Goal: Task Accomplishment & Management: Use online tool/utility

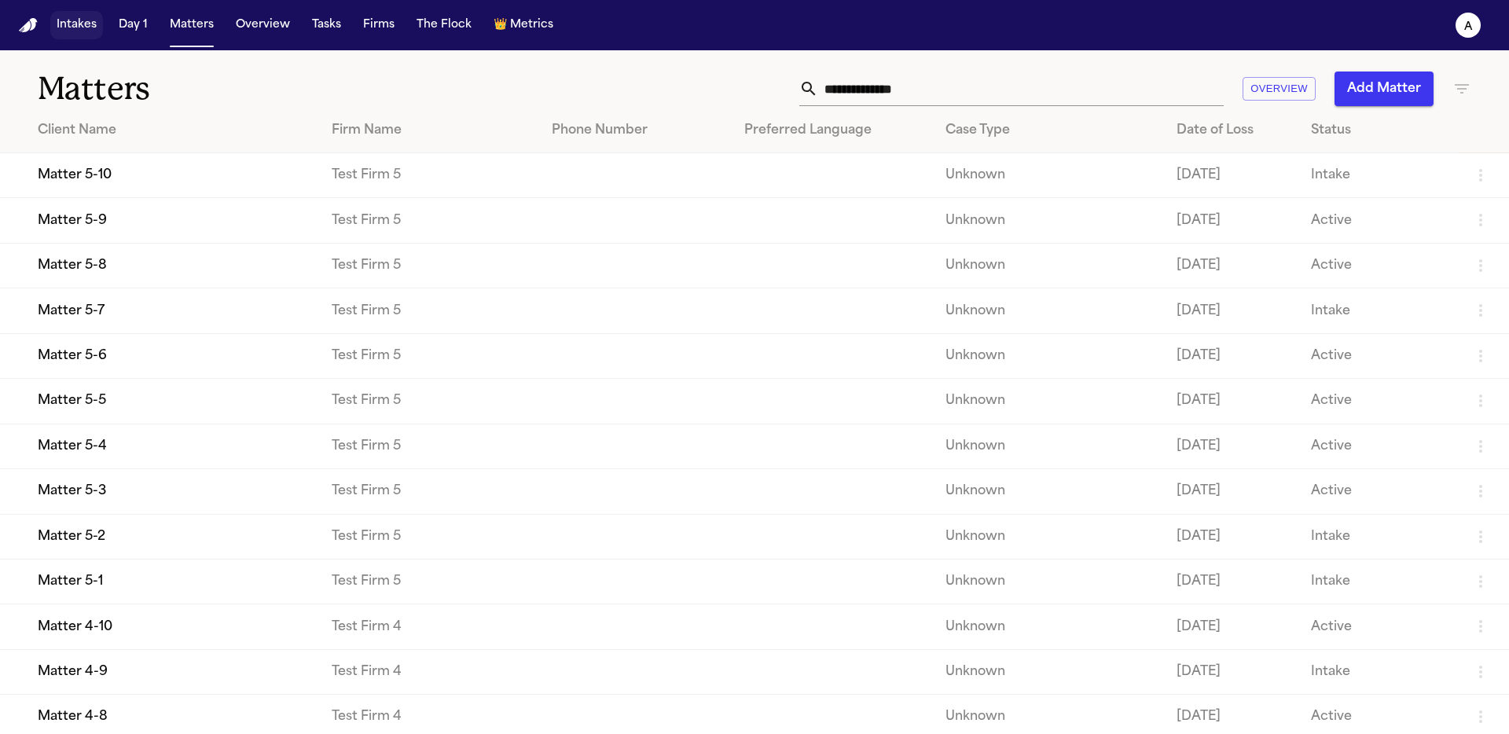
click at [90, 32] on button "Intakes" at bounding box center [76, 25] width 53 height 28
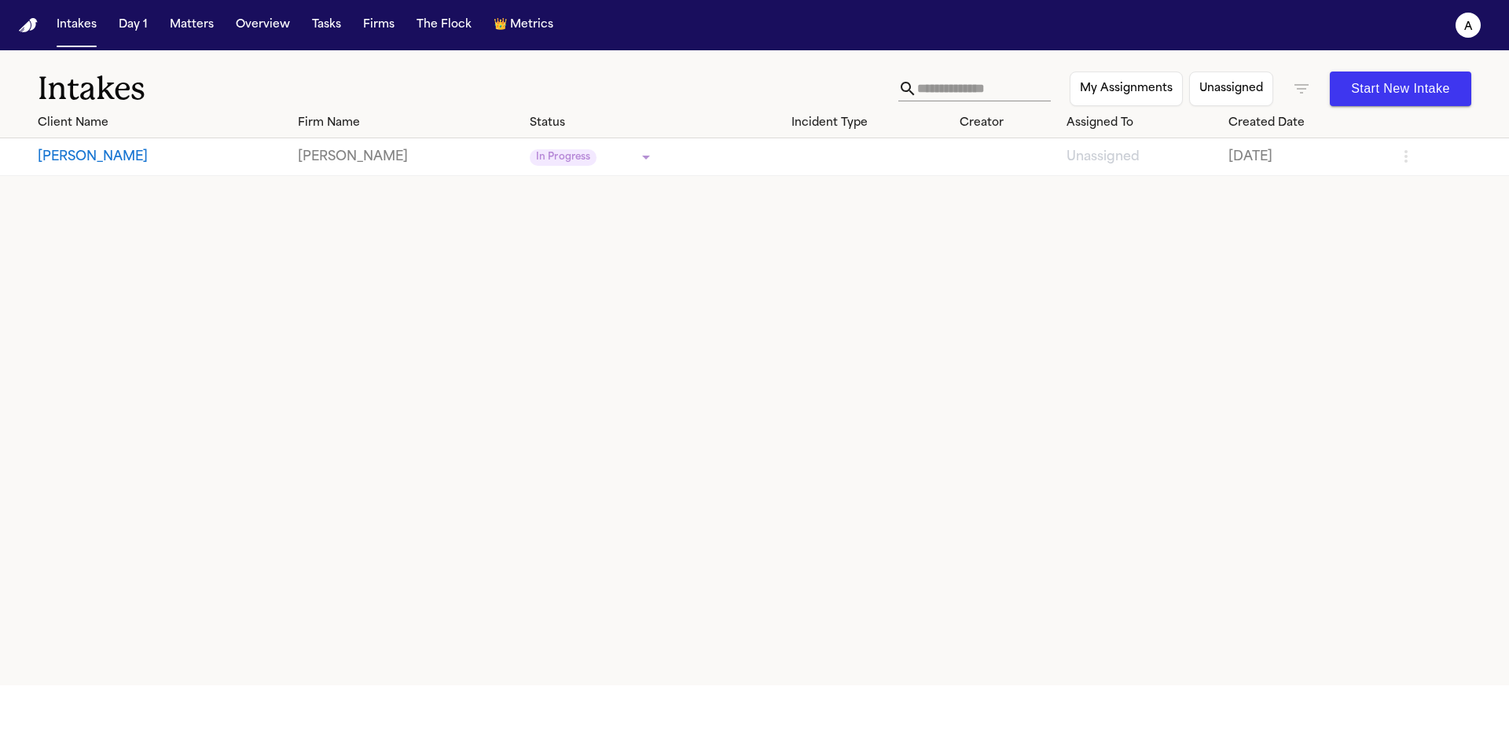
click at [112, 164] on button "John Doe" at bounding box center [162, 157] width 248 height 19
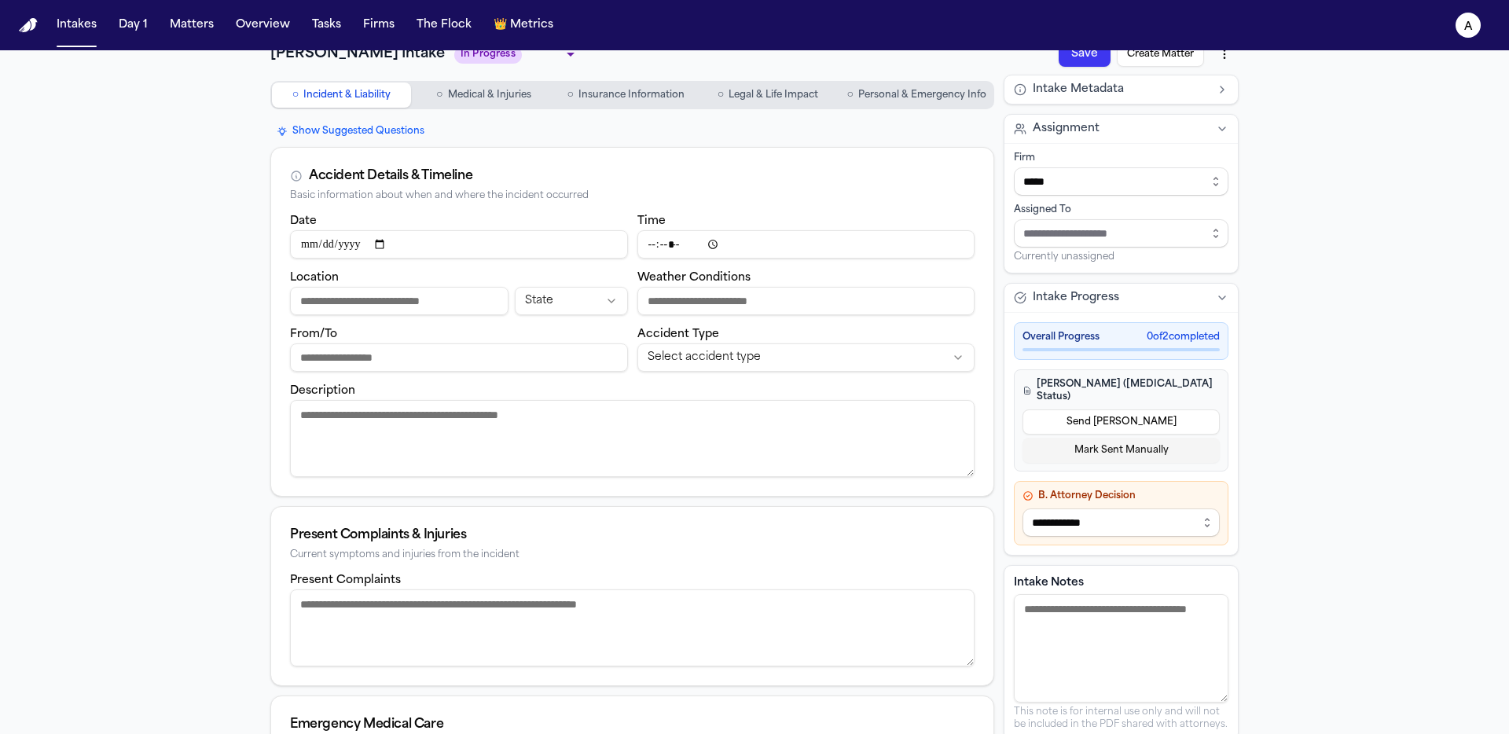
scroll to position [36, 0]
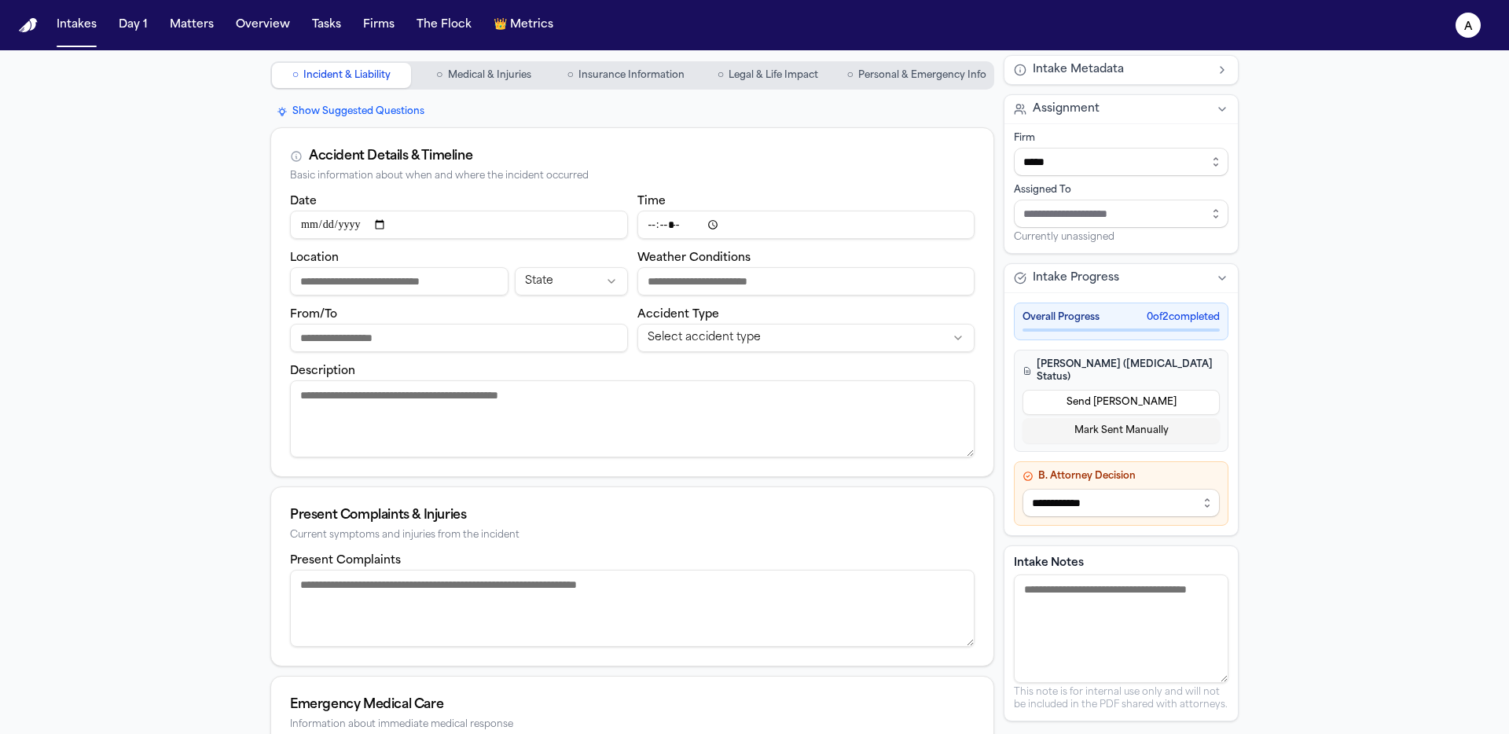
click at [705, 226] on input "Time" at bounding box center [807, 225] width 338 height 28
drag, startPoint x: 697, startPoint y: 175, endPoint x: 711, endPoint y: 178, distance: 14.3
click at [697, 176] on div "Basic information about when and where the incident occurred" at bounding box center [632, 177] width 685 height 12
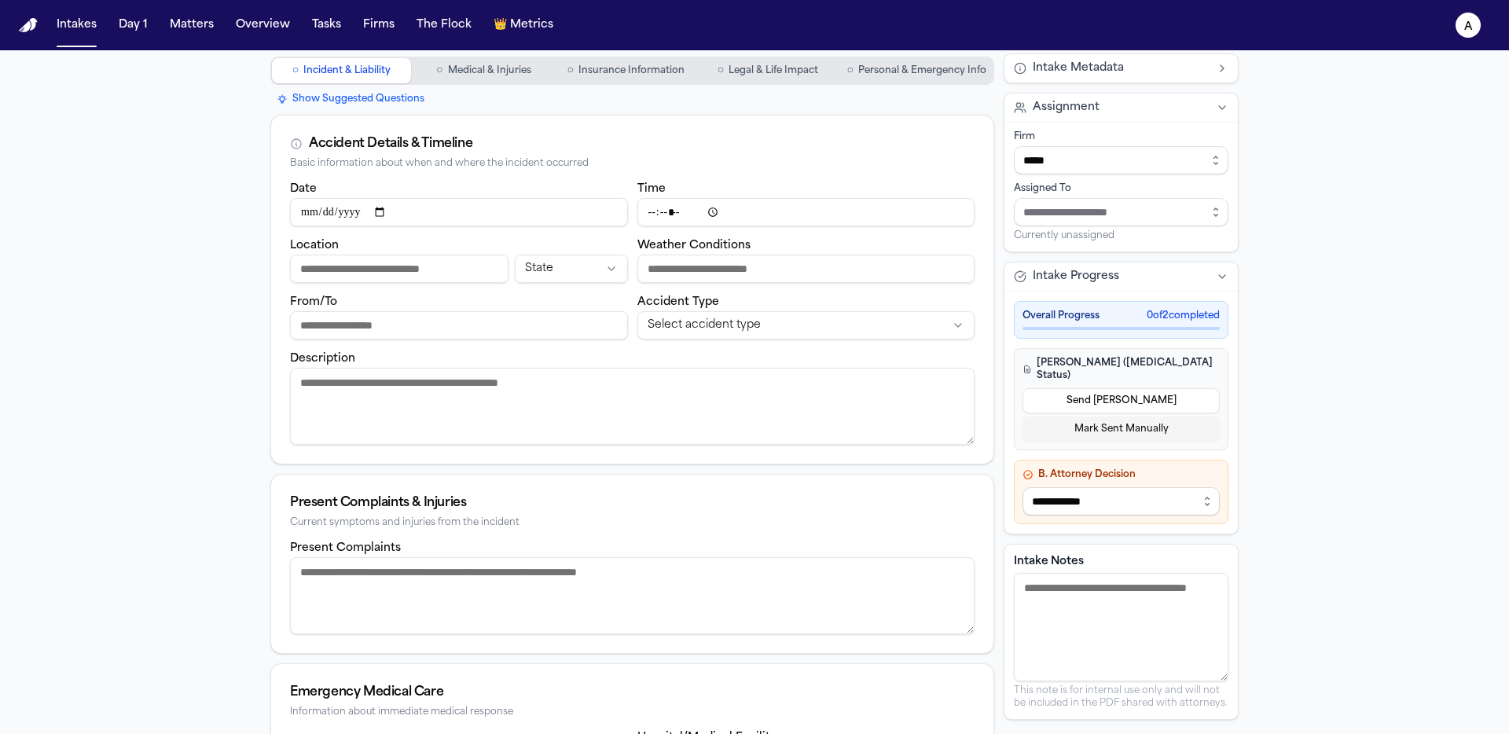
scroll to position [50, 0]
click at [323, 264] on input "Location" at bounding box center [399, 268] width 219 height 28
click at [283, 233] on div "Date Time Location State Weather Conditions From/To Accident Type Select accide…" at bounding box center [632, 320] width 722 height 285
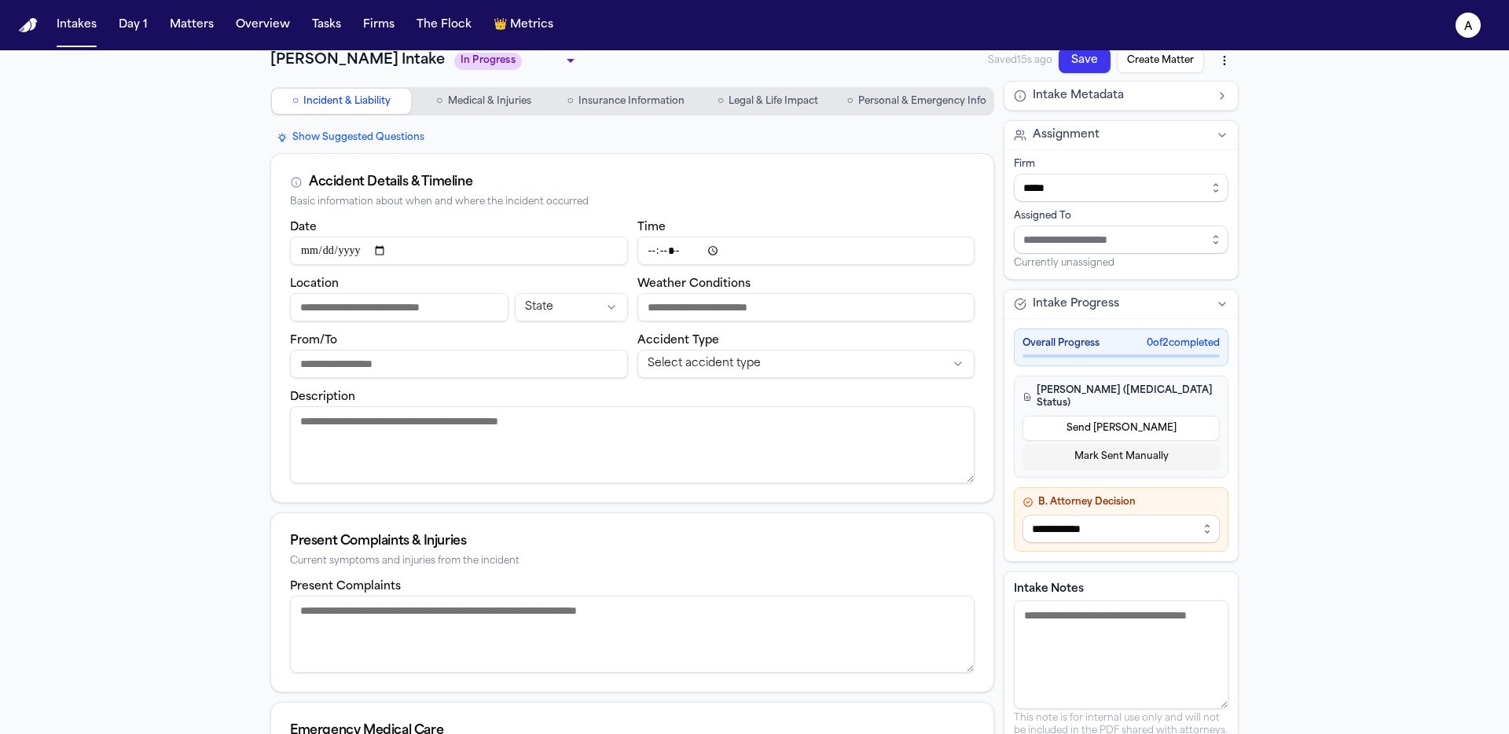
scroll to position [0, 0]
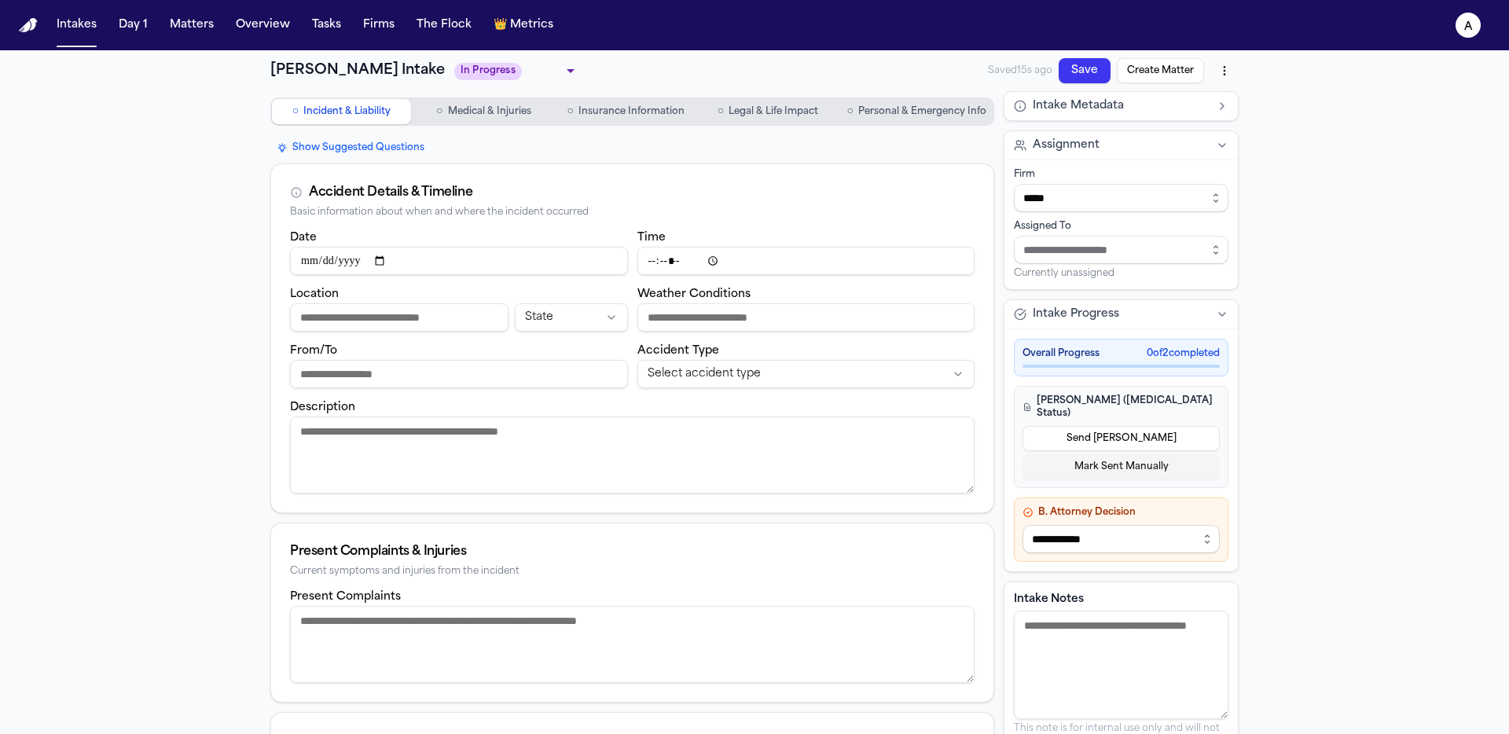
click at [668, 263] on input "Time" at bounding box center [807, 261] width 338 height 28
click at [748, 256] on input "Time" at bounding box center [807, 261] width 338 height 28
click at [472, 118] on span "Medical & Injuries" at bounding box center [489, 111] width 83 height 13
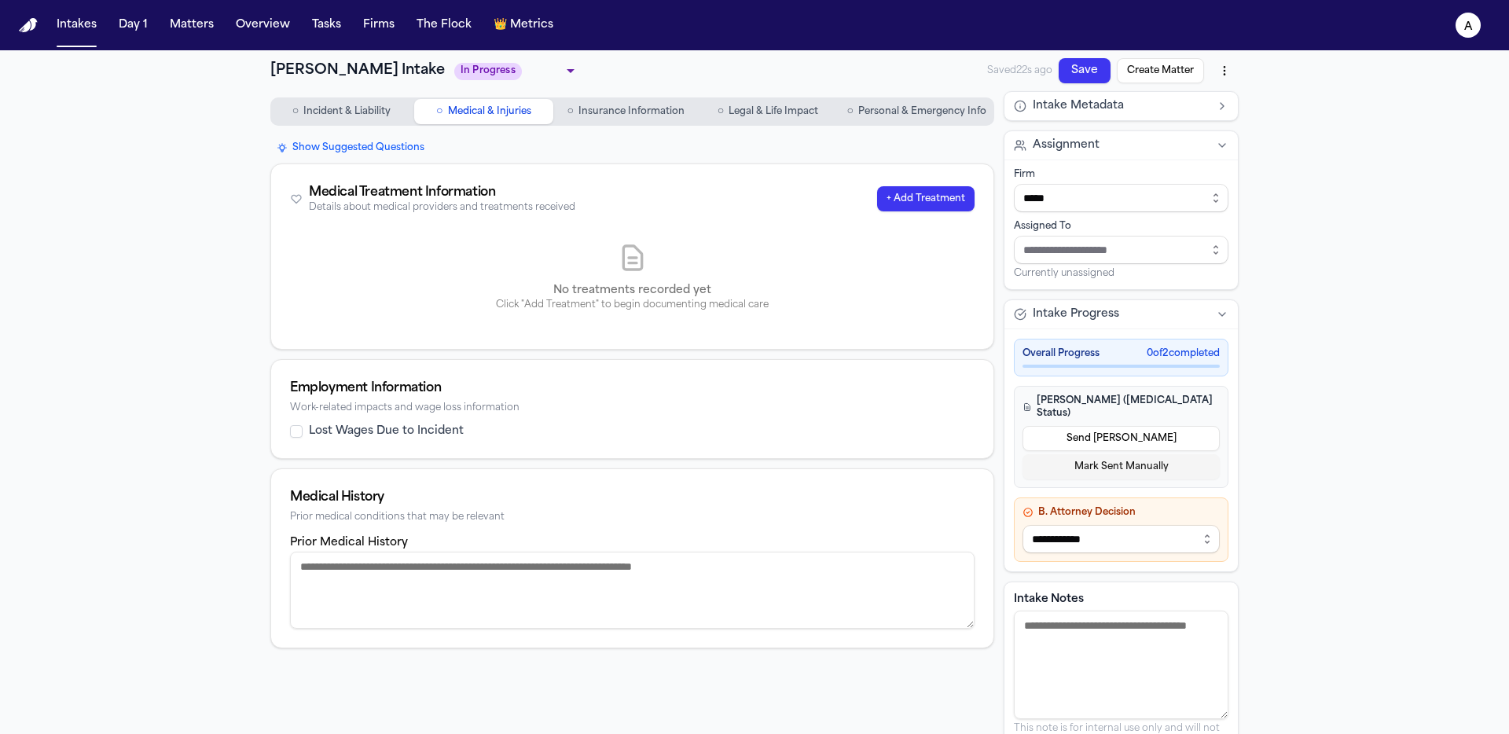
click at [593, 109] on span "Insurance Information" at bounding box center [632, 111] width 106 height 13
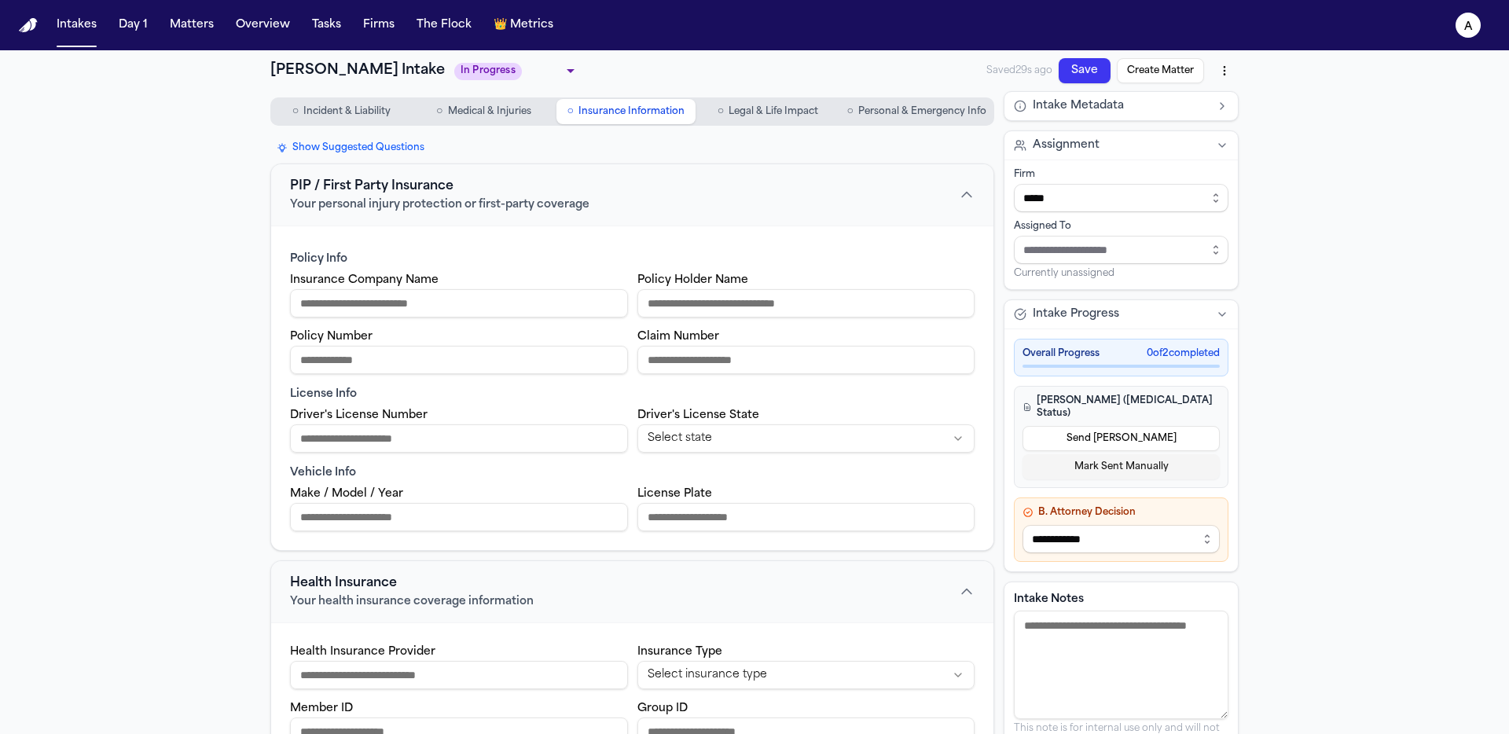
click at [755, 107] on span "Legal & Life Impact" at bounding box center [774, 111] width 90 height 13
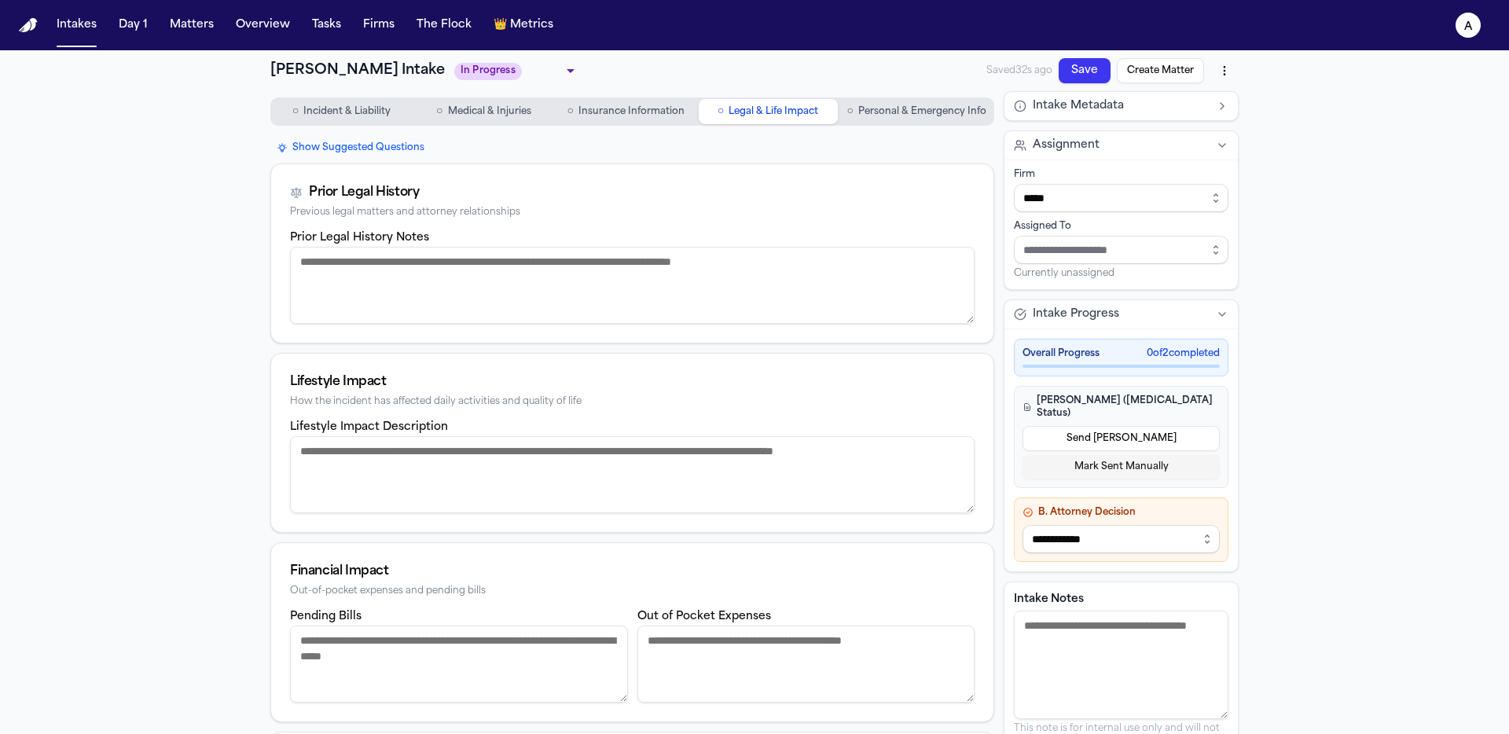
drag, startPoint x: 847, startPoint y: 120, endPoint x: 854, endPoint y: 119, distance: 7.9
click at [847, 120] on button "○ Personal & Emergency Info" at bounding box center [917, 111] width 152 height 25
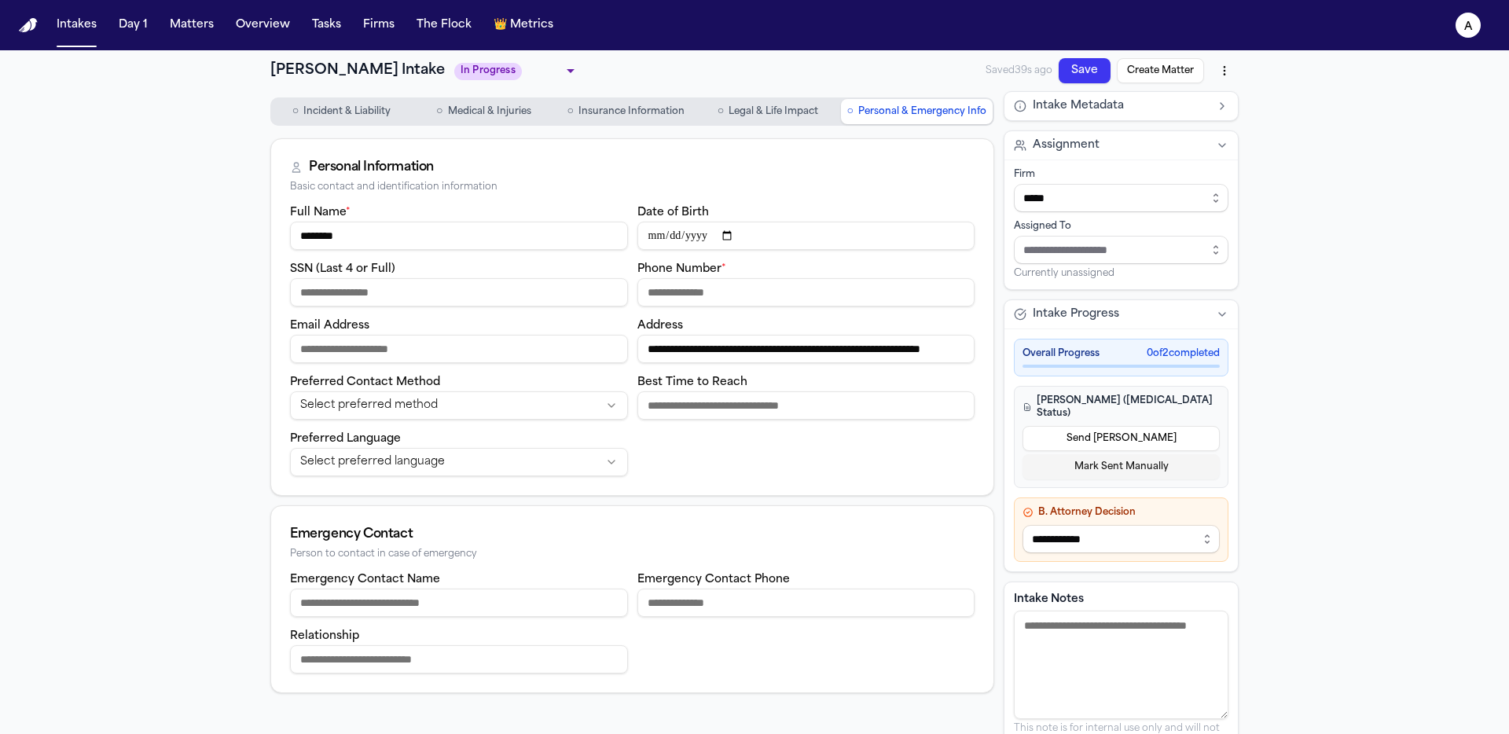
click at [840, 354] on input "**********" at bounding box center [807, 349] width 338 height 28
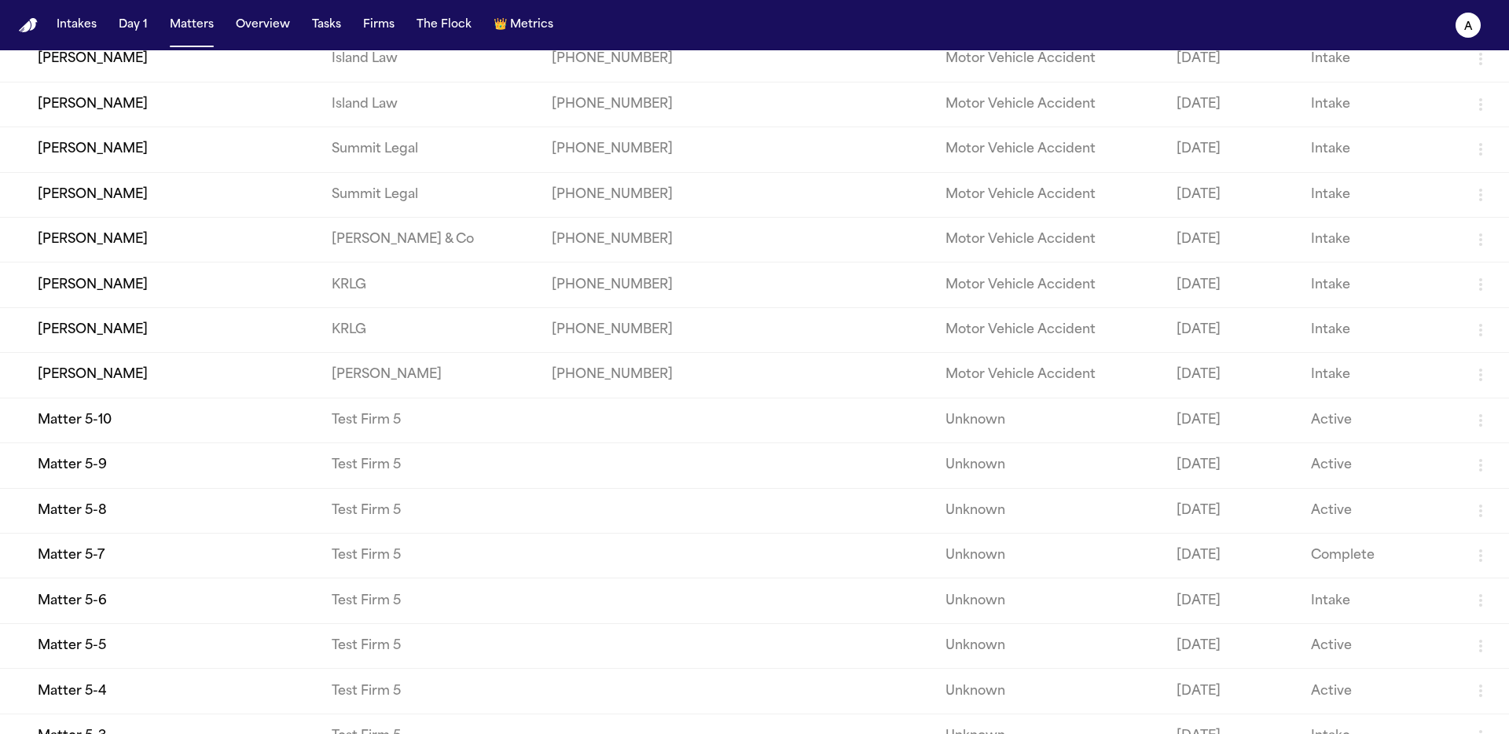
scroll to position [2505, 0]
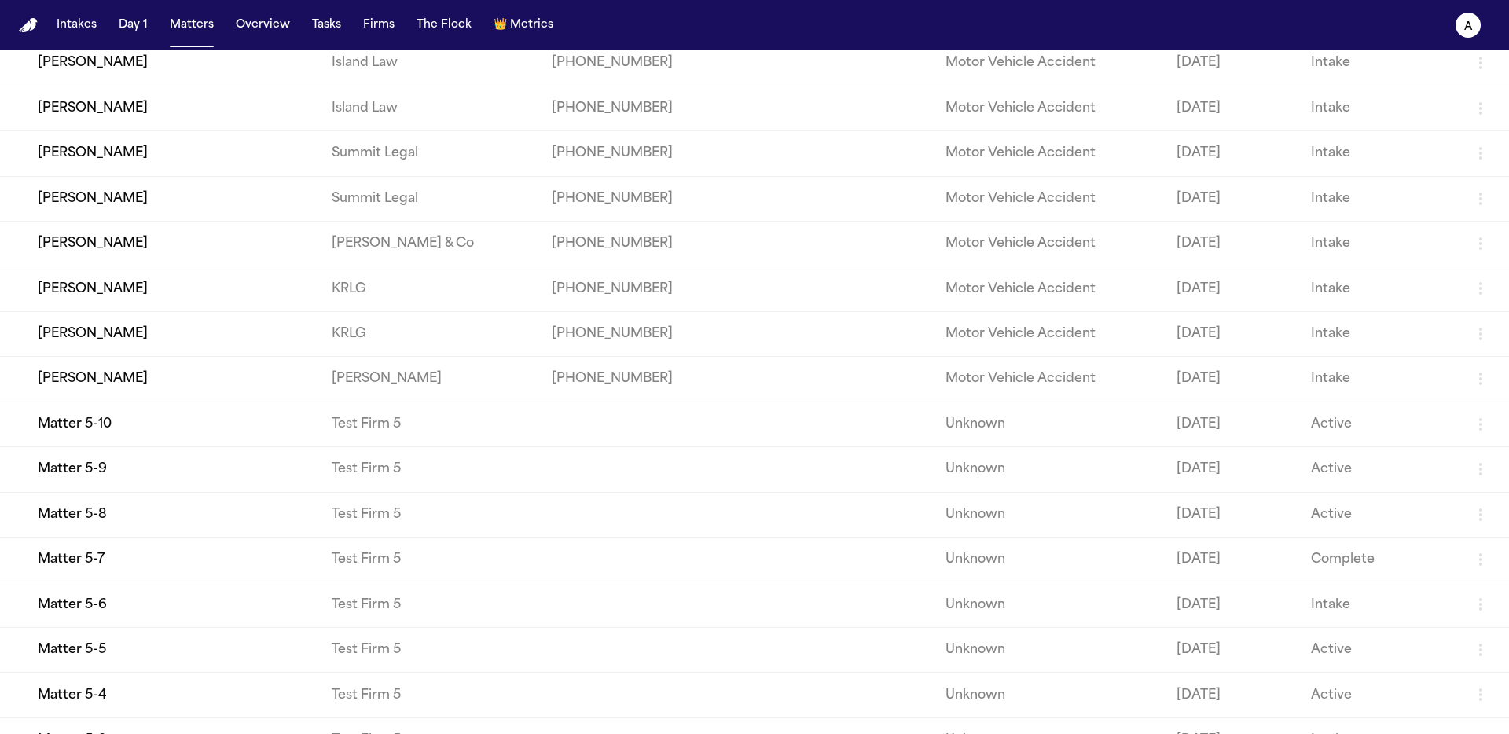
click at [170, 40] on td "[PERSON_NAME]" at bounding box center [159, 17] width 319 height 45
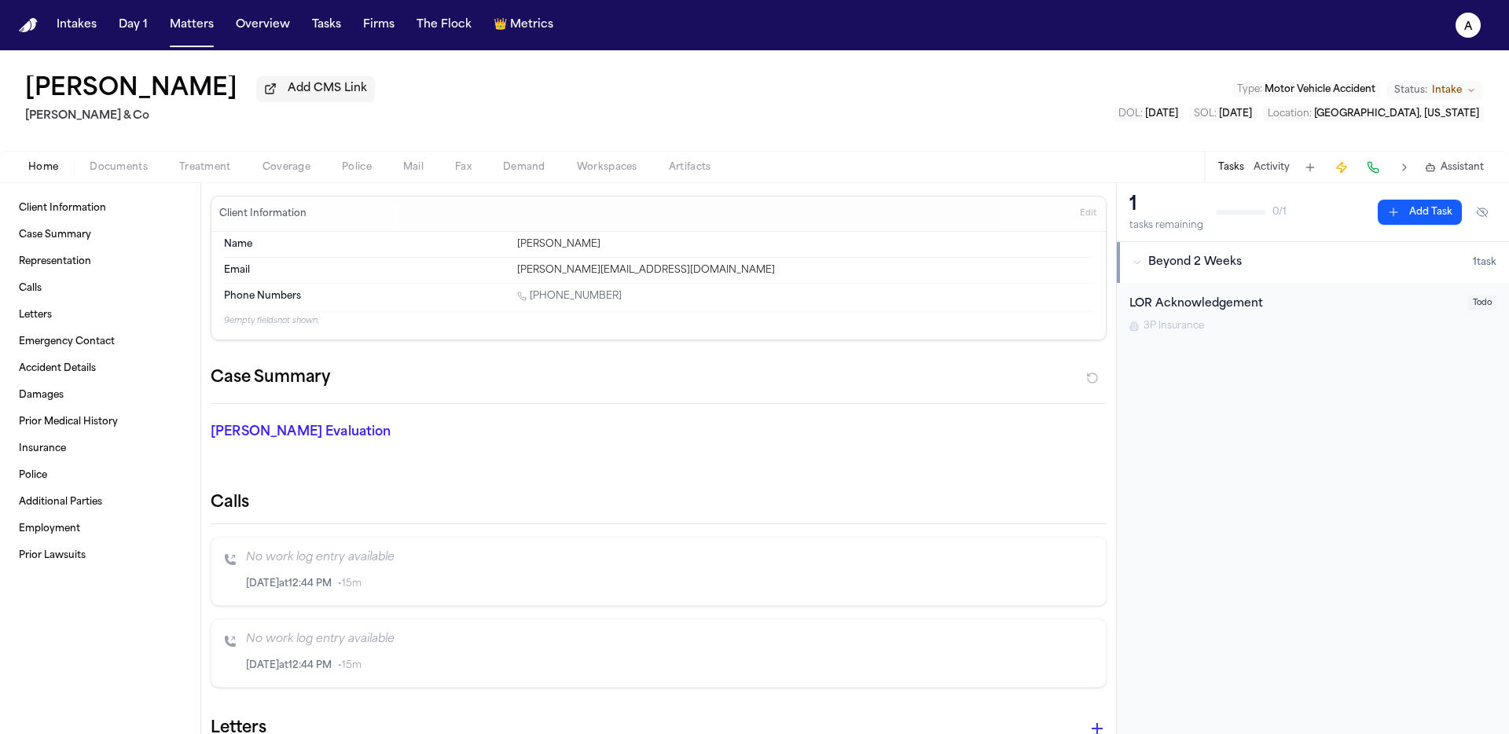
click at [216, 162] on button "Treatment" at bounding box center [205, 167] width 83 height 19
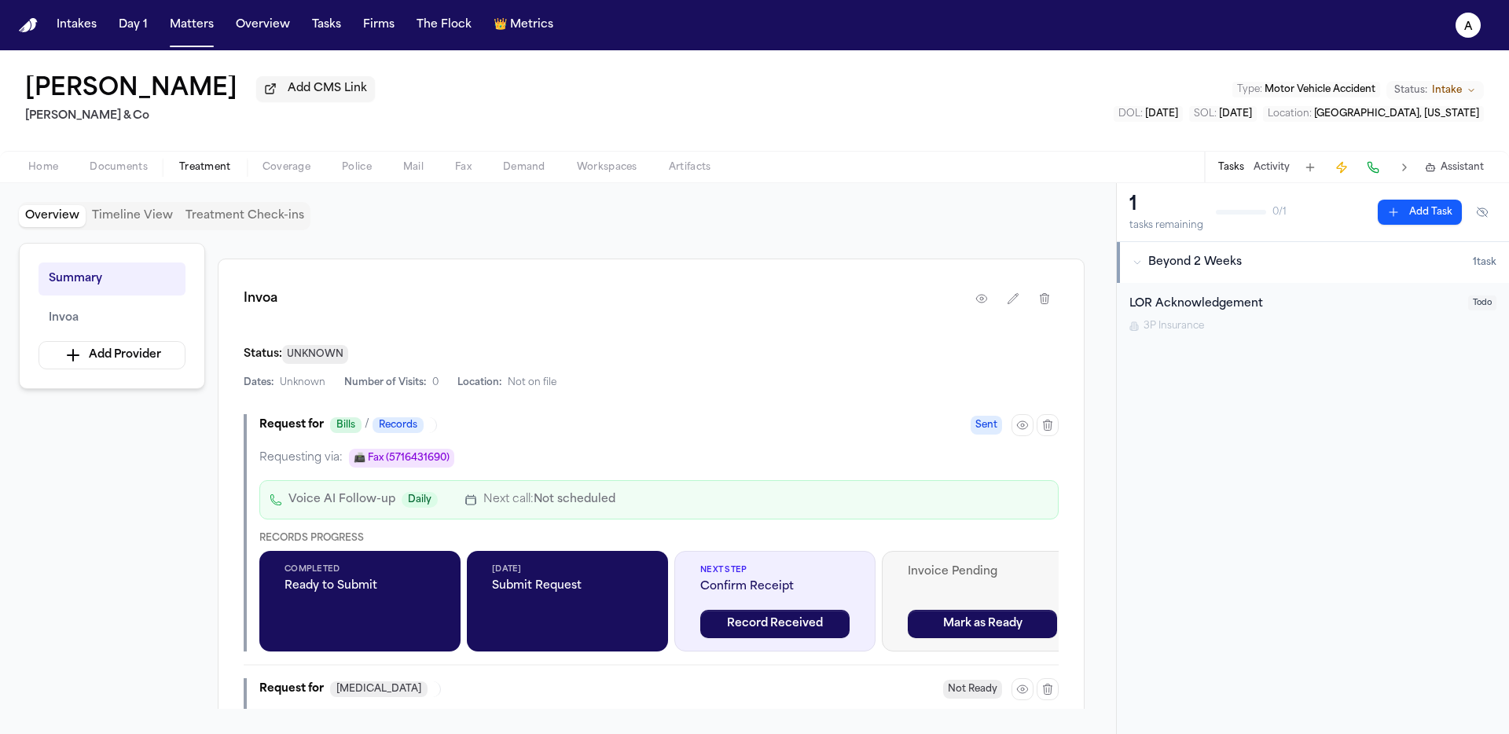
scroll to position [381, 0]
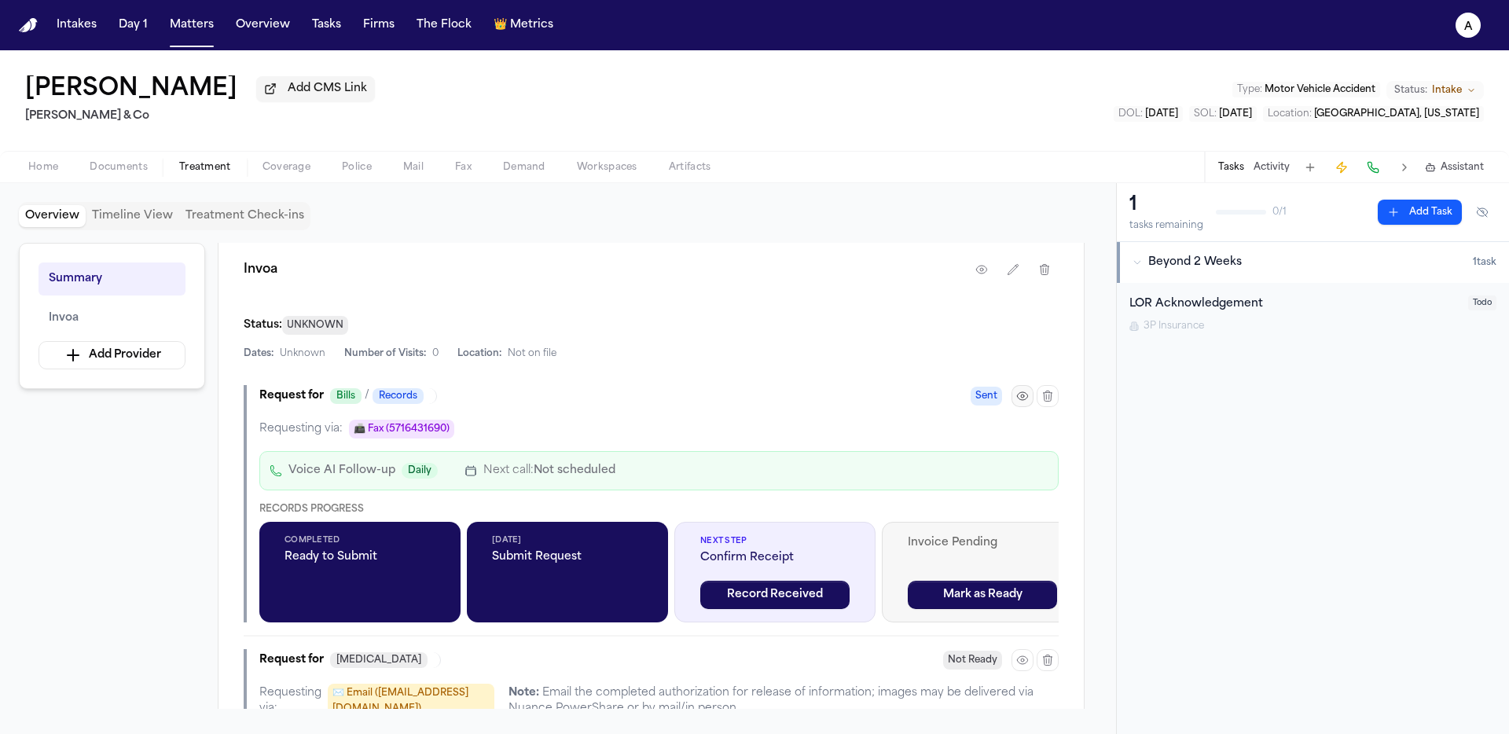
click at [1029, 401] on button "button" at bounding box center [1023, 396] width 22 height 22
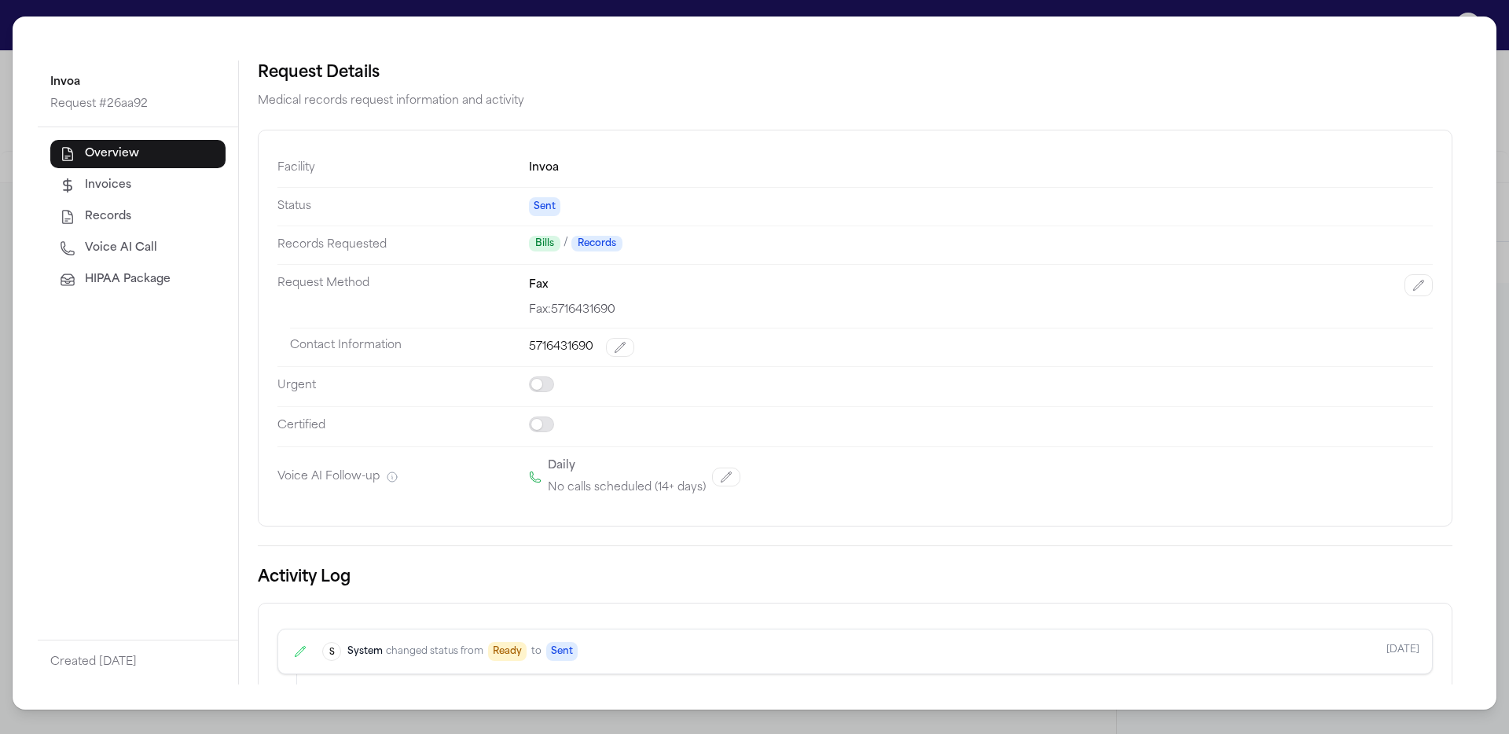
click at [137, 277] on span "HIPAA Package" at bounding box center [128, 280] width 86 height 16
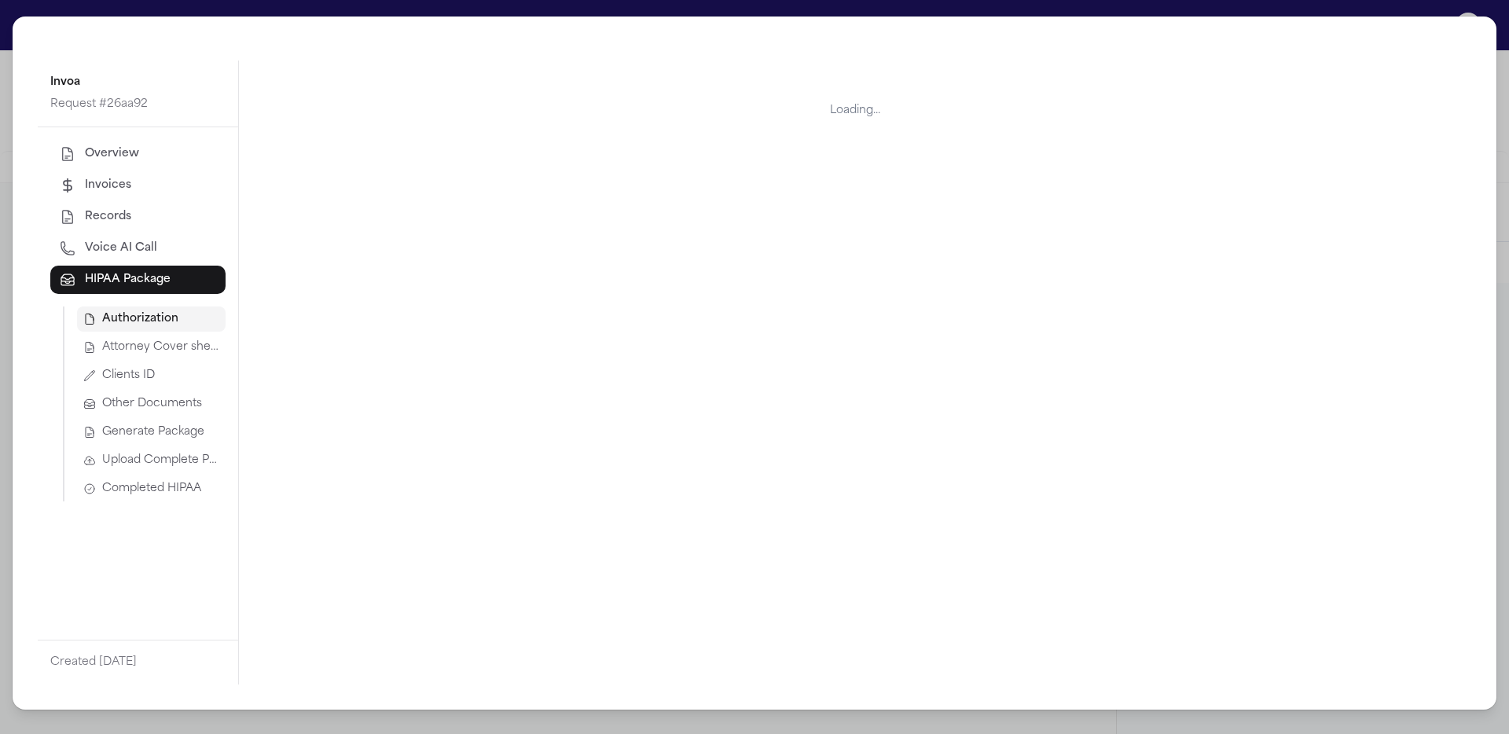
click at [175, 435] on span "Generate Package" at bounding box center [153, 432] width 102 height 16
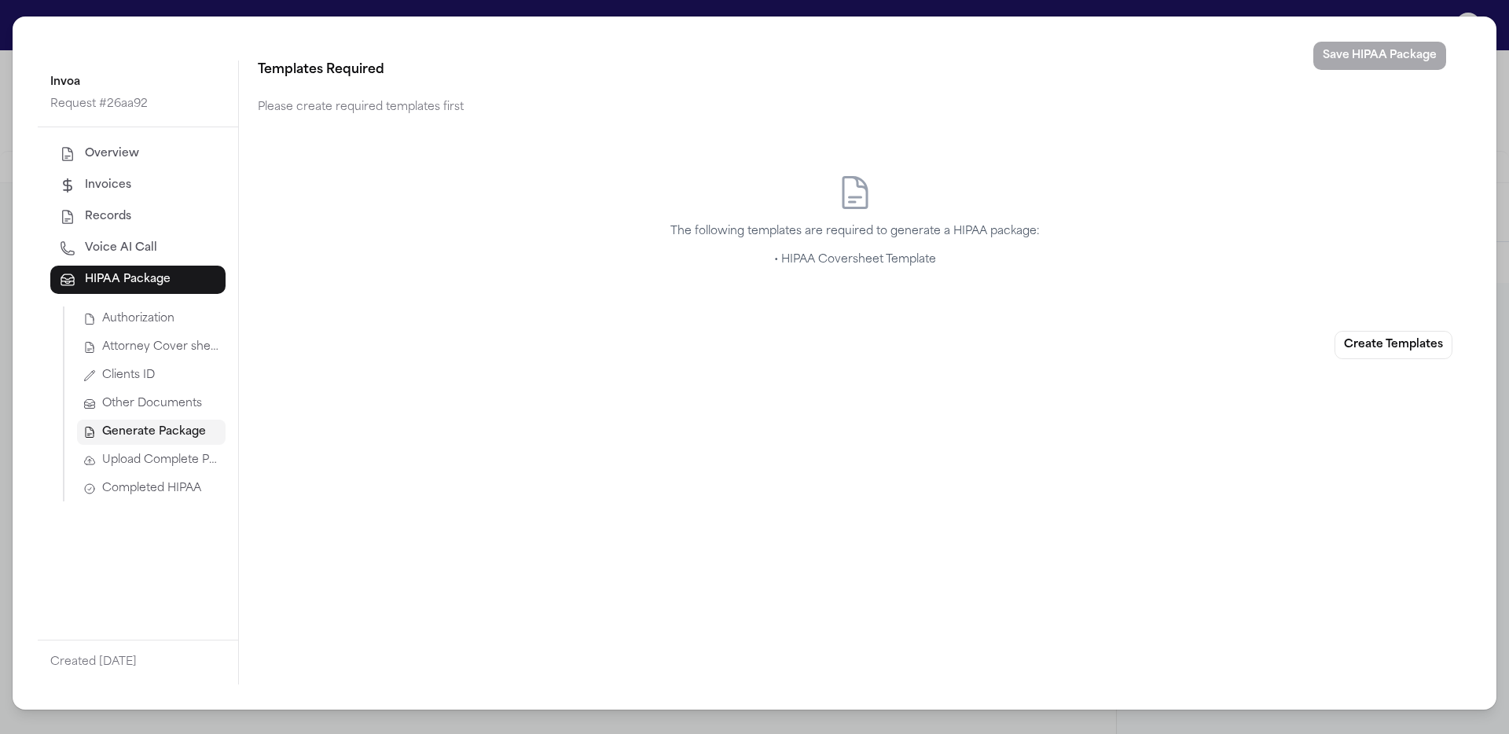
click at [174, 351] on span "Attorney Cover sheet" at bounding box center [160, 348] width 117 height 16
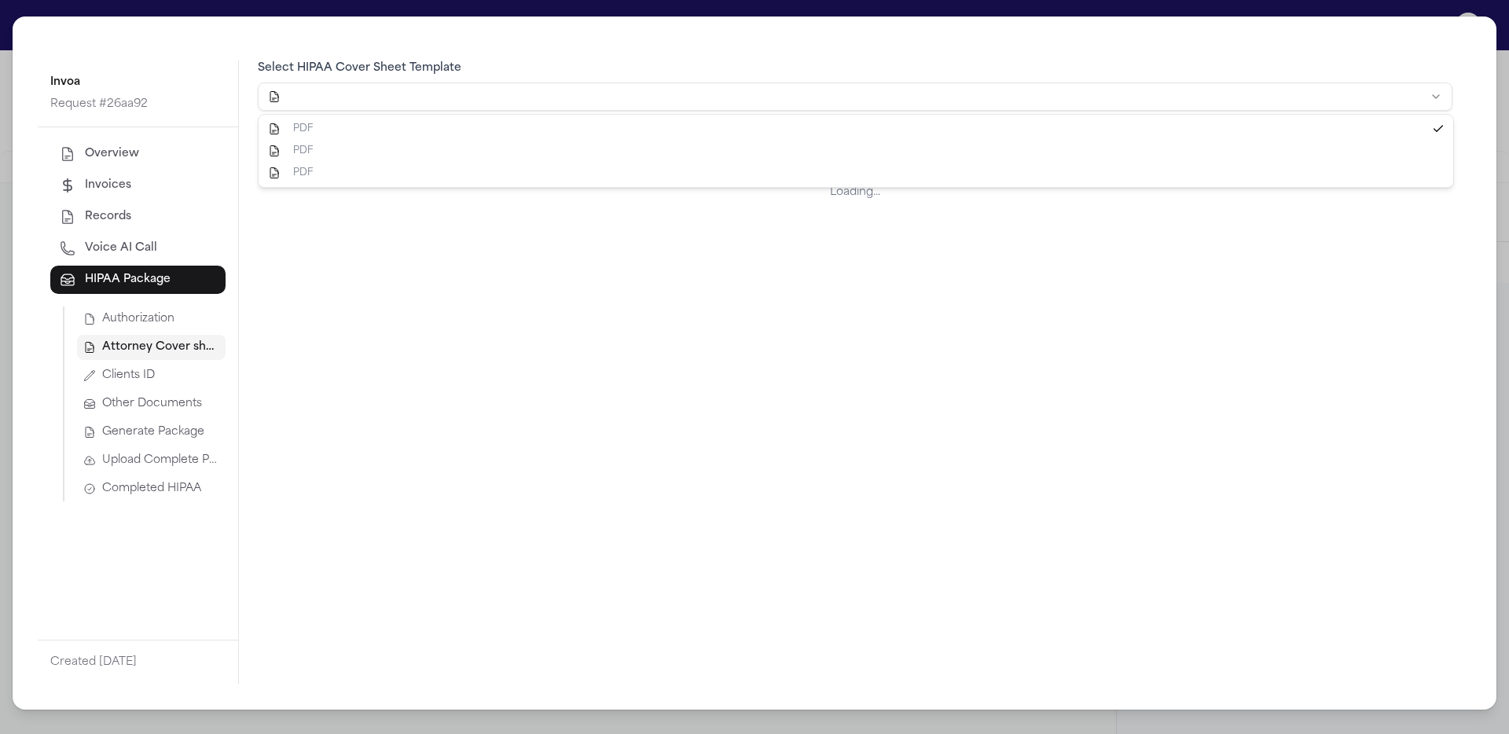
click at [575, 97] on html "Intakes Day 1 Matters Overview Tasks Firms The Flock 👑 Metrics a [PERSON_NAME] …" at bounding box center [754, 367] width 1509 height 734
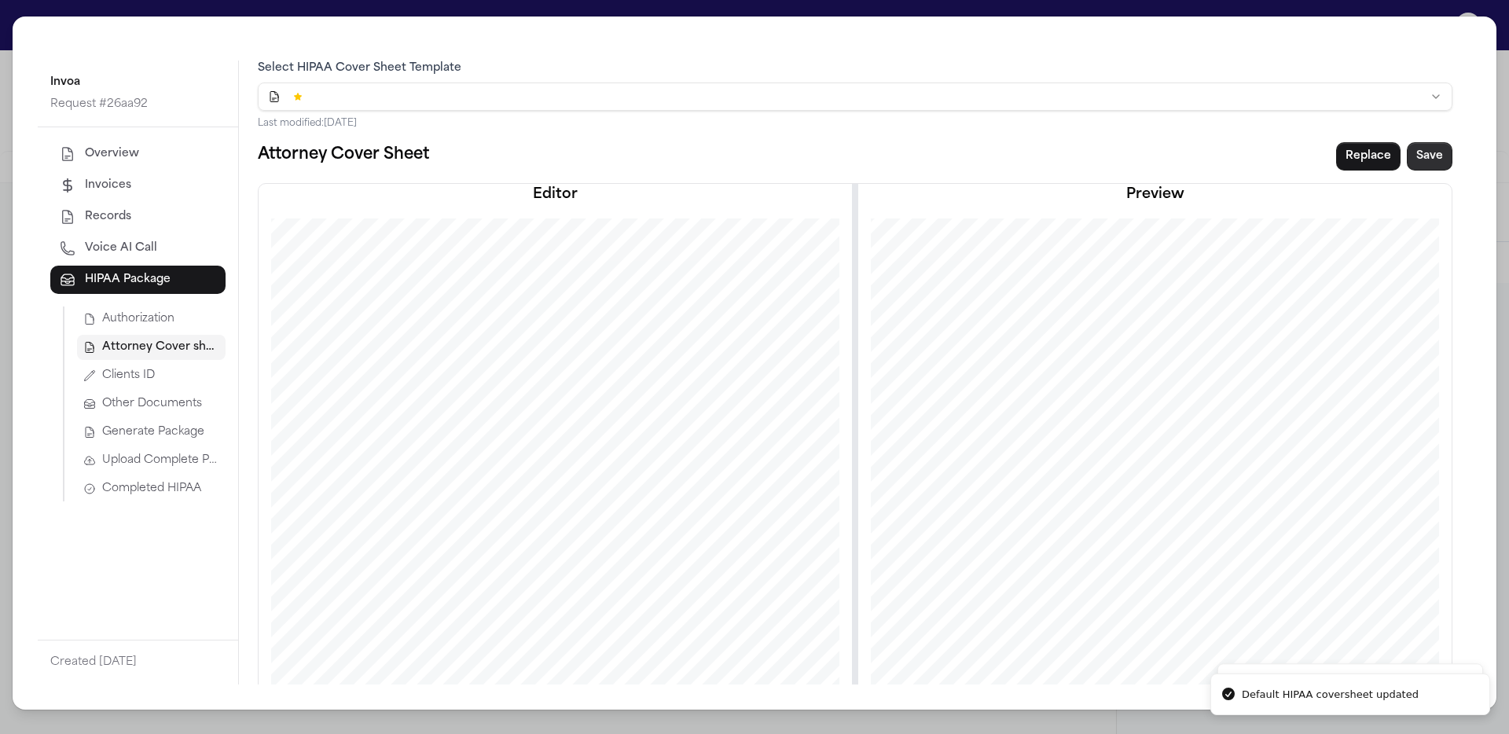
click at [1188, 156] on button "Save" at bounding box center [1430, 156] width 46 height 28
click at [162, 437] on span "Generate Package" at bounding box center [153, 432] width 102 height 16
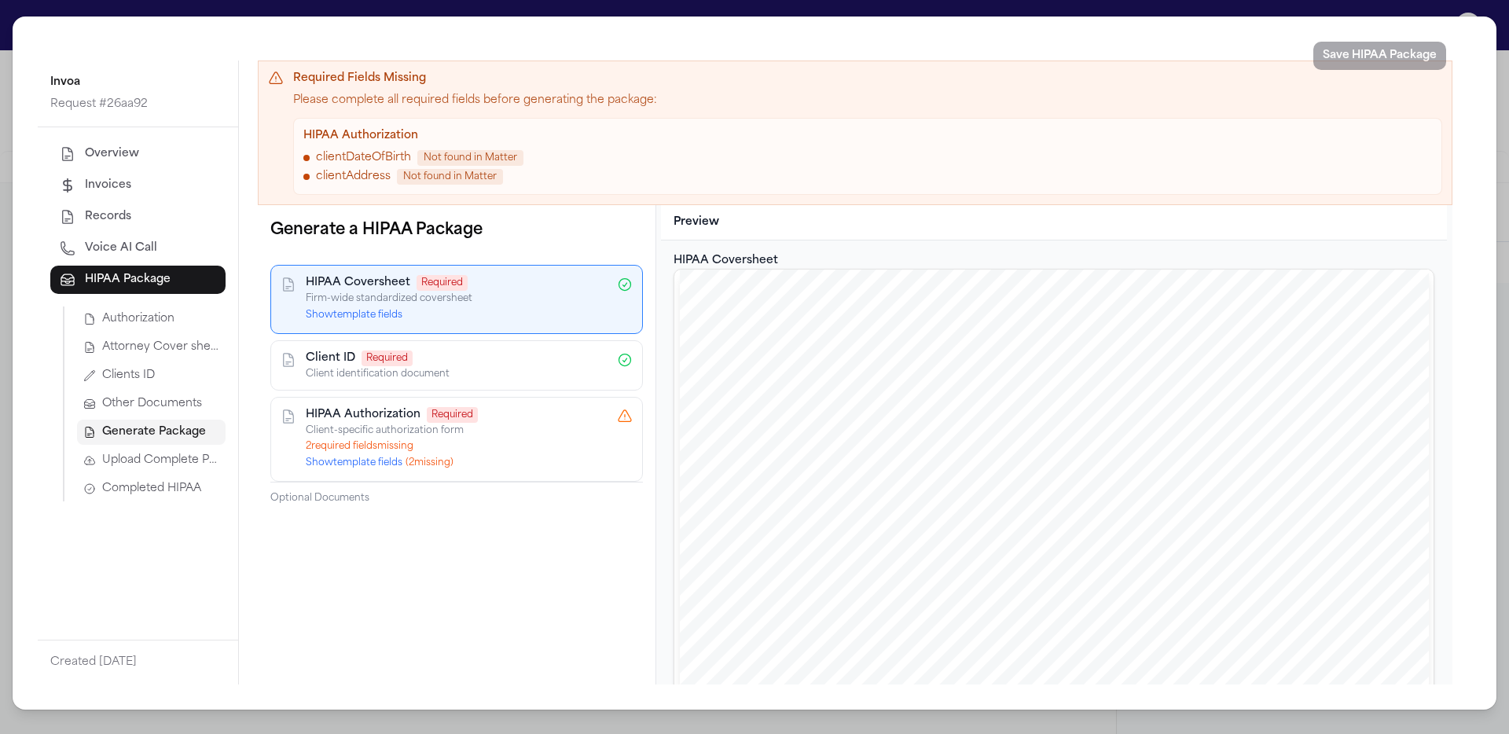
click at [391, 319] on button "Show template fields" at bounding box center [354, 315] width 97 height 13
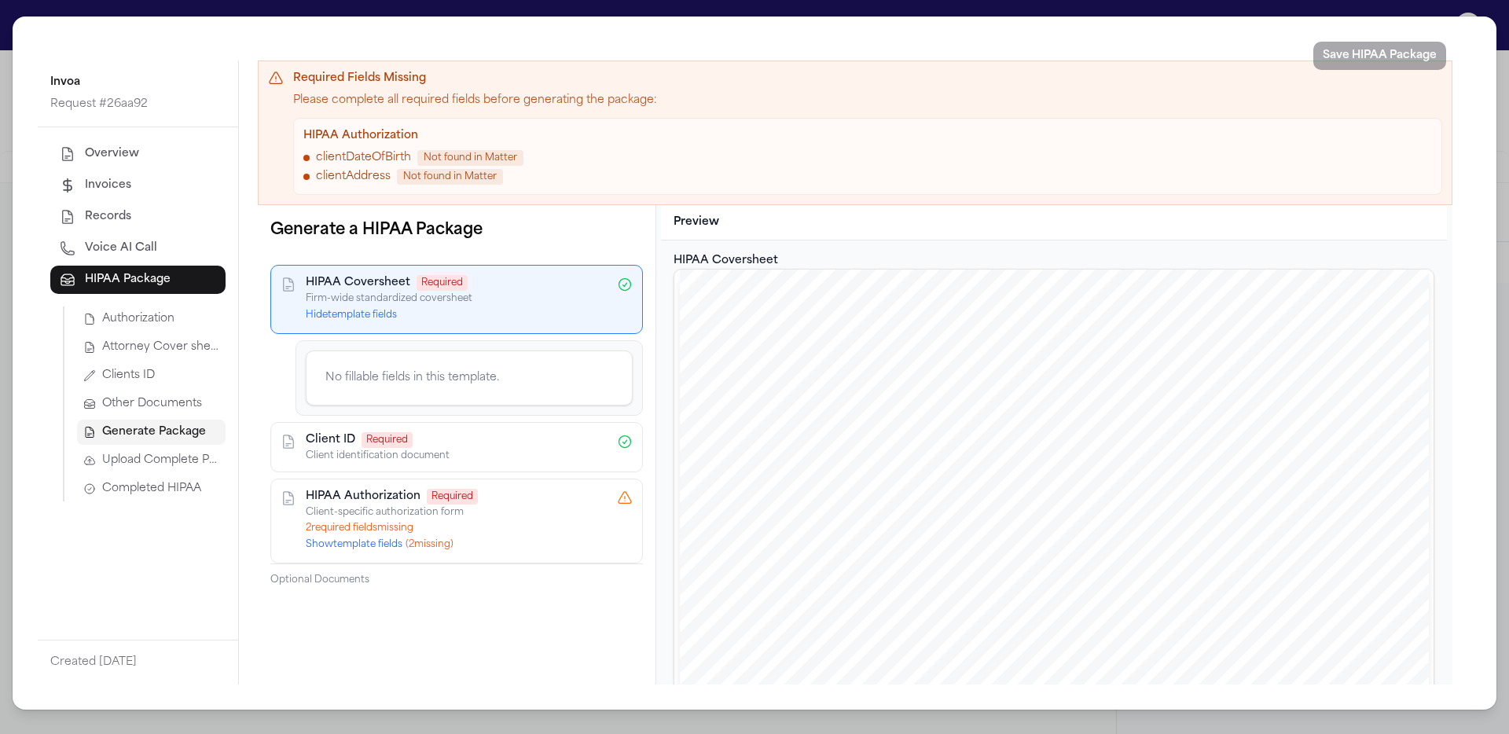
click at [380, 549] on button "Show template fields ( 2 missing)" at bounding box center [380, 544] width 148 height 13
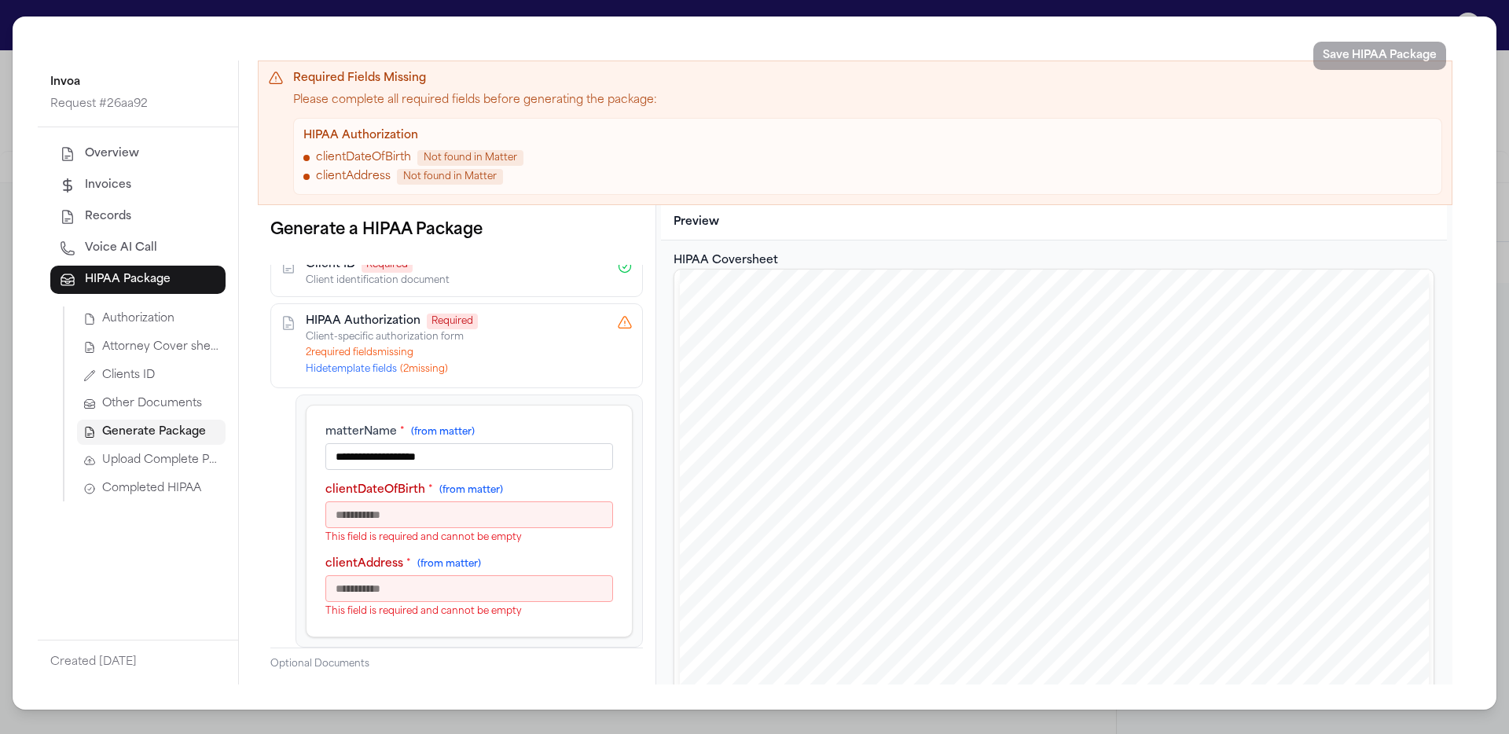
scroll to position [180, 0]
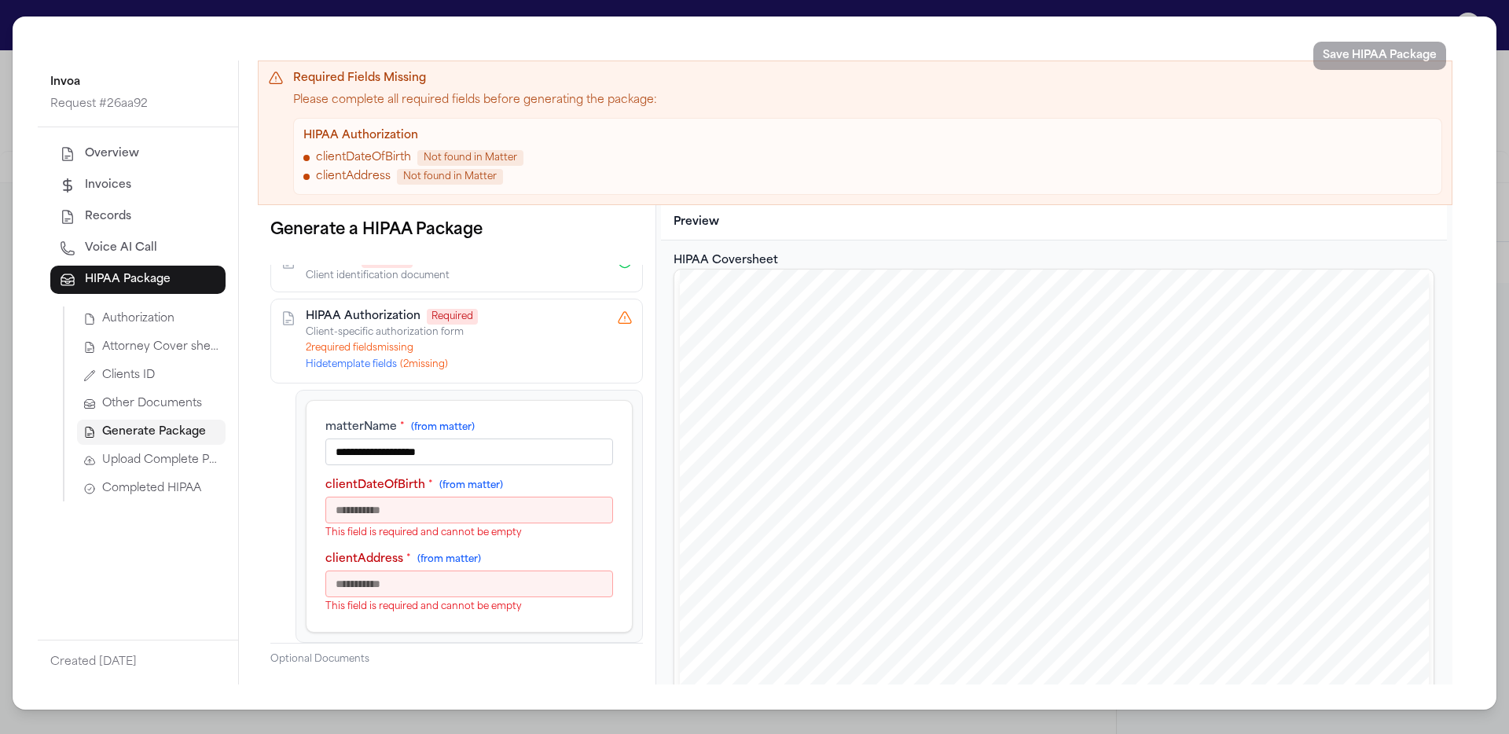
click at [489, 516] on input "clientDateOfBirth * (from matter)" at bounding box center [469, 510] width 288 height 27
click at [480, 511] on input "clientDateOfBirth * (from matter)" at bounding box center [469, 510] width 288 height 27
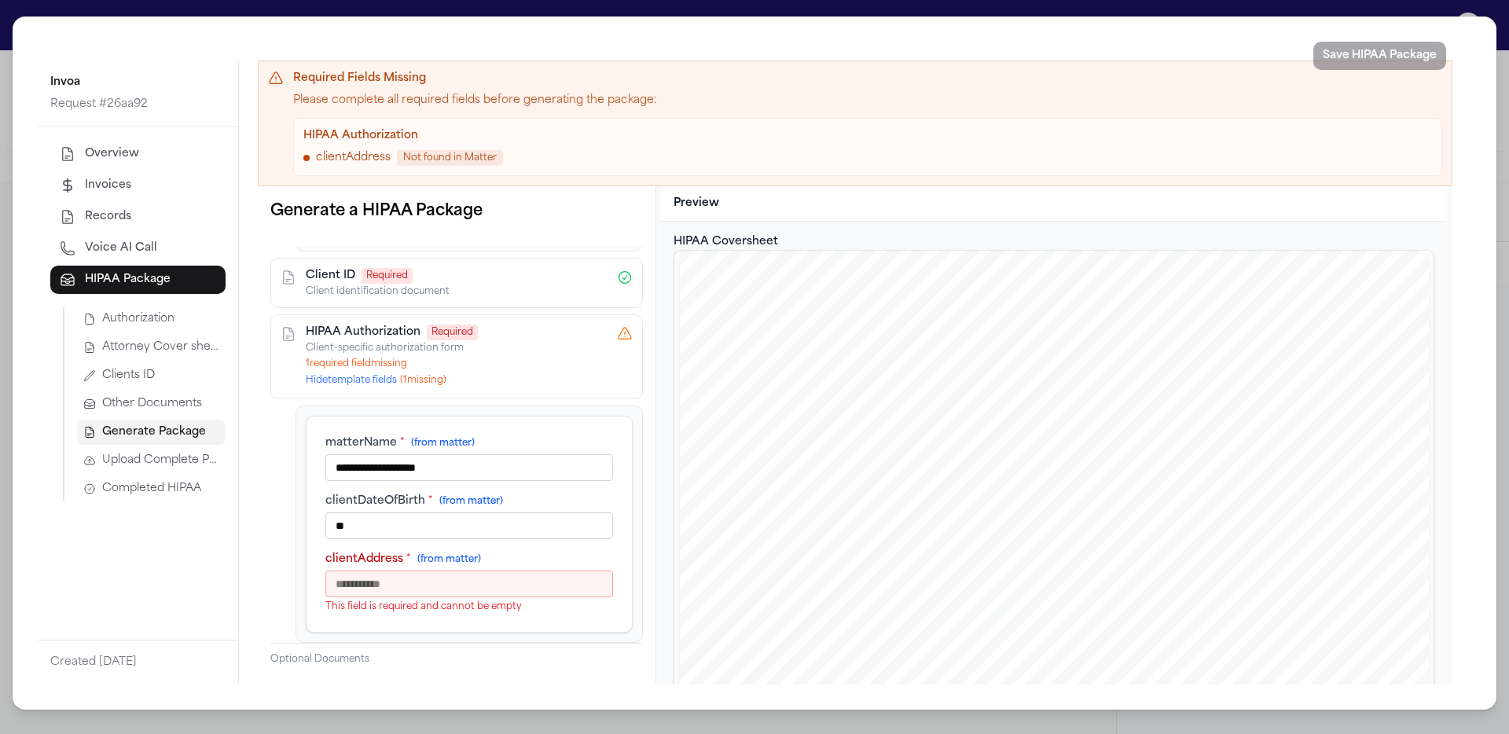
scroll to position [145, 0]
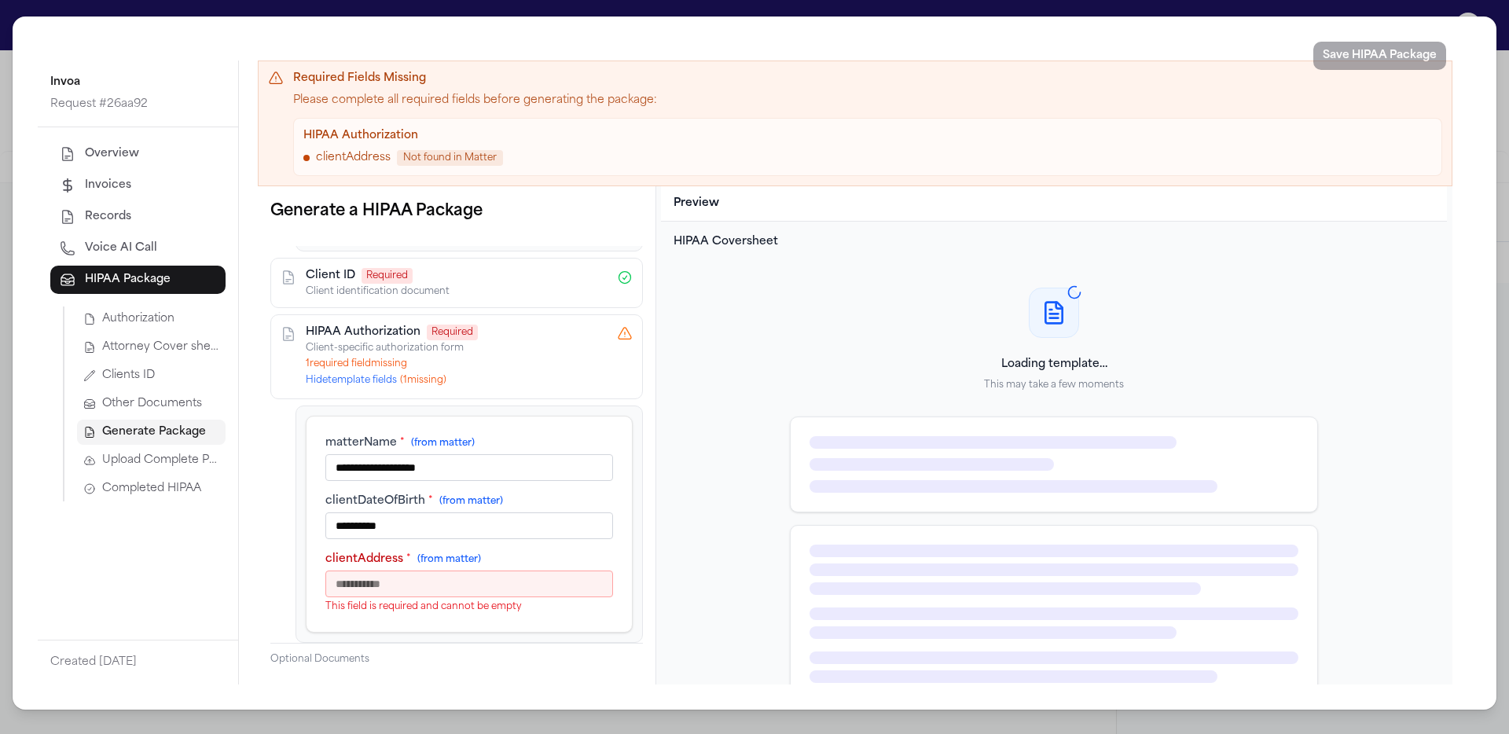
type input "**********"
click at [532, 581] on input "clientAddress * (from matter)" at bounding box center [469, 584] width 288 height 27
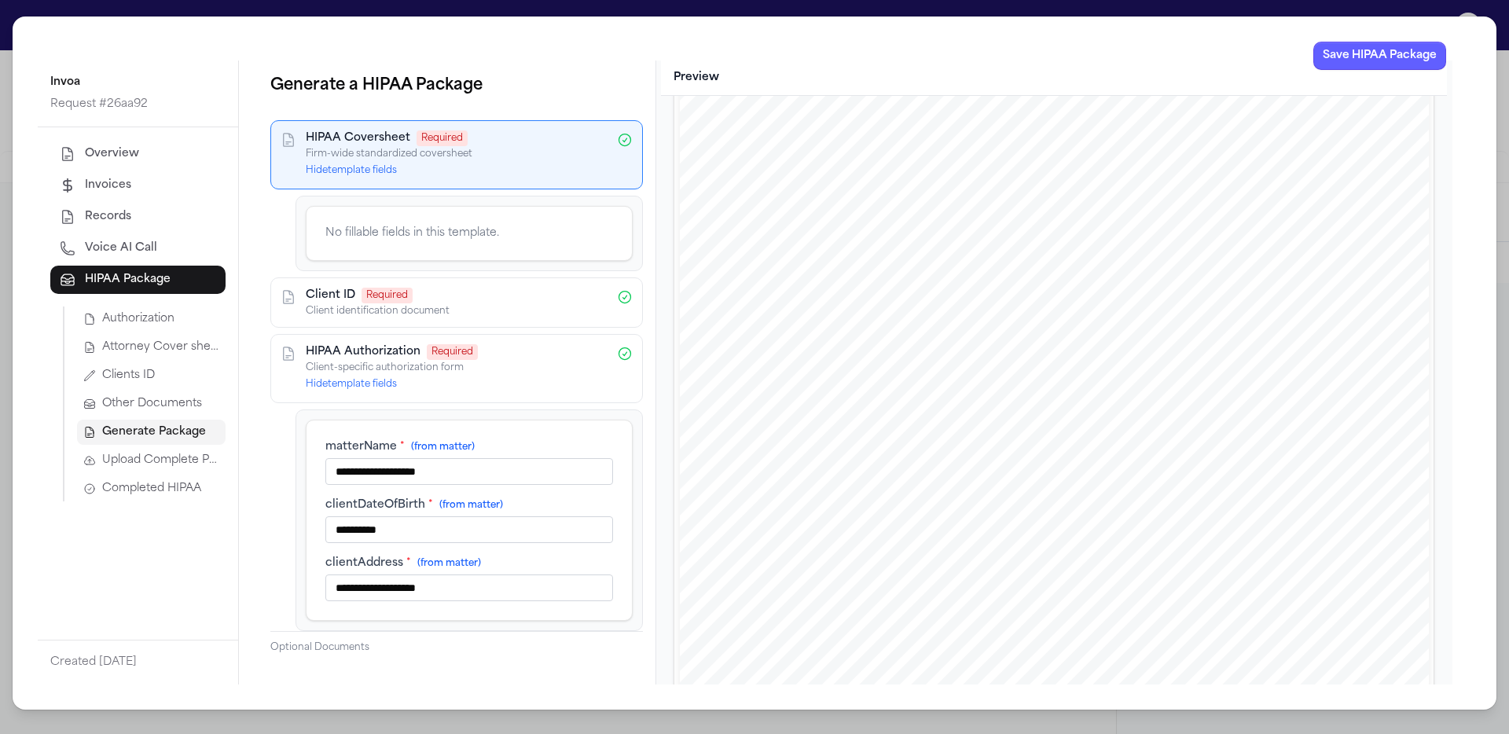
scroll to position [3476, 0]
type input "**********"
click at [1188, 53] on button "Save HIPAA Package" at bounding box center [1380, 56] width 133 height 28
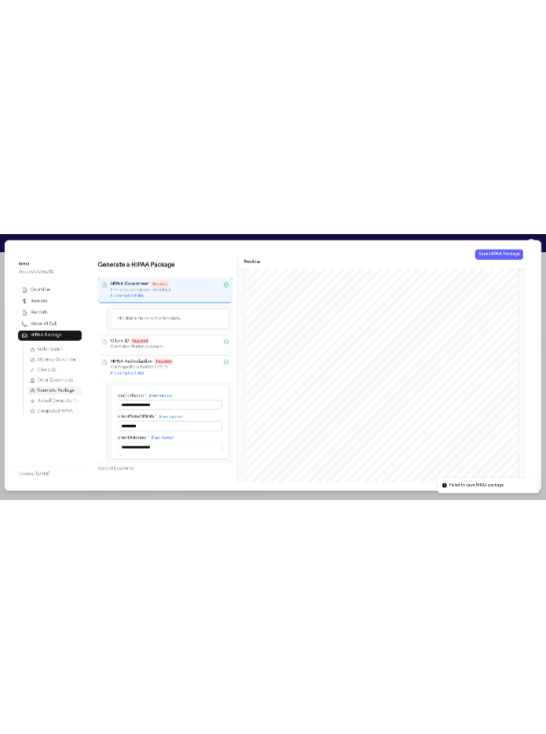
scroll to position [0, 0]
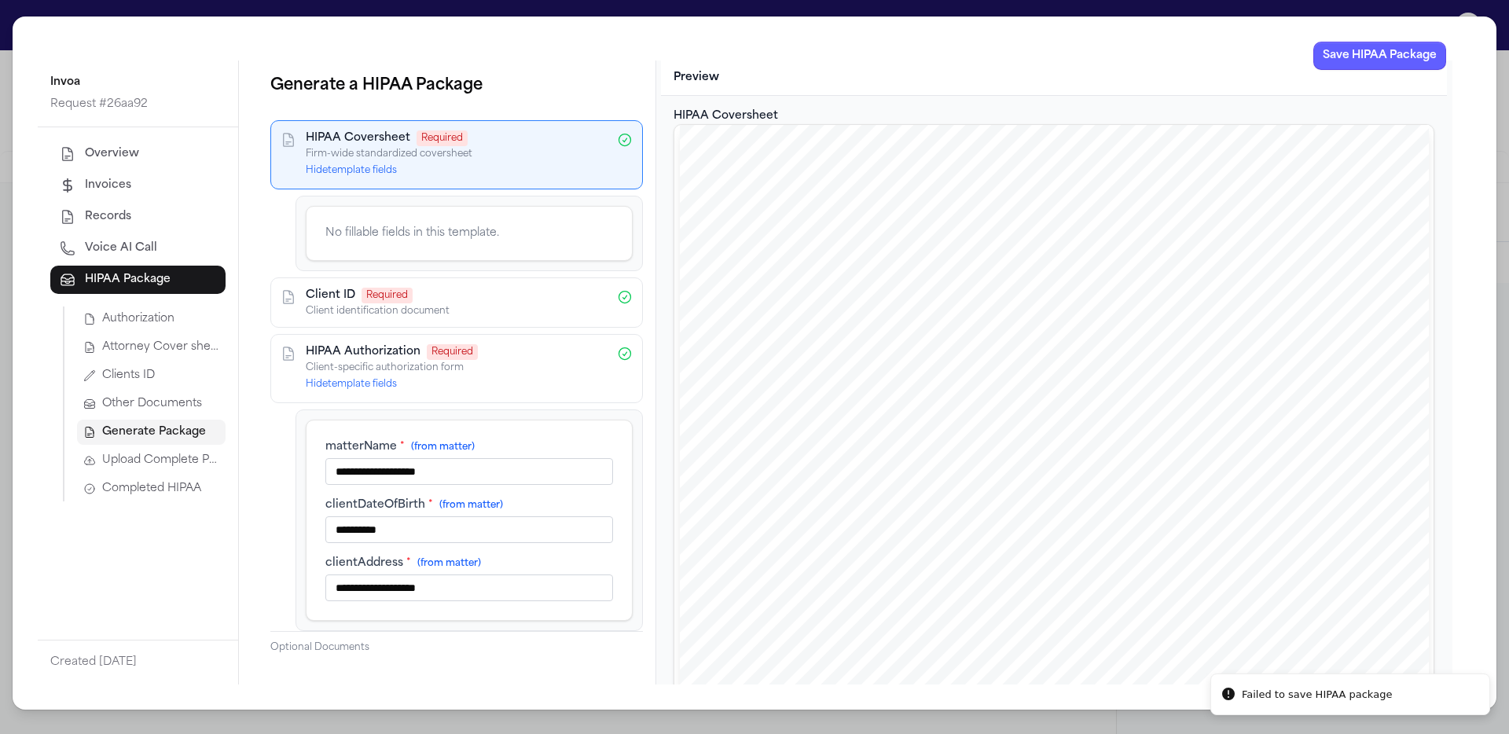
click at [1188, 72] on h3 "Preview" at bounding box center [1054, 78] width 761 height 16
click at [1188, 62] on button "Save HIPAA Package" at bounding box center [1380, 56] width 133 height 28
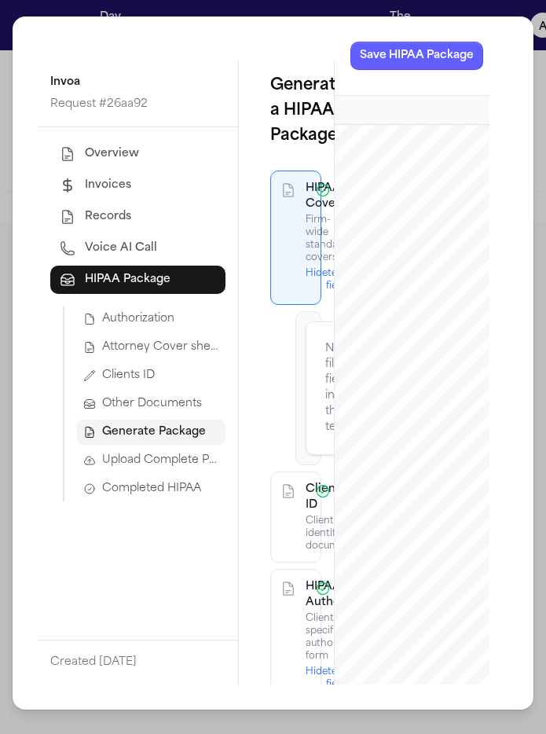
click at [167, 493] on span "Completed HIPAA" at bounding box center [151, 489] width 99 height 16
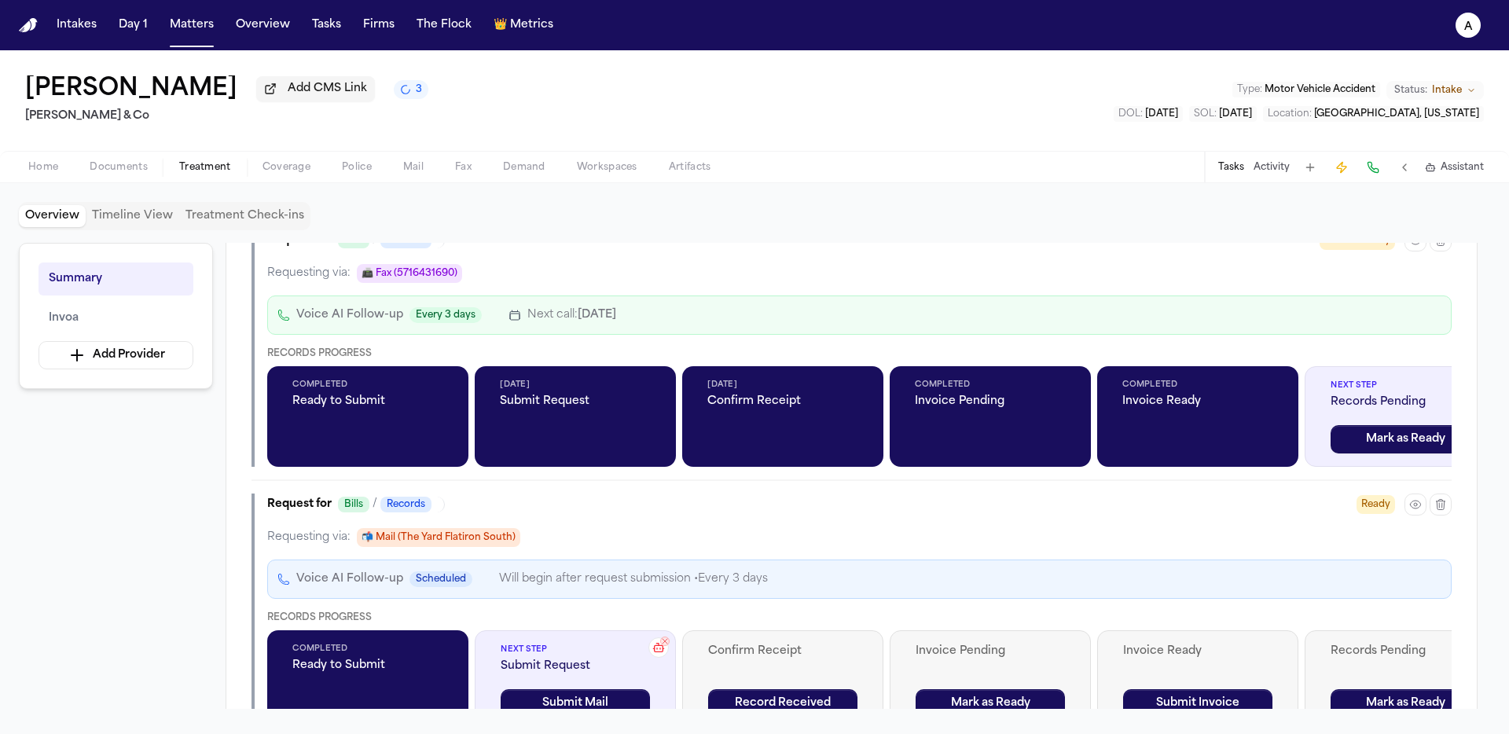
scroll to position [1184, 0]
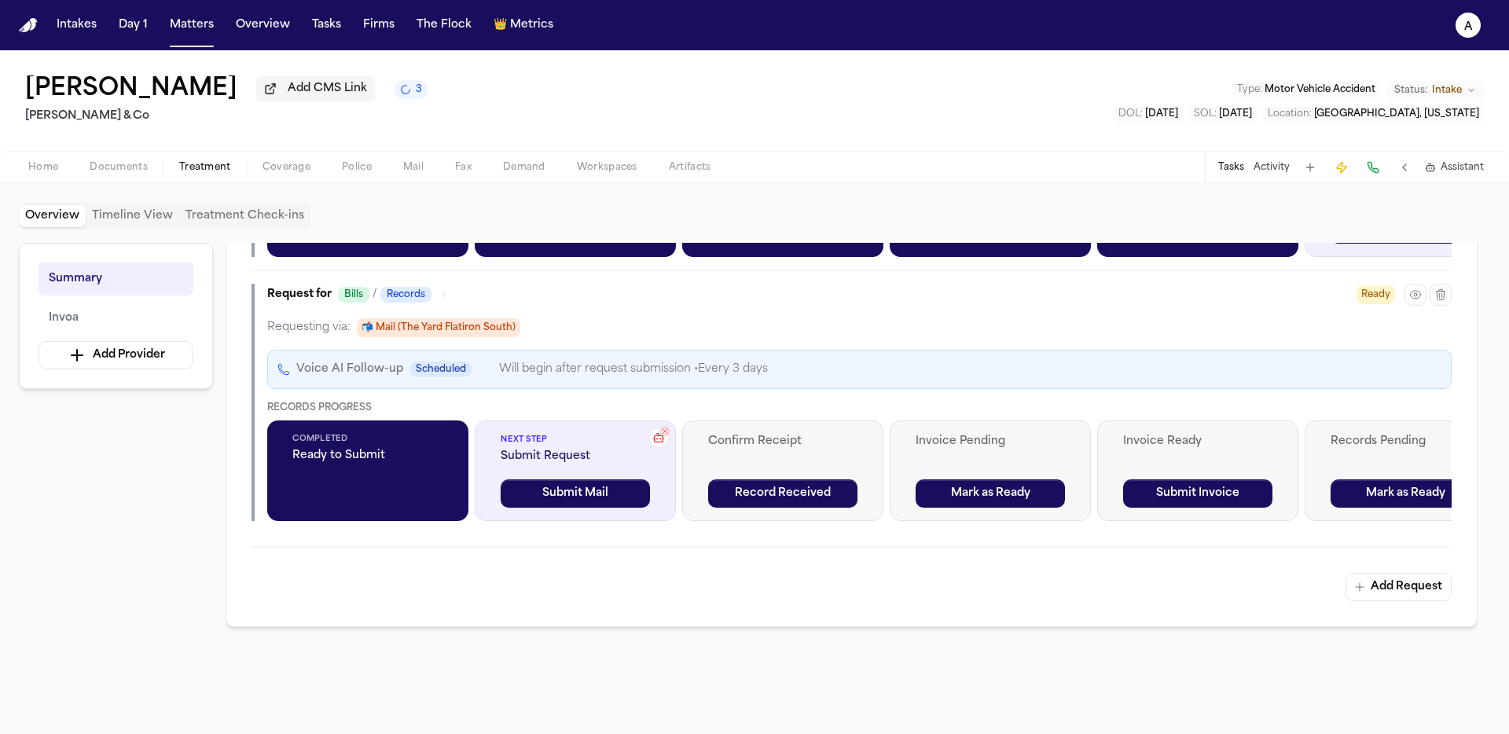
click at [1188, 591] on button "Add Request" at bounding box center [1399, 587] width 106 height 28
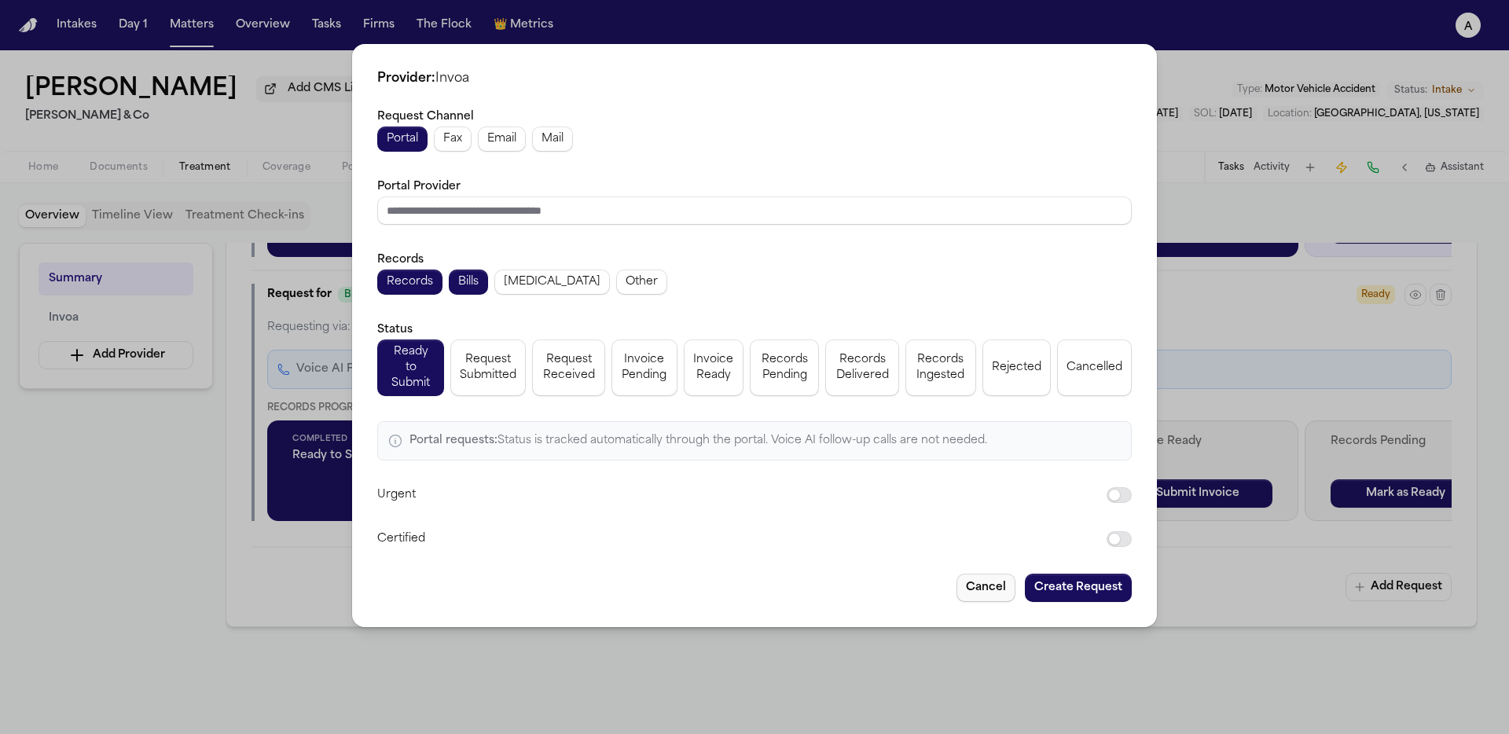
drag, startPoint x: 974, startPoint y: 576, endPoint x: 989, endPoint y: 568, distance: 16.9
click at [974, 576] on button "Cancel" at bounding box center [986, 588] width 59 height 28
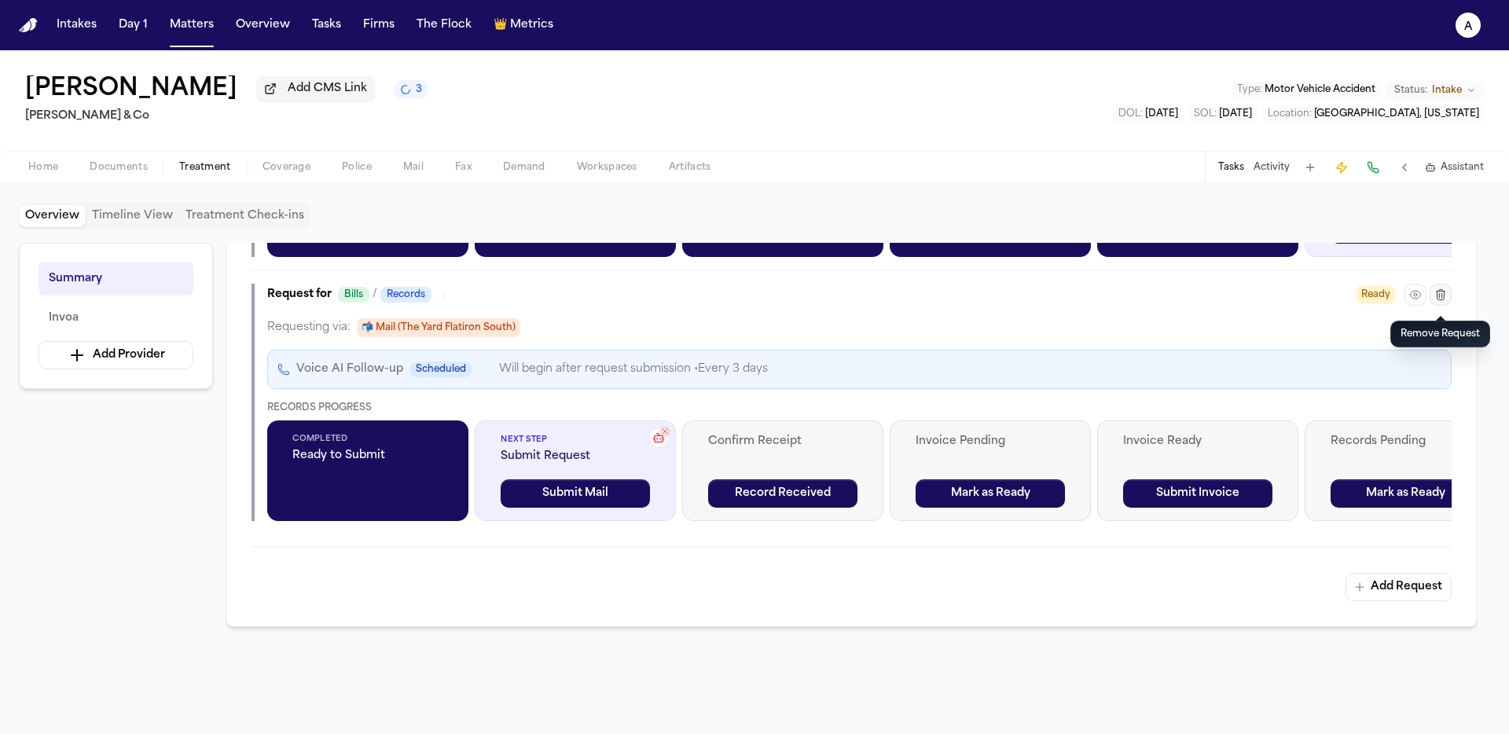
click at [1188, 303] on button "button" at bounding box center [1441, 295] width 22 height 22
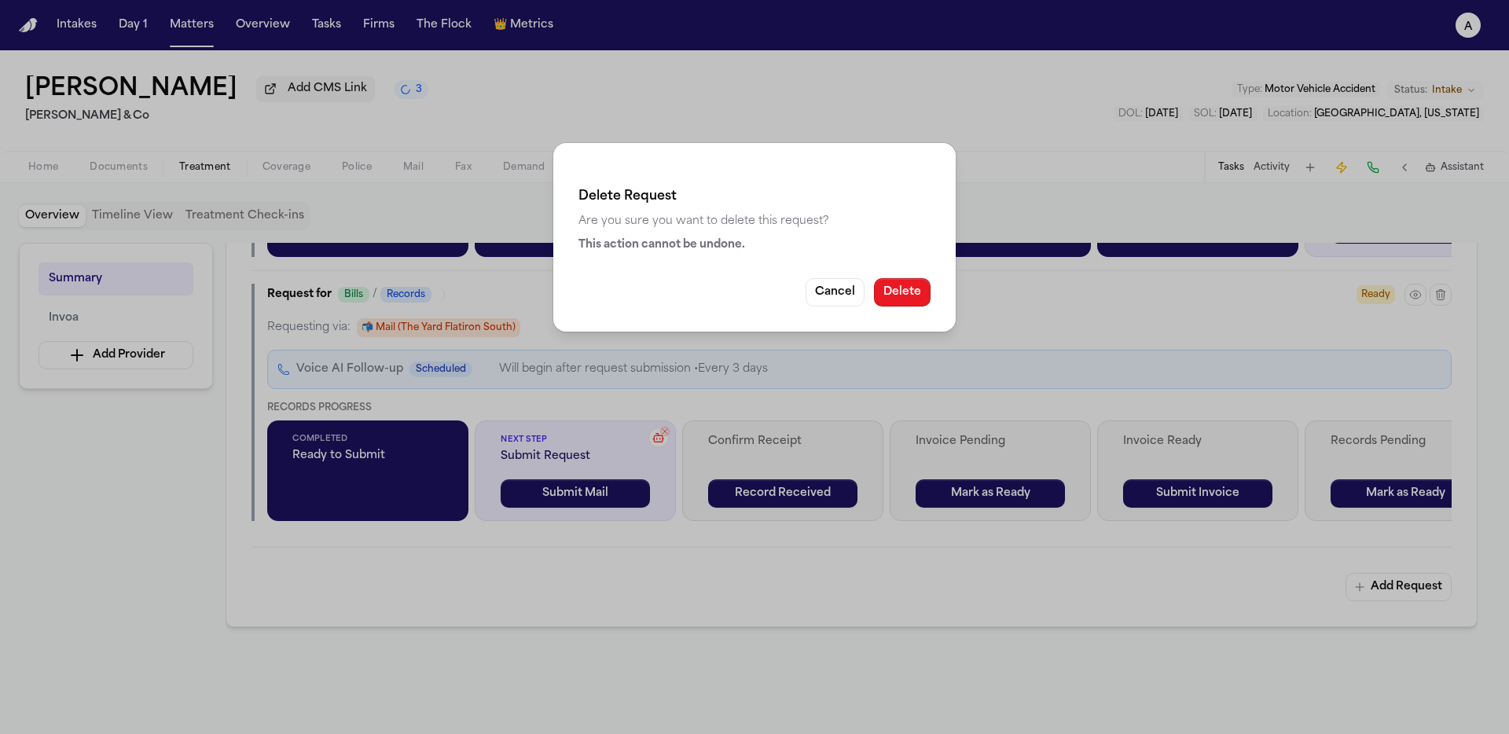
click at [914, 290] on button "Delete" at bounding box center [902, 292] width 57 height 28
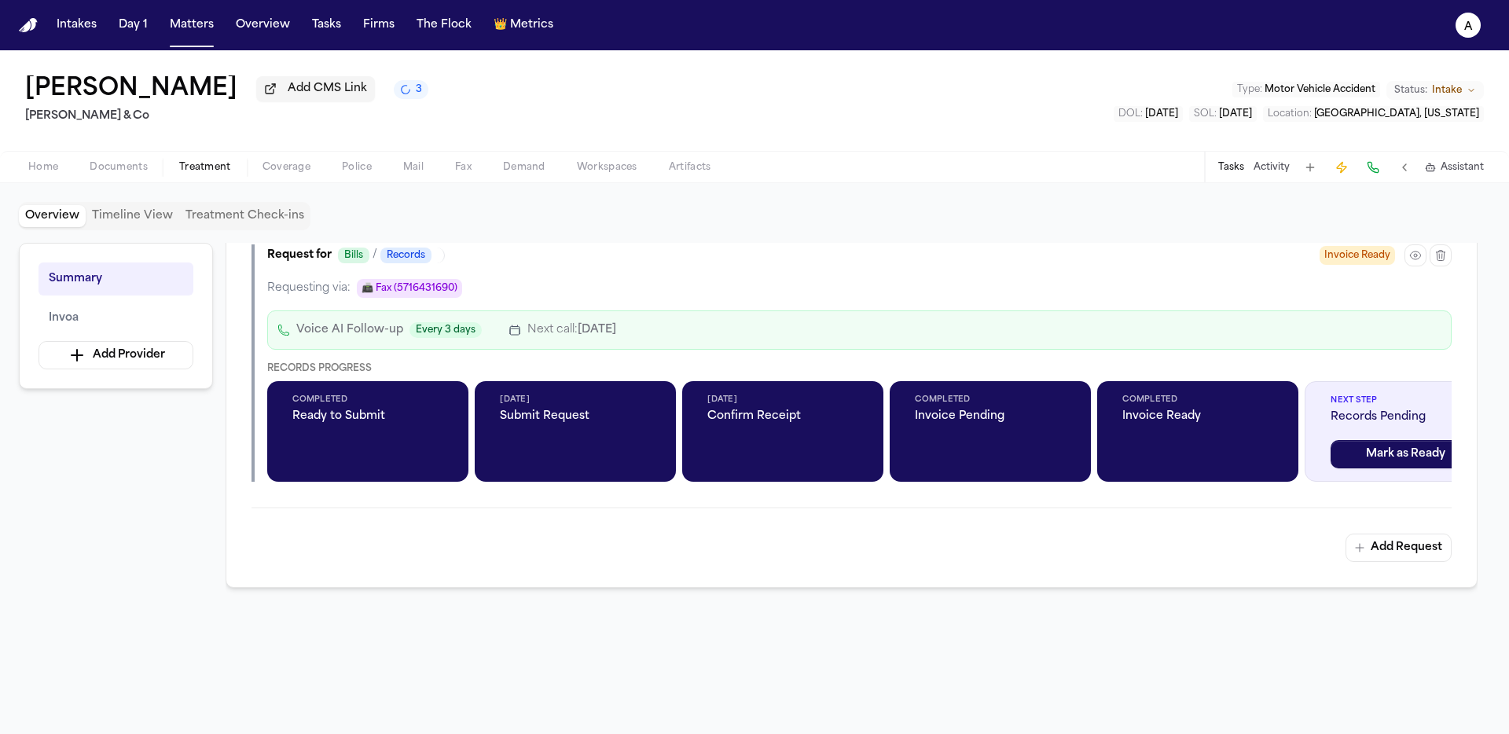
scroll to position [869, 0]
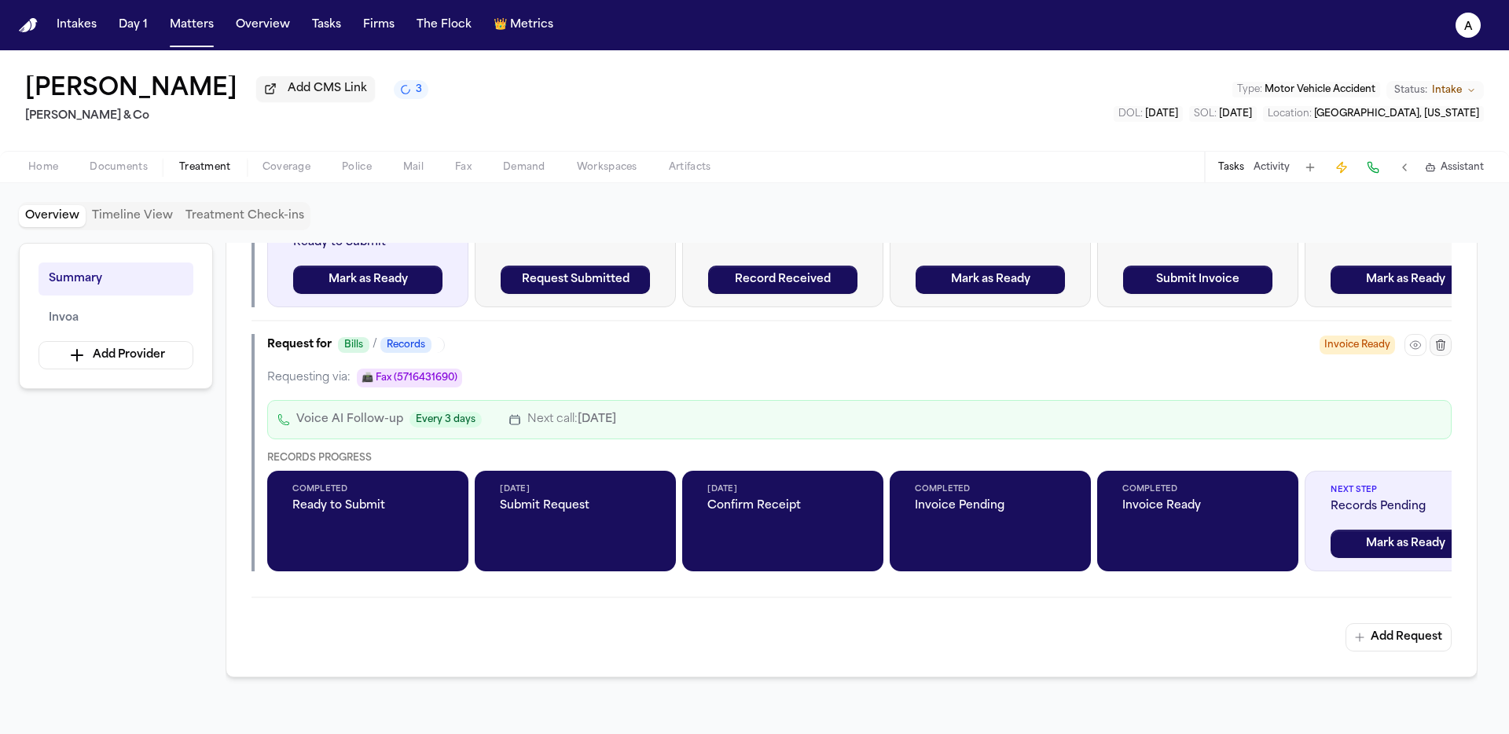
click at [1188, 355] on button "button" at bounding box center [1441, 345] width 22 height 22
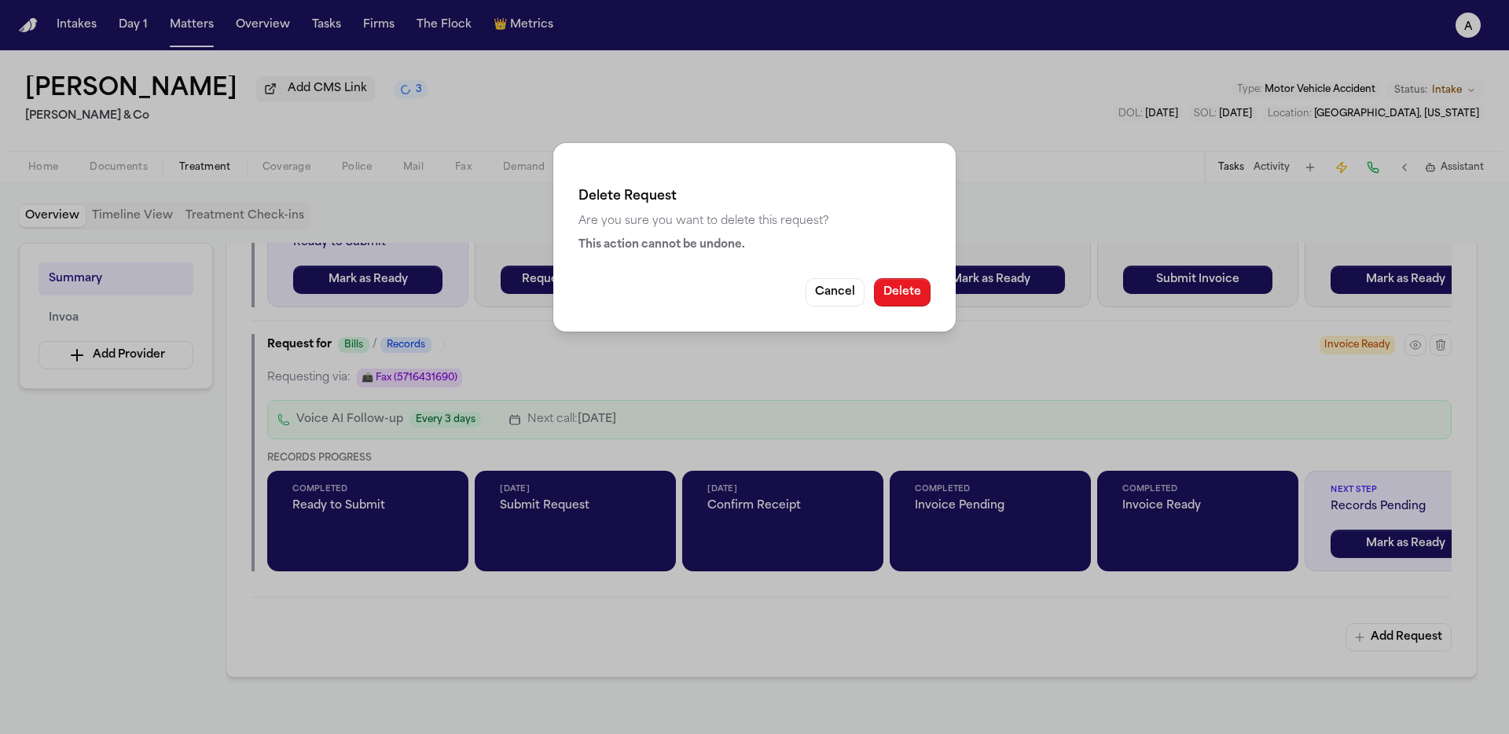
click at [899, 296] on button "Delete" at bounding box center [902, 292] width 57 height 28
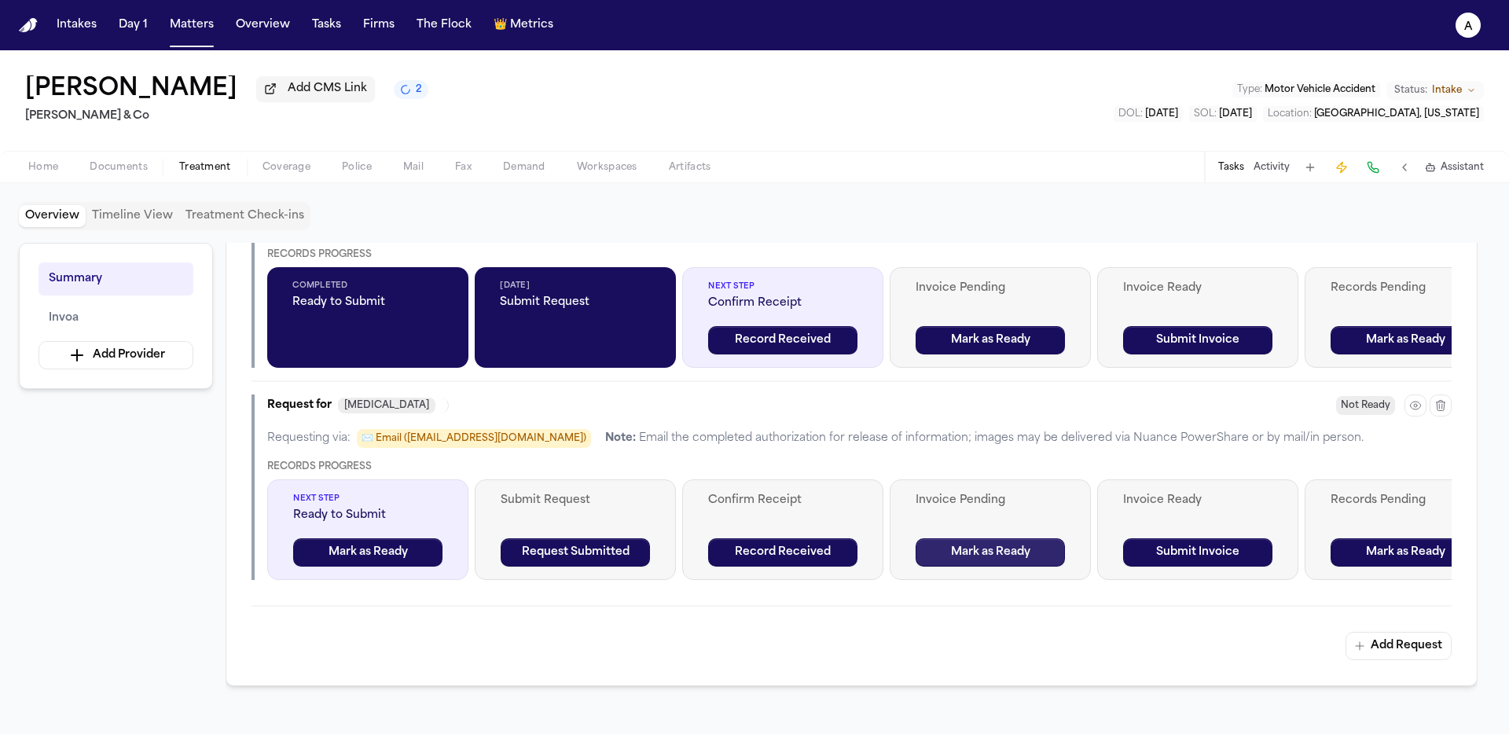
scroll to position [511, 0]
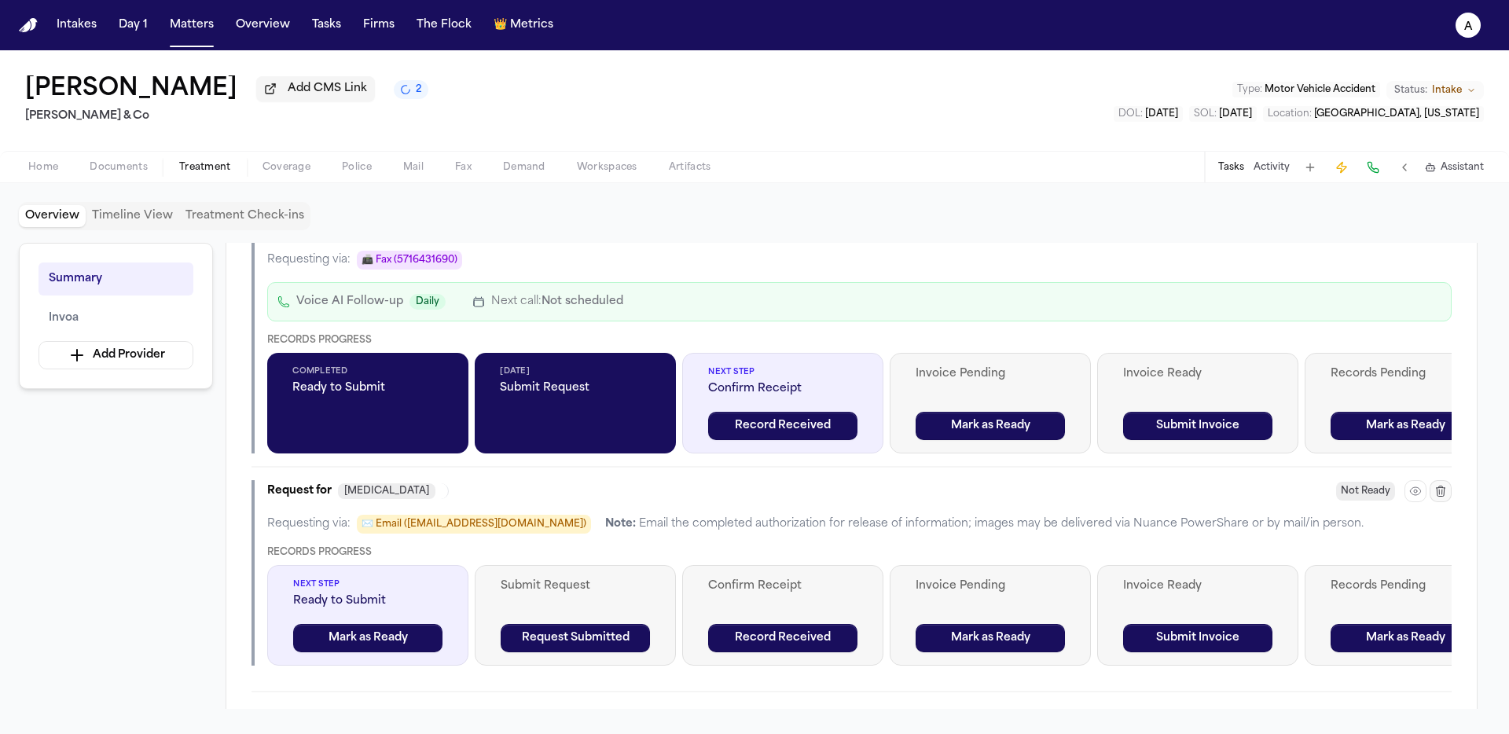
click at [1188, 496] on icon "button" at bounding box center [1441, 491] width 13 height 13
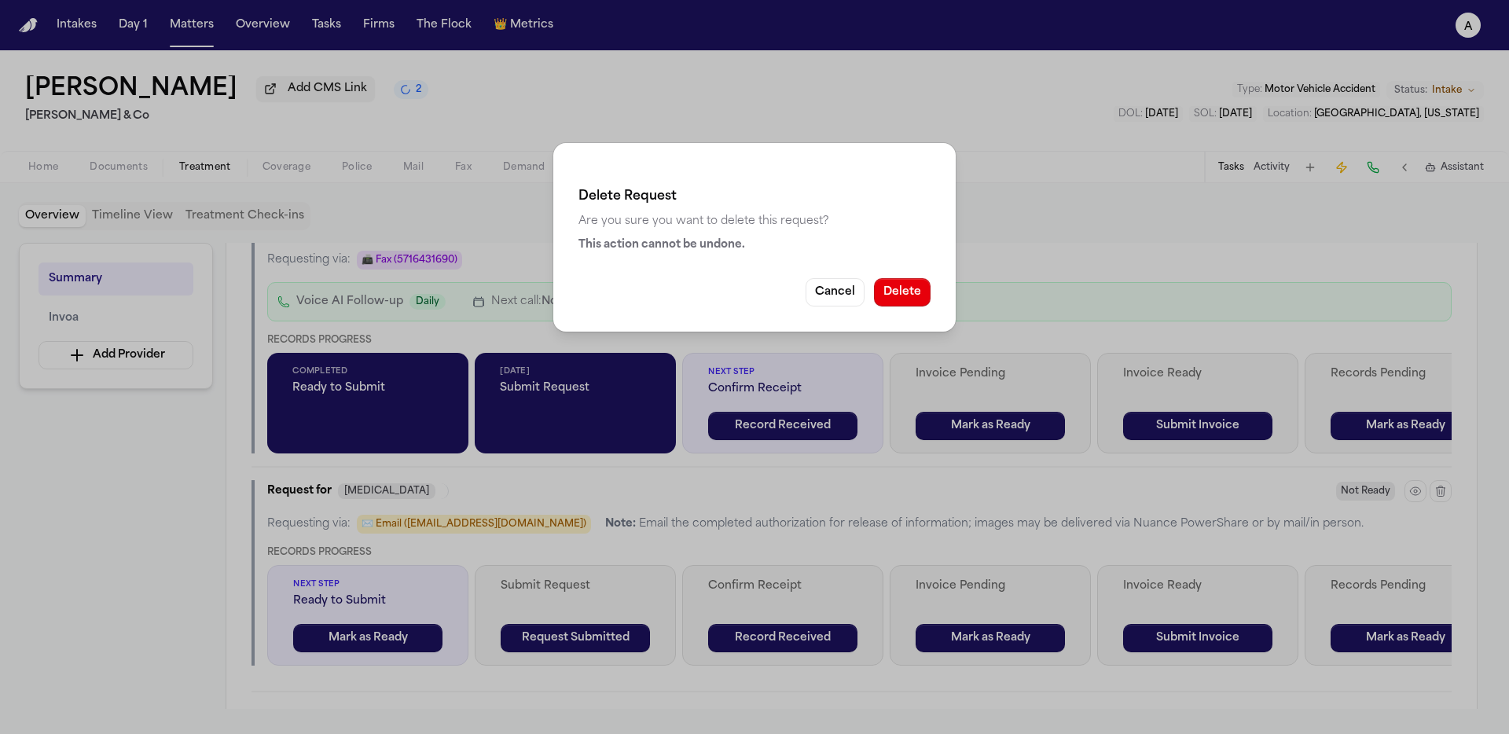
click at [898, 277] on div "Delete Request Are you sure you want to delete this request? This action cannot…" at bounding box center [754, 237] width 402 height 189
click at [915, 308] on div "Delete Request Are you sure you want to delete this request? This action cannot…" at bounding box center [754, 237] width 402 height 189
click at [913, 286] on button "Delete" at bounding box center [902, 292] width 57 height 28
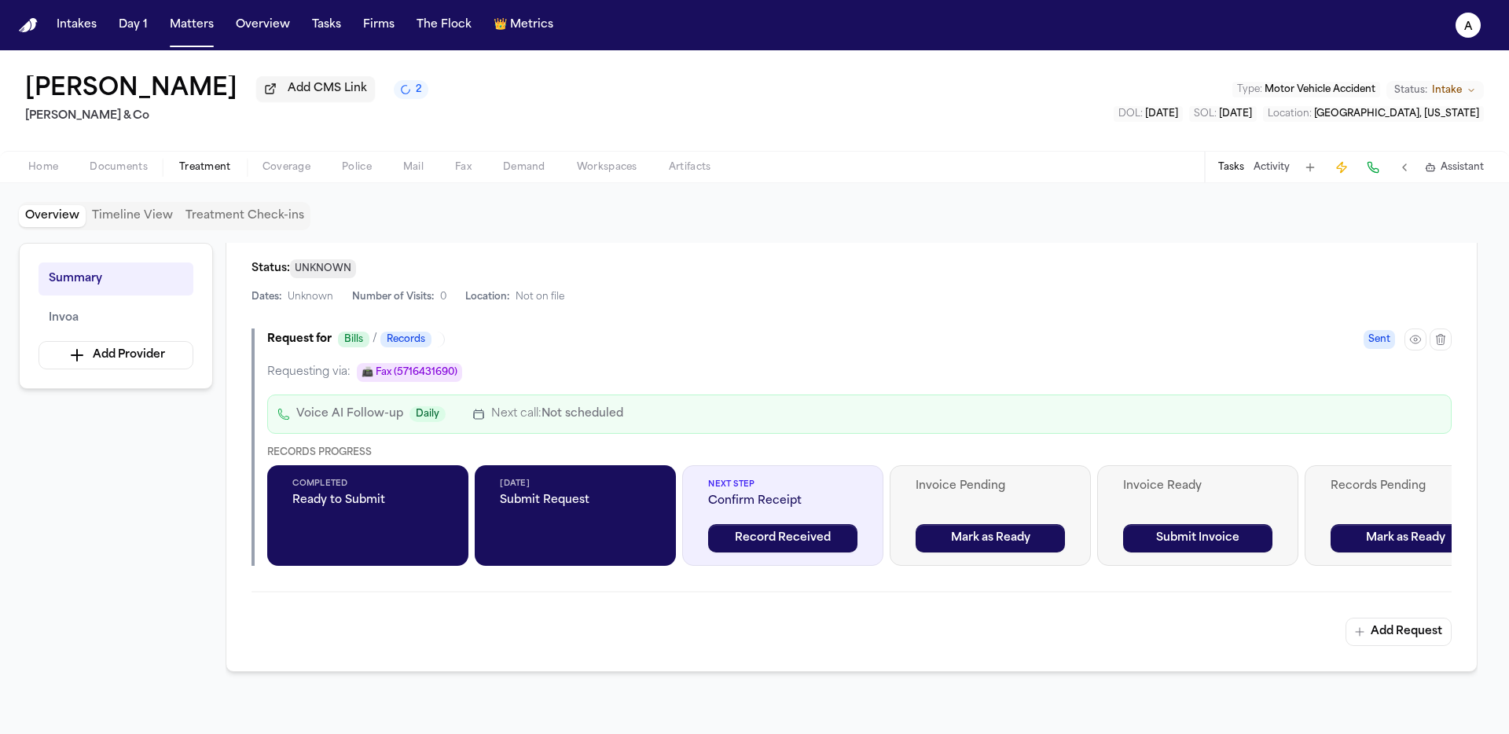
scroll to position [397, 0]
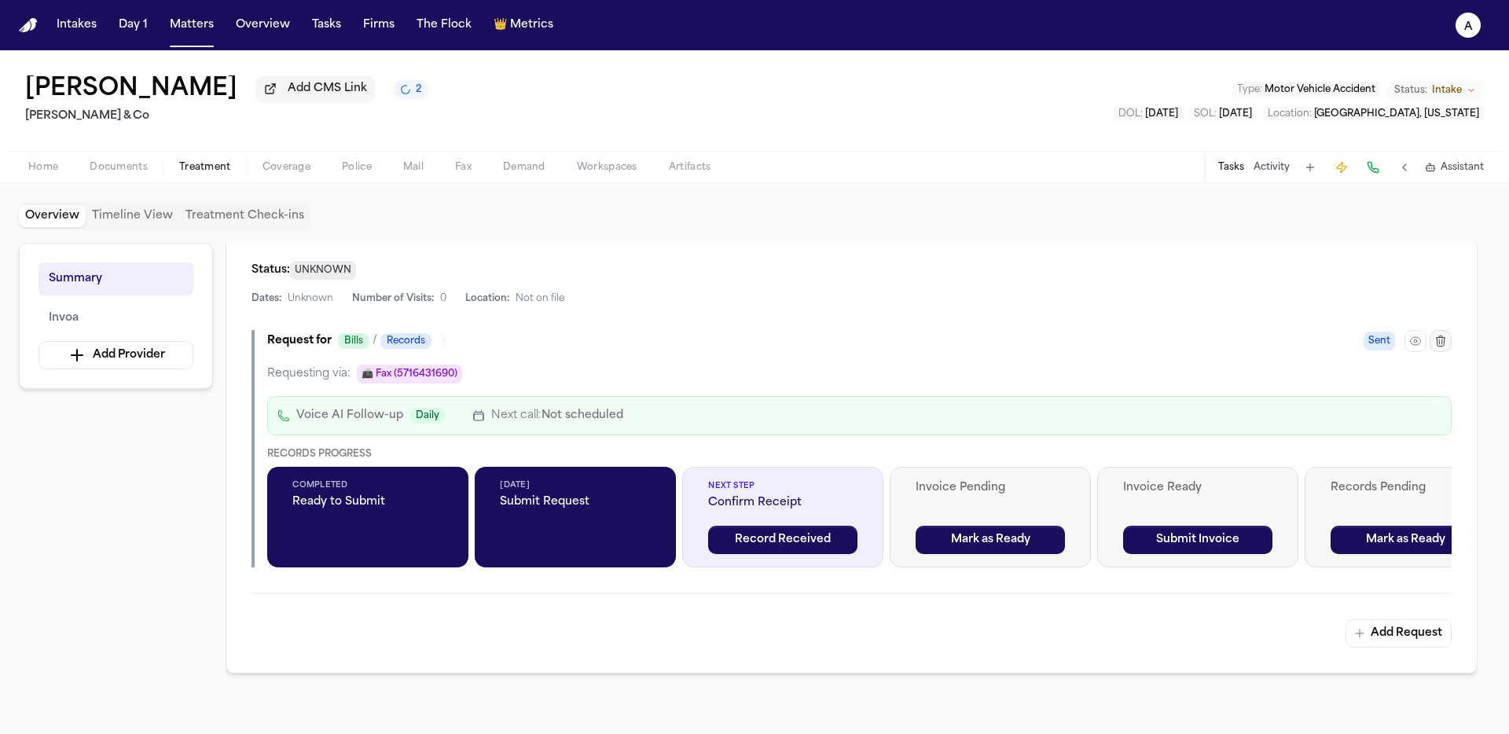
click at [1188, 349] on button "button" at bounding box center [1441, 341] width 22 height 22
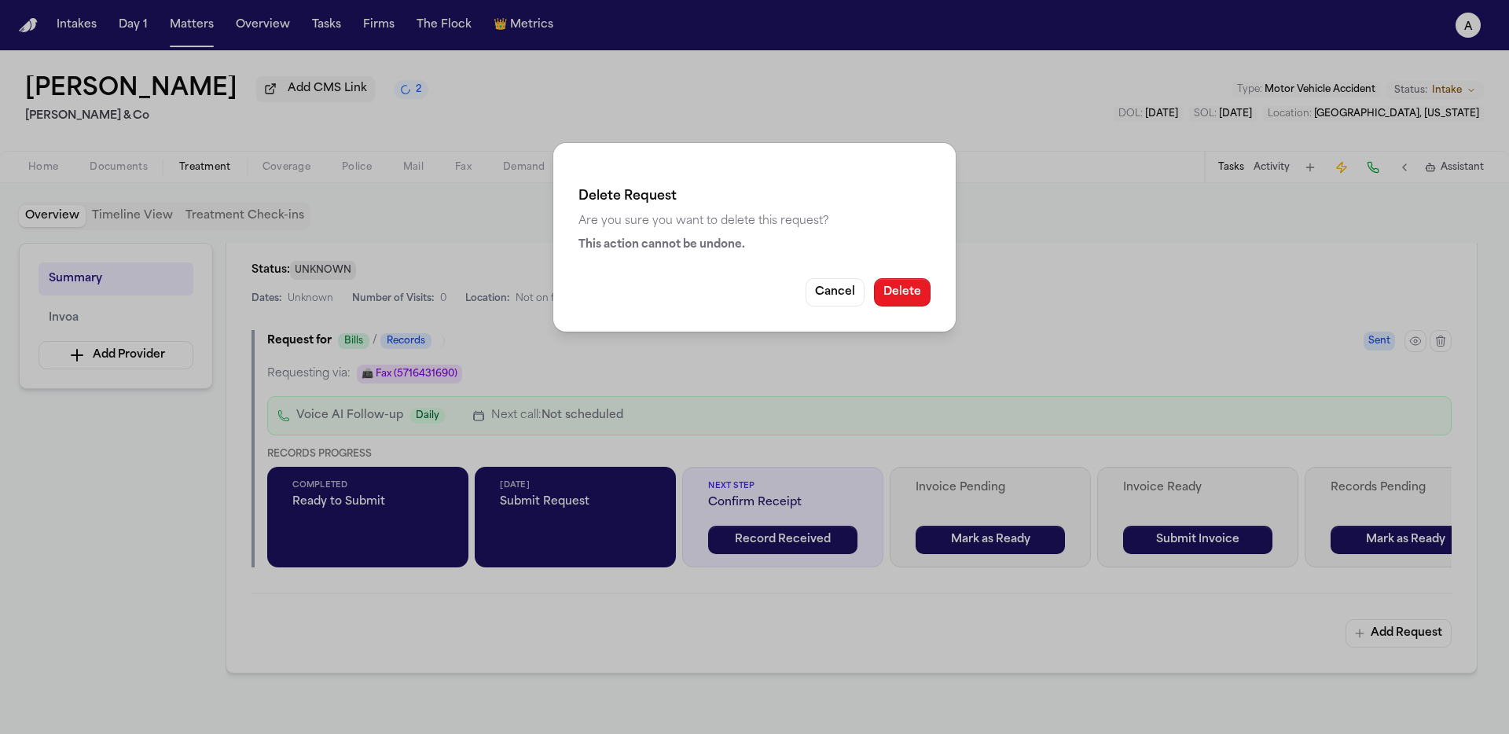
click at [893, 284] on button "Delete" at bounding box center [902, 292] width 57 height 28
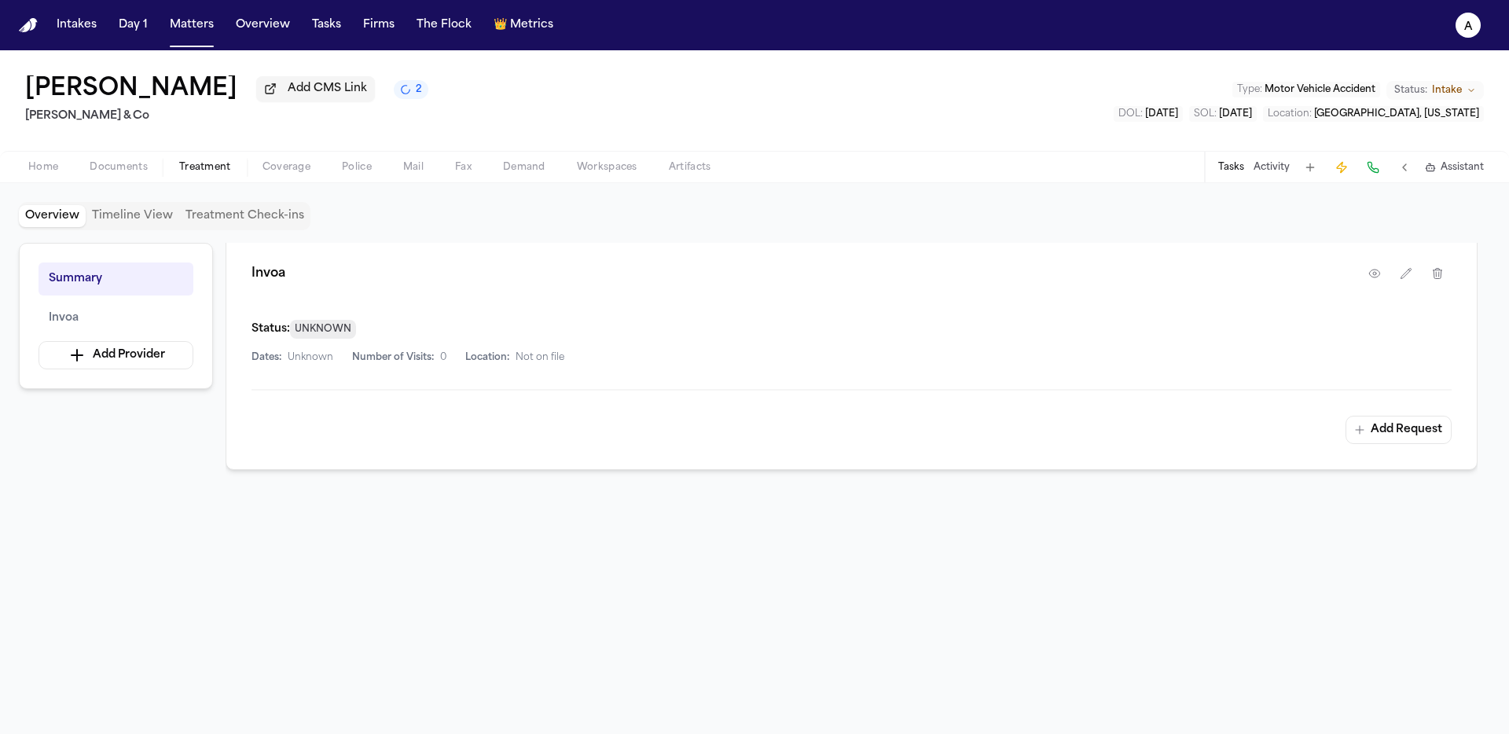
scroll to position [303, 0]
click at [1188, 435] on button "Add Request" at bounding box center [1399, 430] width 106 height 28
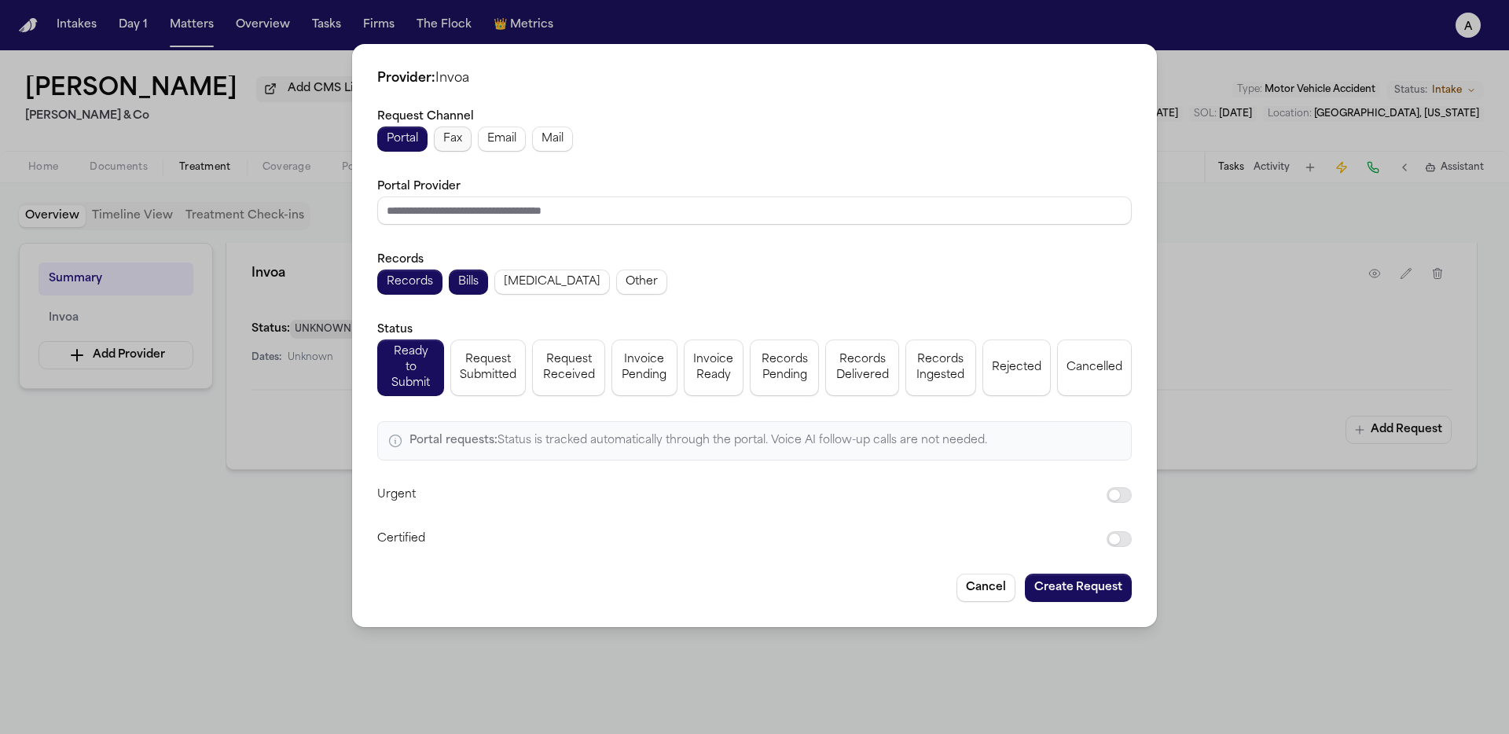
click at [448, 152] on button "Fax" at bounding box center [453, 139] width 38 height 25
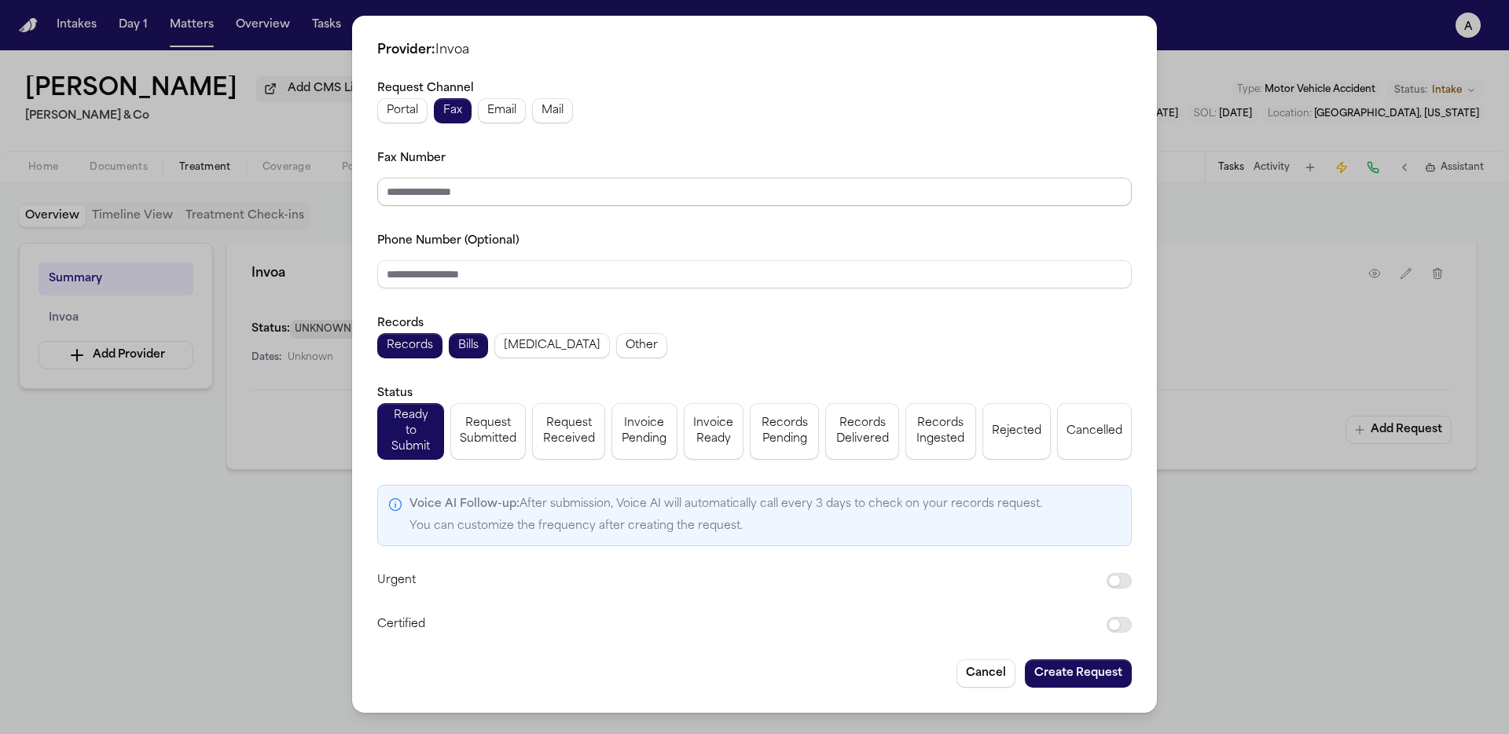
click at [468, 212] on div "Request Channel Portal Fax Email Mail Fax Number Phone Number (Optional) Record…" at bounding box center [754, 357] width 755 height 556
click at [480, 203] on input "Fax Number" at bounding box center [754, 192] width 755 height 28
type input "**********"
click at [1073, 646] on button "Create Request" at bounding box center [1078, 674] width 107 height 28
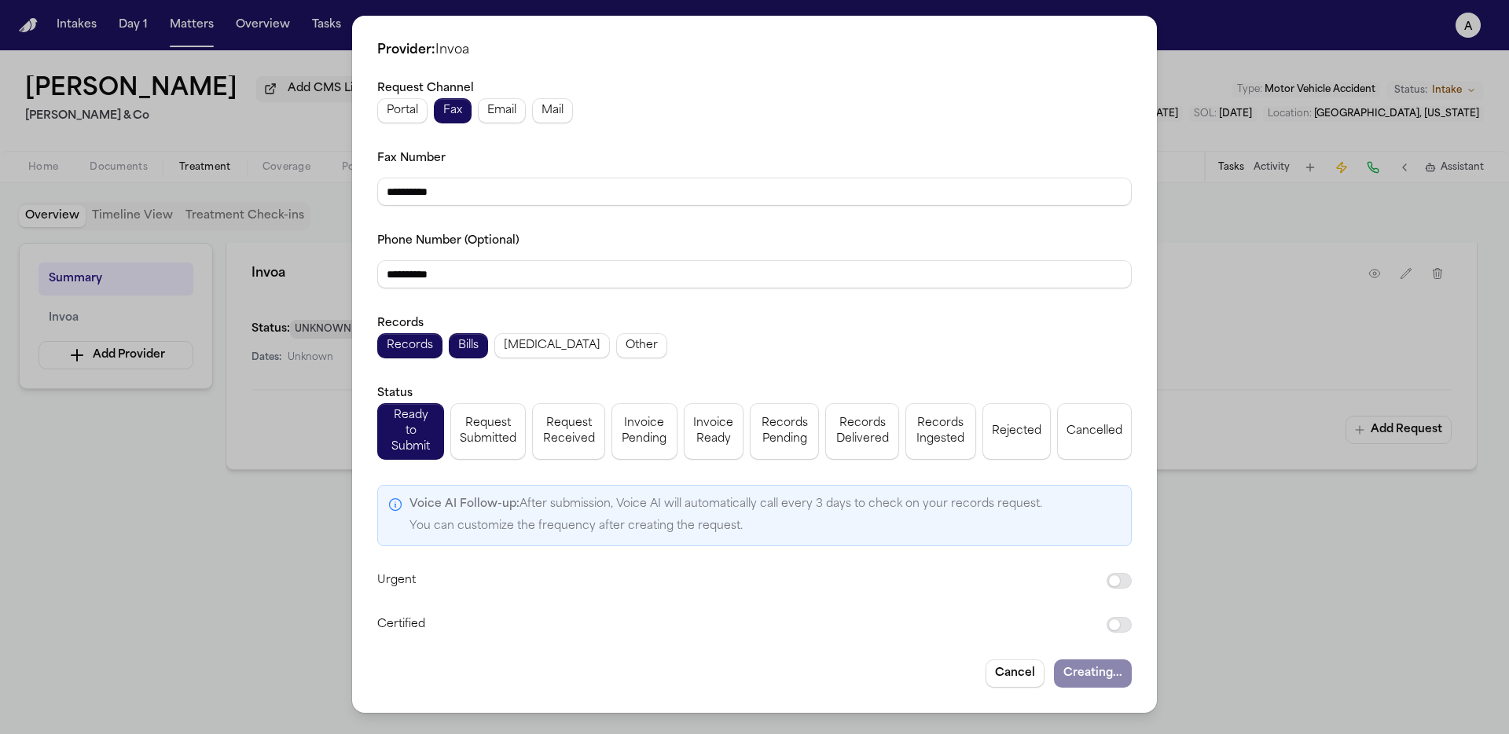
scroll to position [342, 0]
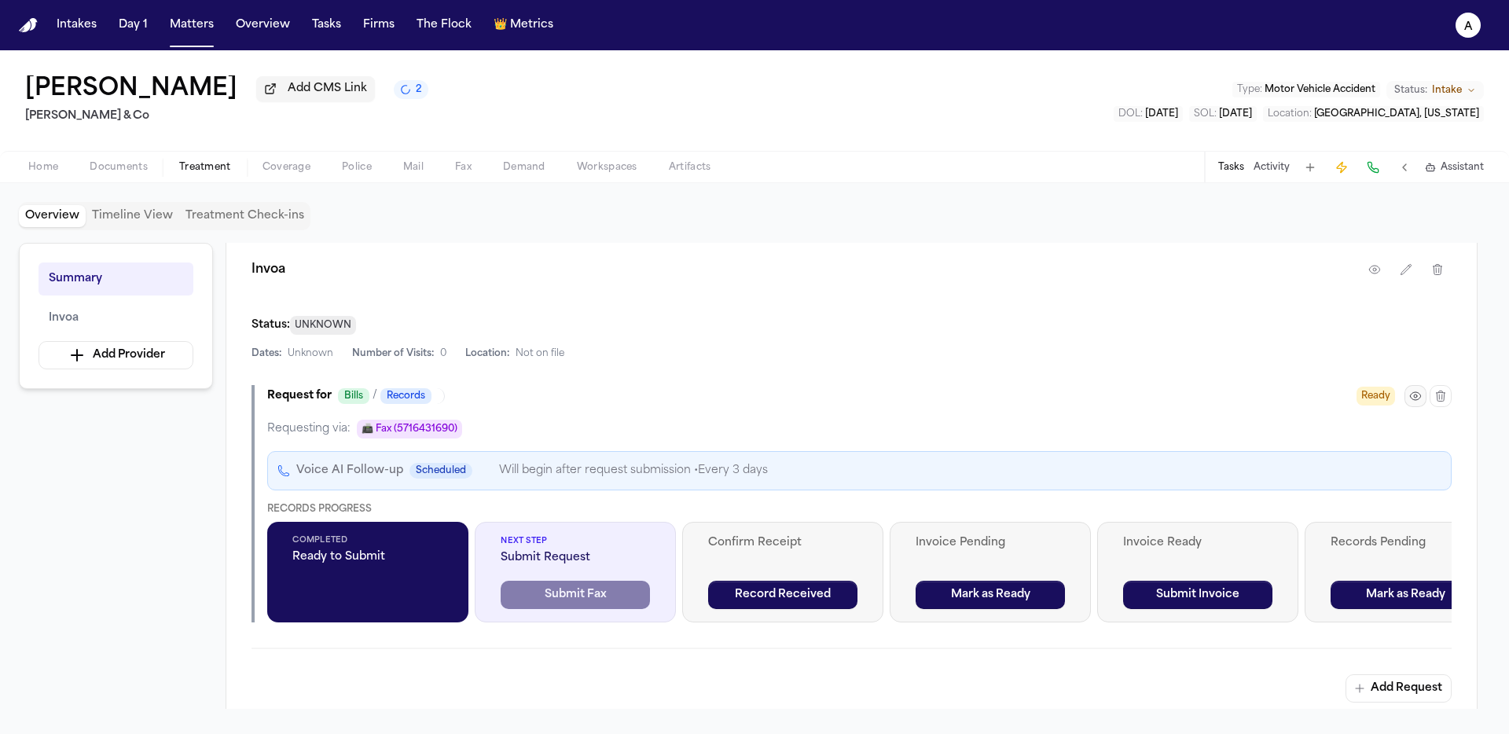
click at [1188, 399] on div "Ready" at bounding box center [1404, 396] width 95 height 22
click at [1188, 402] on icon "button" at bounding box center [1415, 396] width 13 height 13
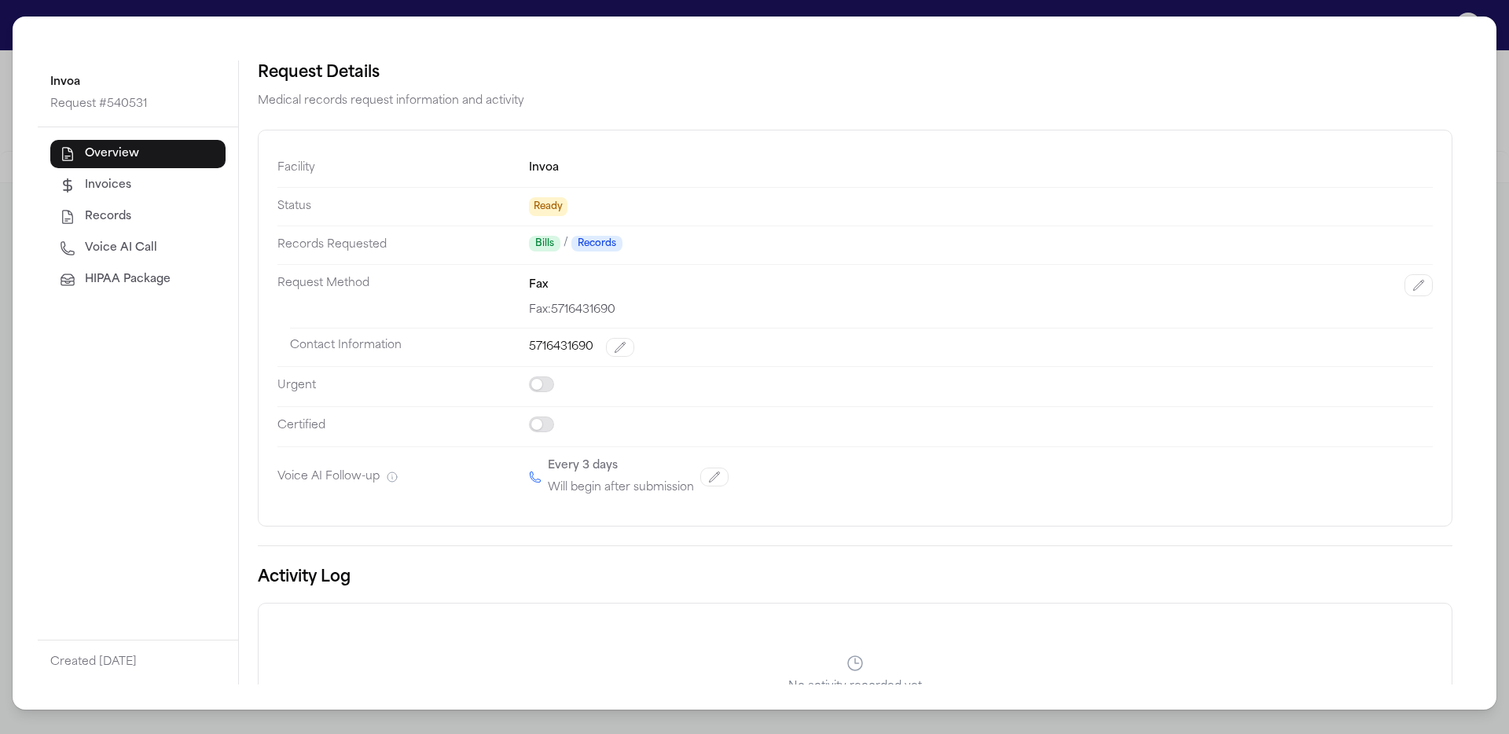
click at [184, 274] on button "HIPAA Package" at bounding box center [137, 280] width 175 height 28
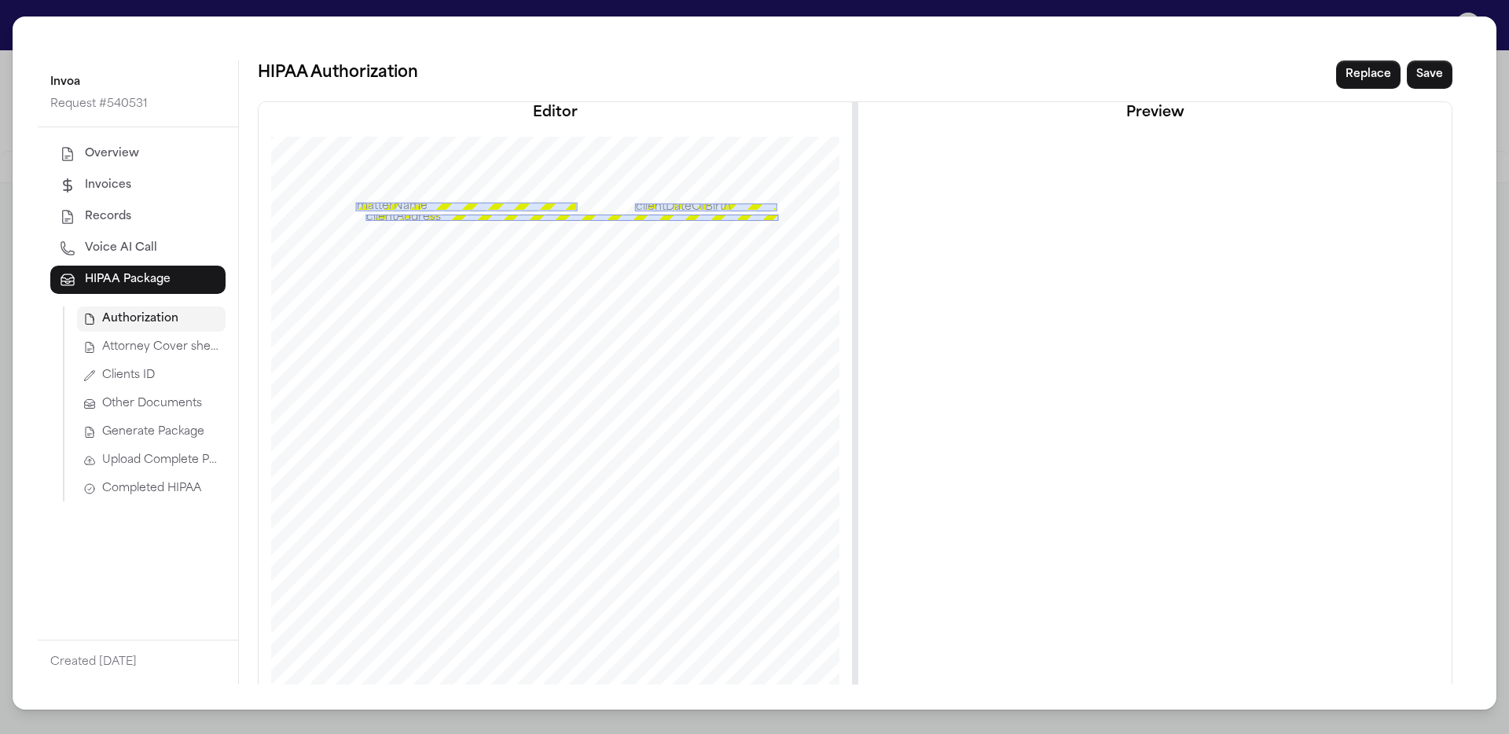
click at [186, 438] on span "Generate Package" at bounding box center [153, 432] width 102 height 16
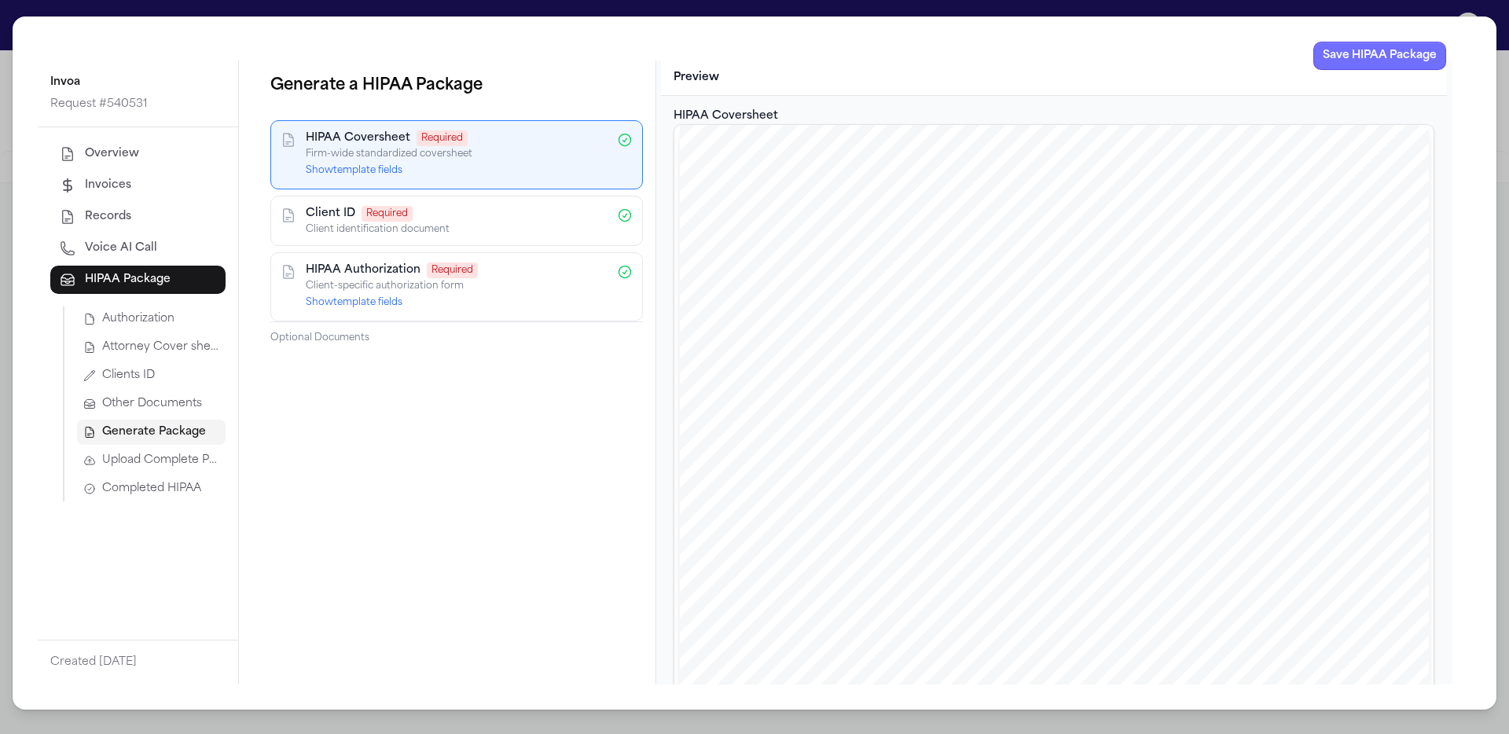
click at [1188, 59] on button "Save HIPAA Package" at bounding box center [1380, 56] width 133 height 28
click at [165, 15] on div "Invoa Request # 540531 Overview Invoices Records Voice AI Call HIPAA Package Au…" at bounding box center [754, 367] width 1509 height 734
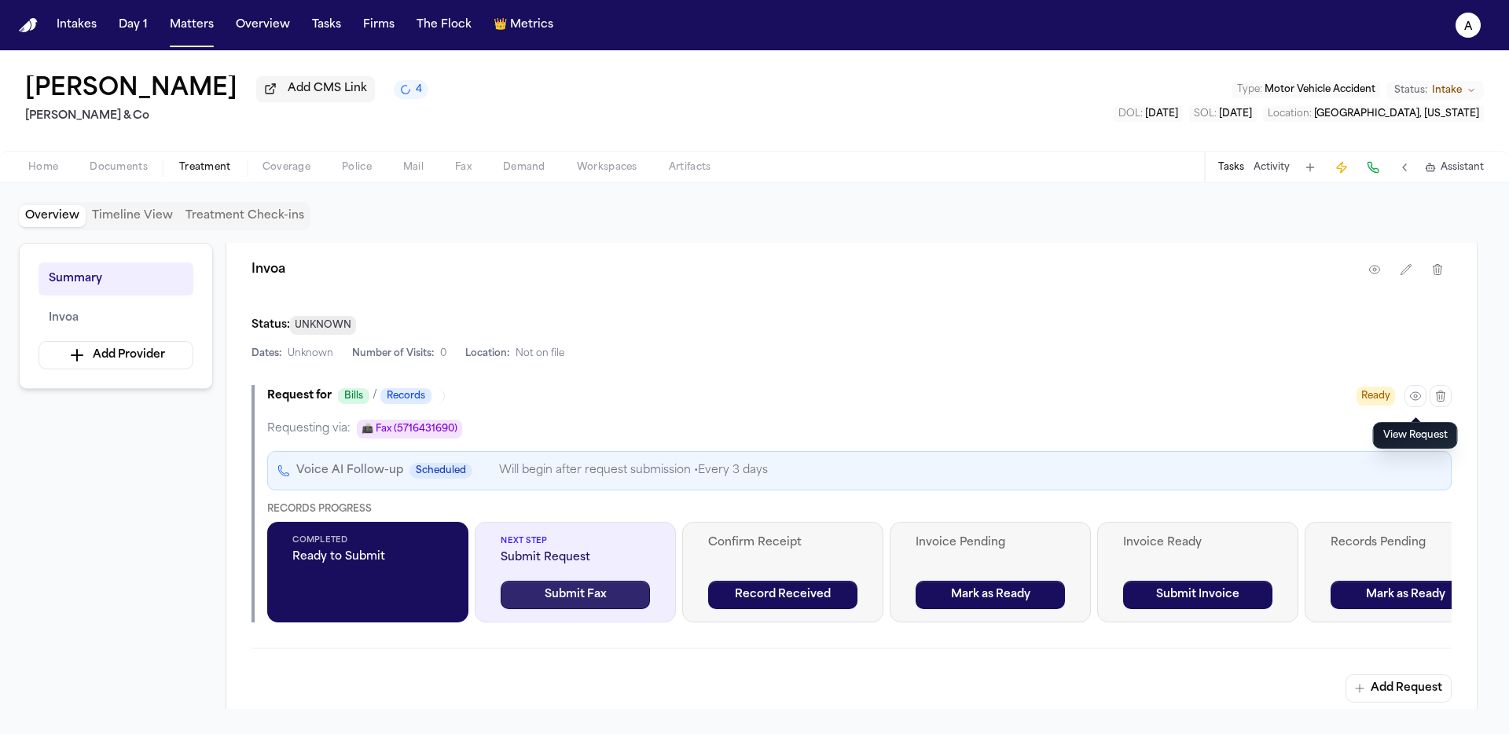
click at [577, 602] on button "Submit Fax" at bounding box center [575, 595] width 149 height 28
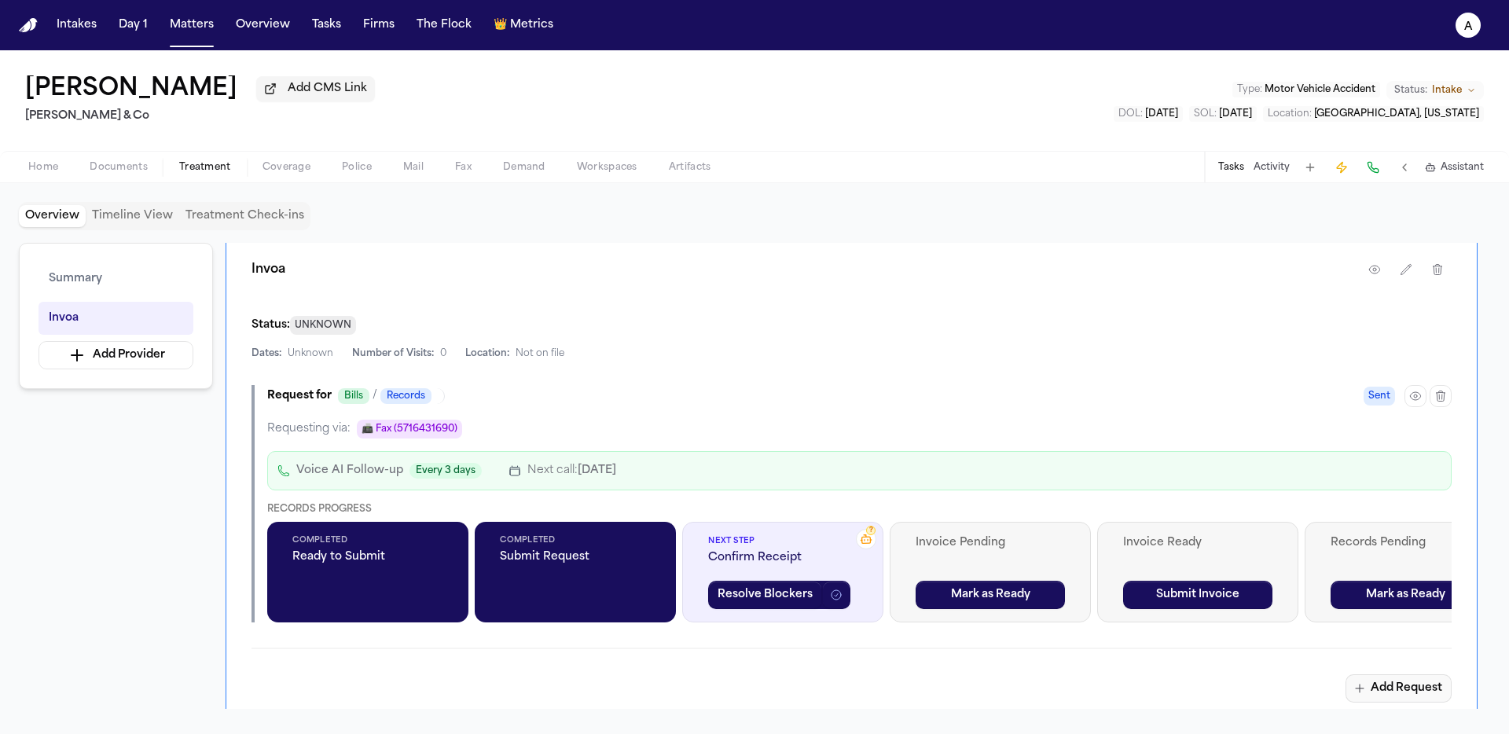
click at [1188, 646] on button "Add Request" at bounding box center [1399, 688] width 106 height 28
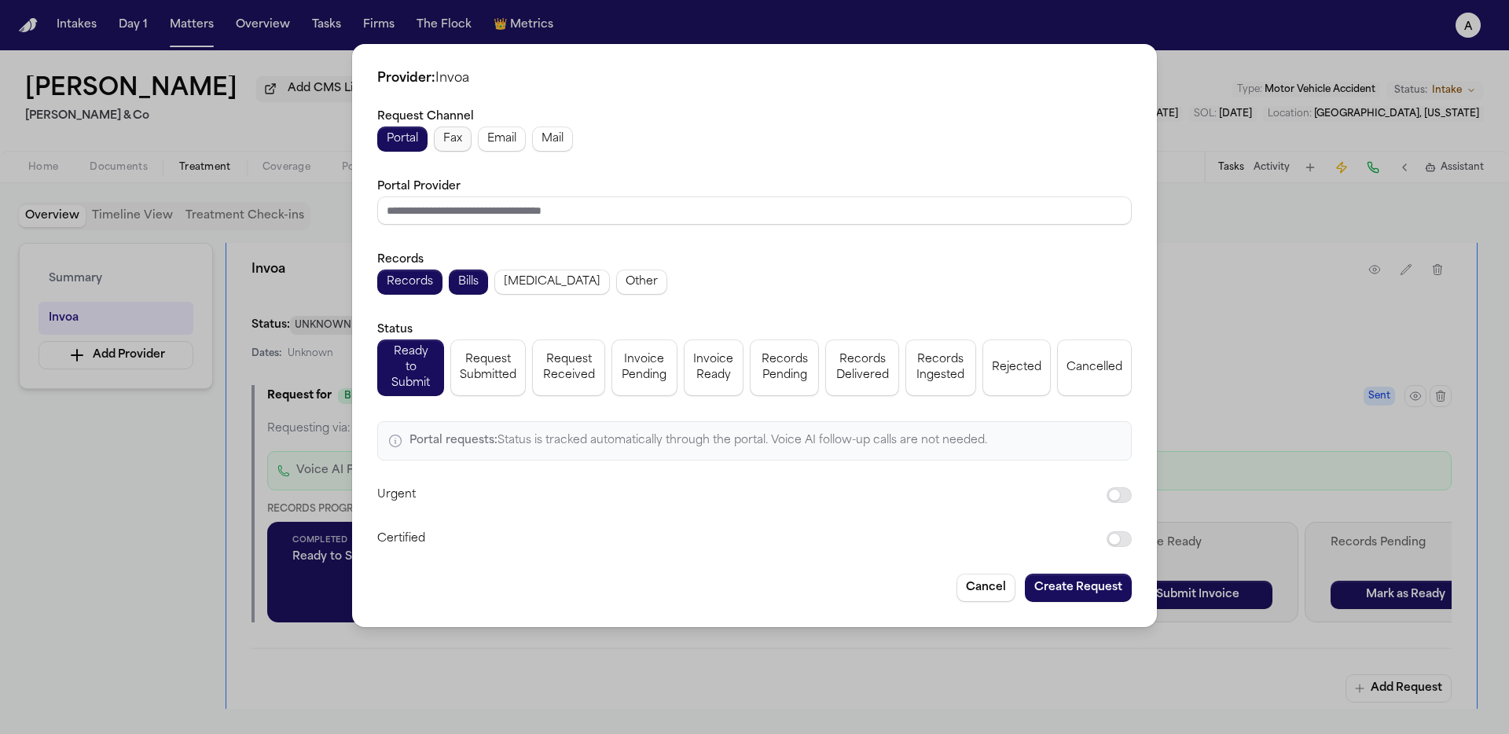
click at [452, 145] on span "Fax" at bounding box center [452, 139] width 19 height 16
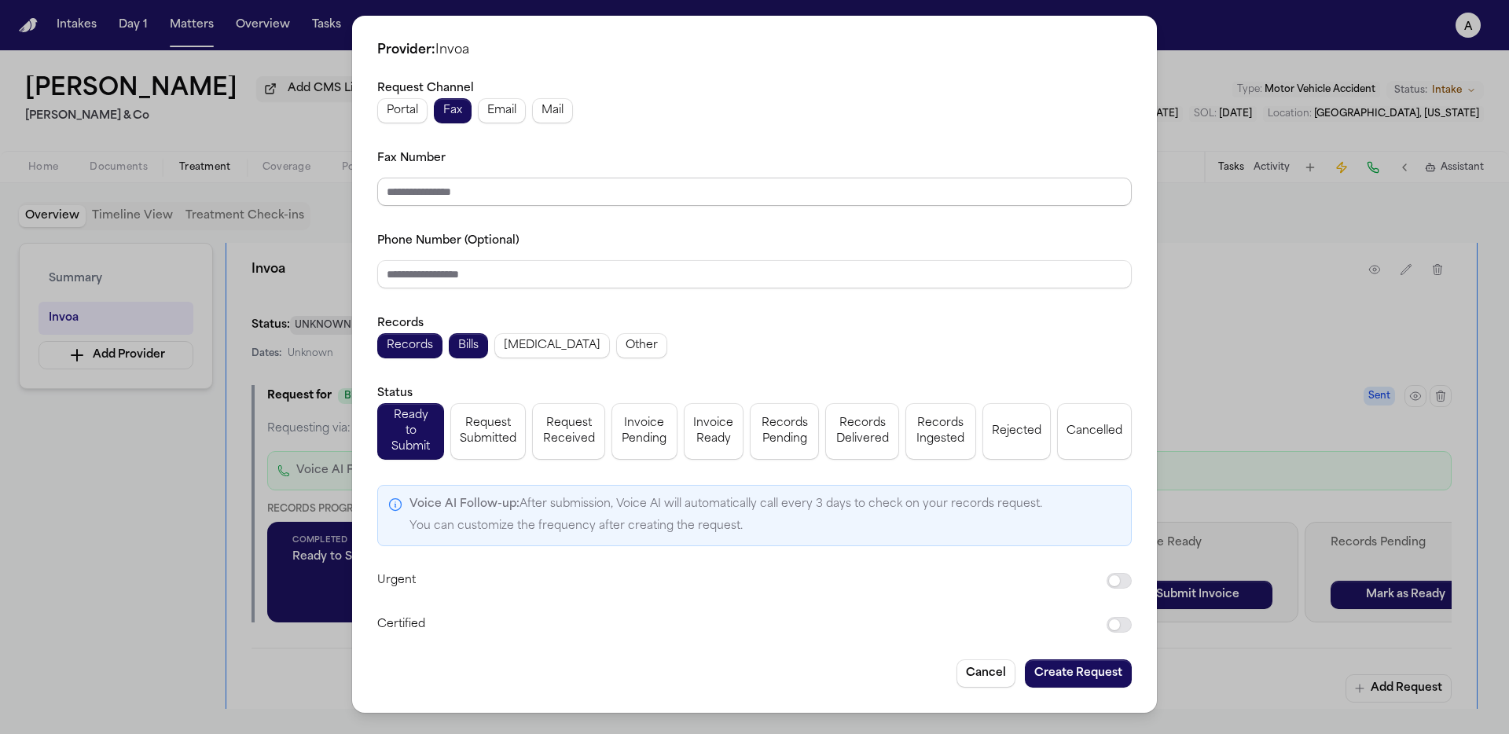
click at [518, 206] on input "Fax Number" at bounding box center [754, 192] width 755 height 28
type input "**********"
click at [1093, 646] on button "Create Request" at bounding box center [1078, 674] width 107 height 28
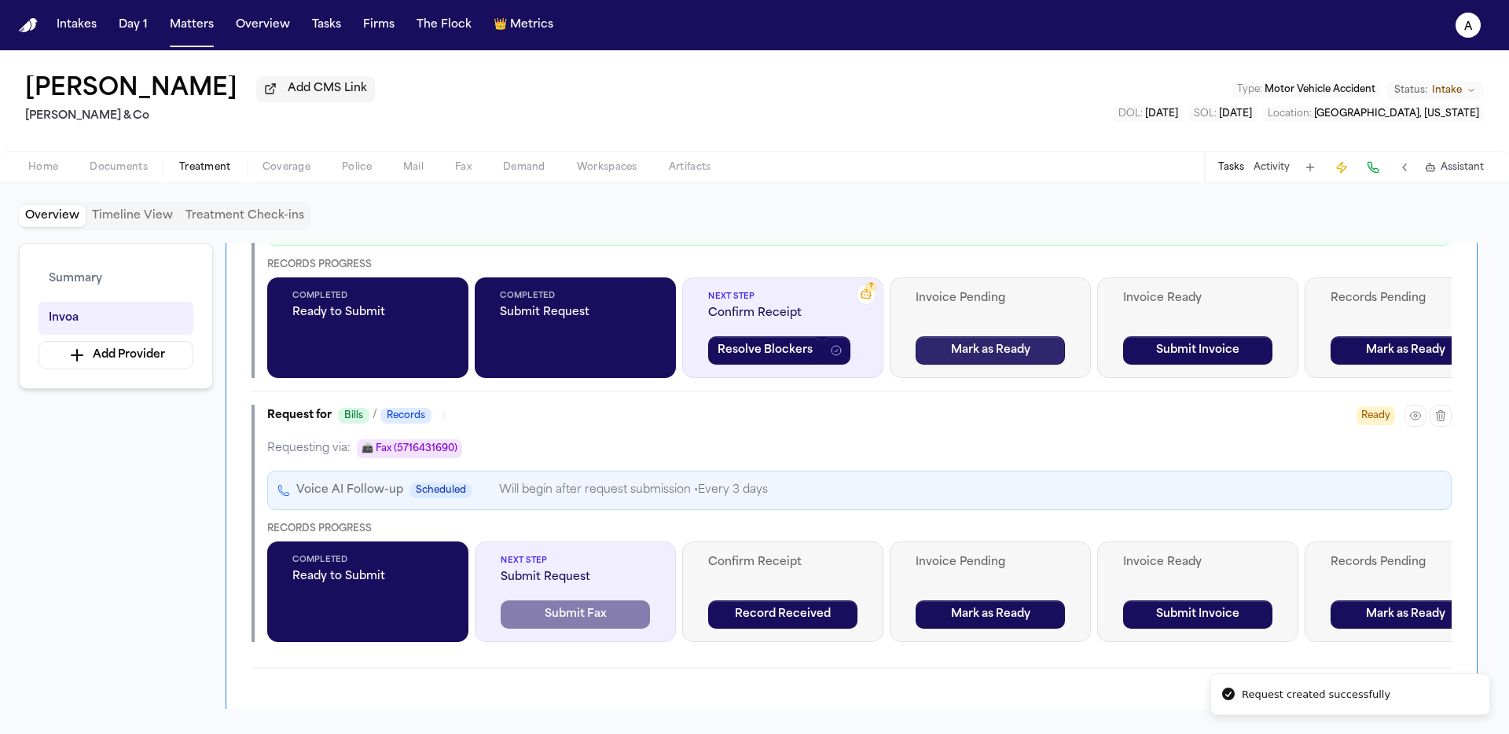
scroll to position [668, 0]
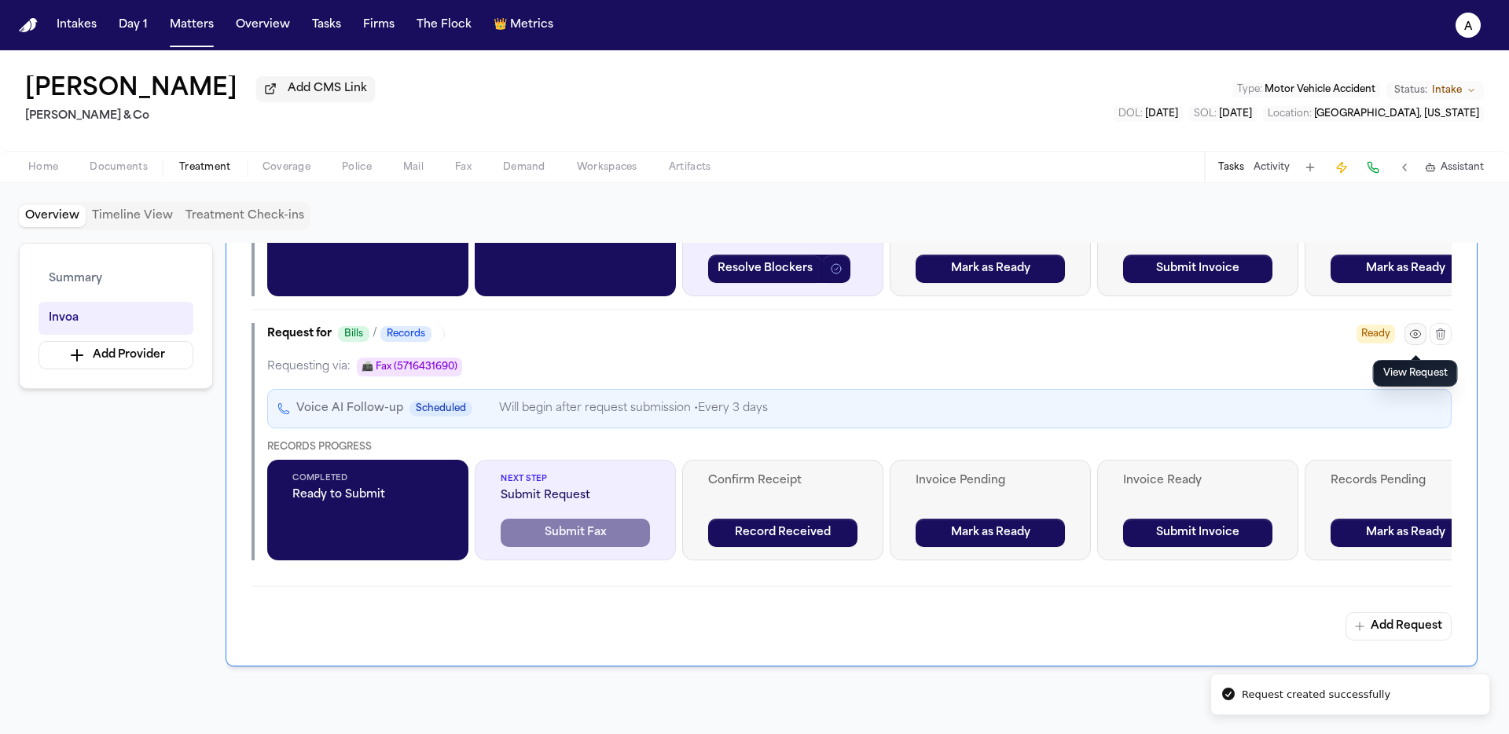
click at [1188, 344] on button "button" at bounding box center [1416, 334] width 22 height 22
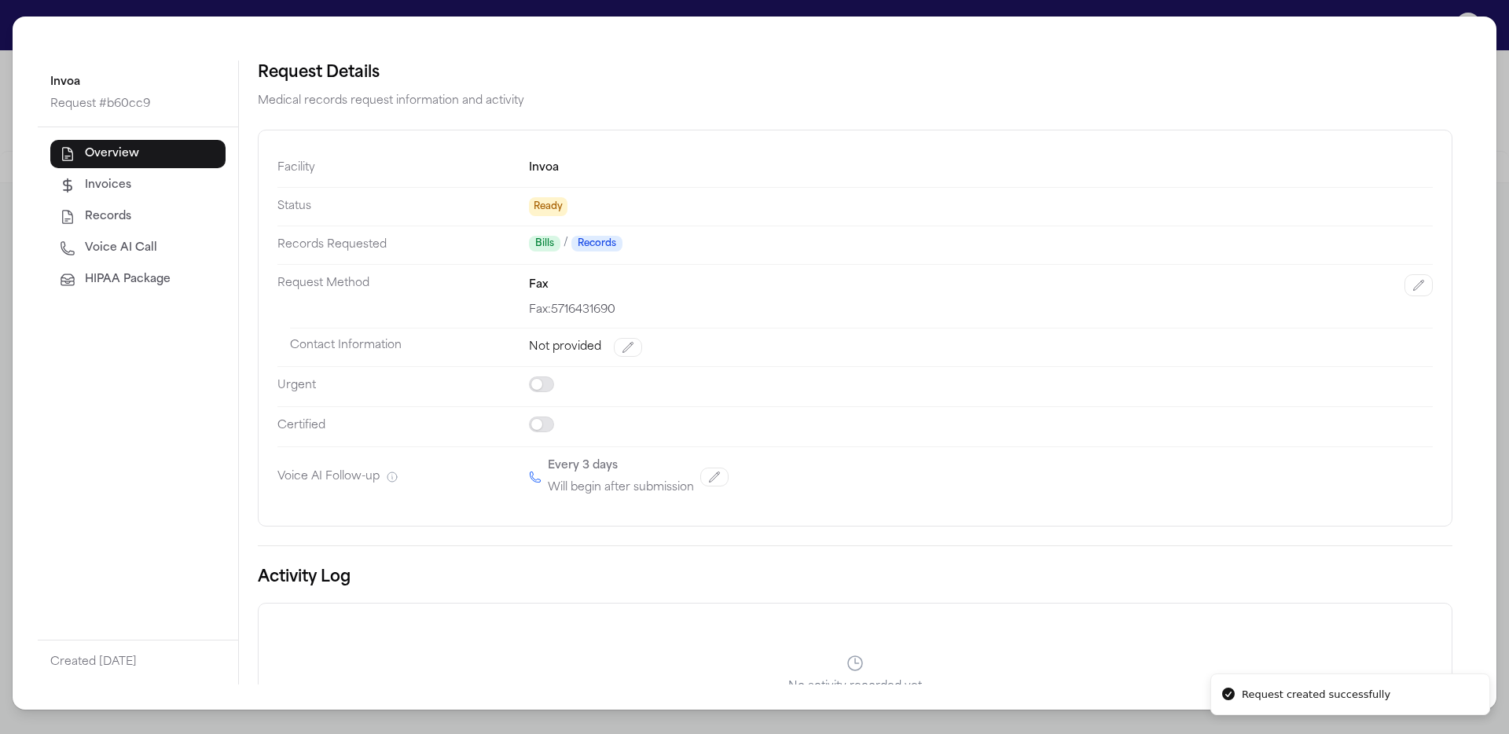
click at [79, 285] on button "HIPAA Package" at bounding box center [137, 280] width 175 height 28
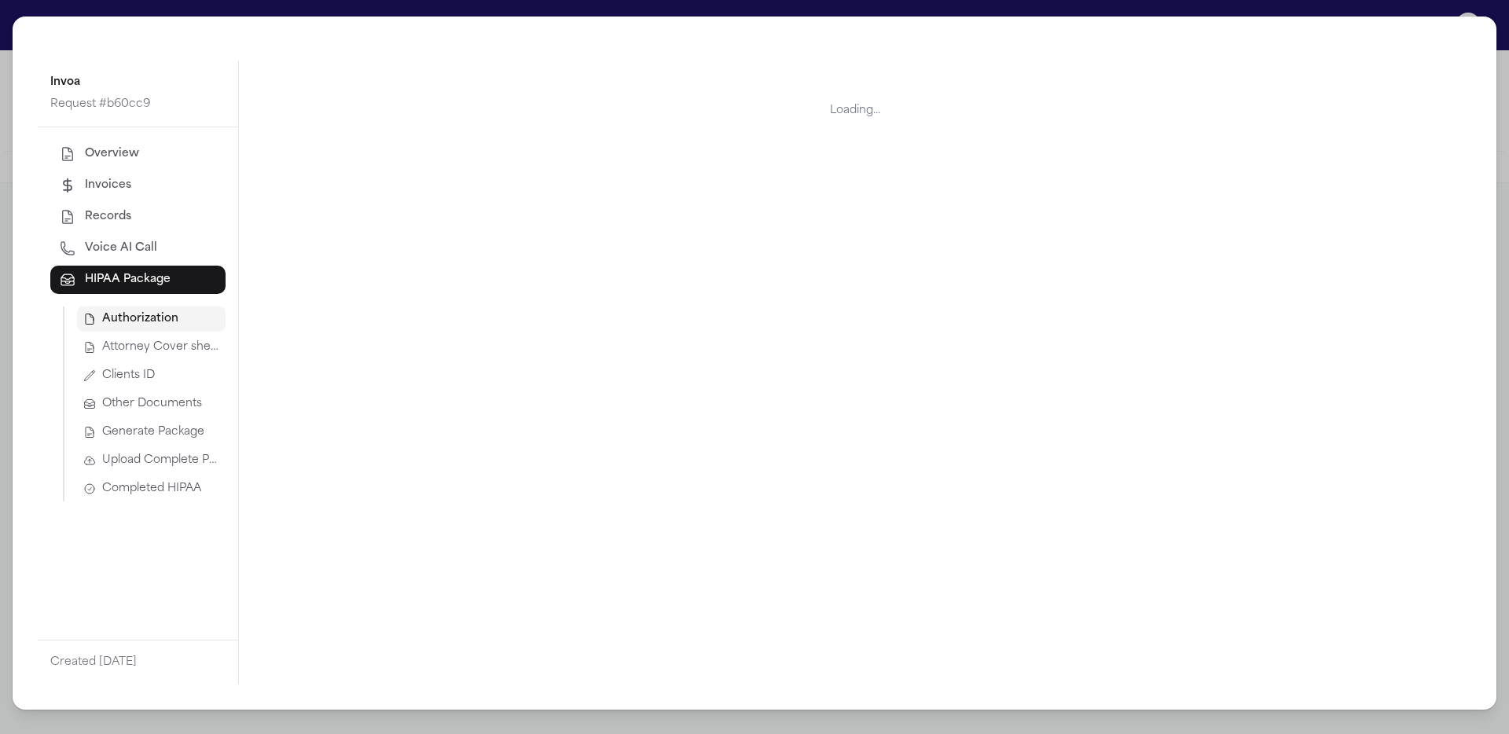
click at [153, 442] on button "Generate Package" at bounding box center [151, 432] width 149 height 25
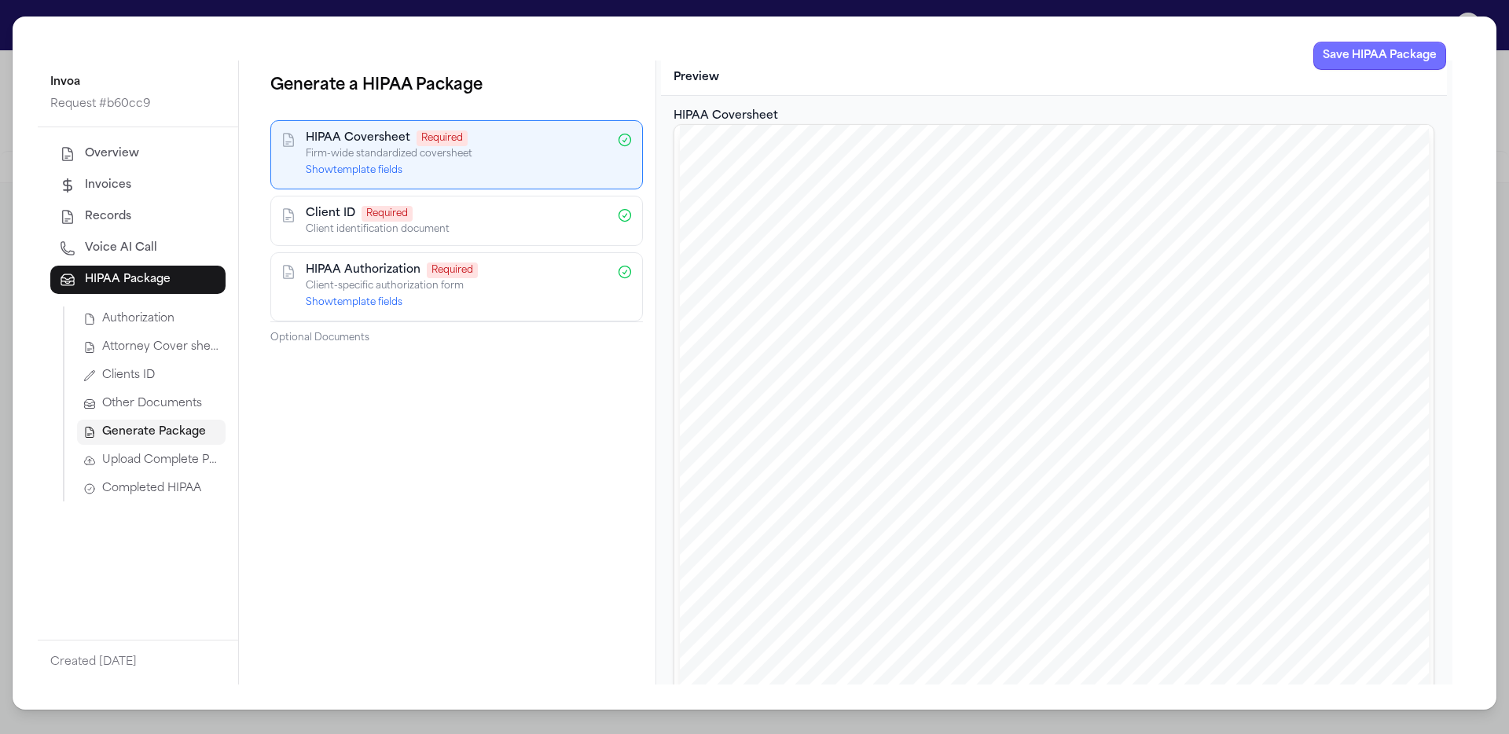
click at [1188, 67] on button "Save HIPAA Package" at bounding box center [1380, 56] width 133 height 28
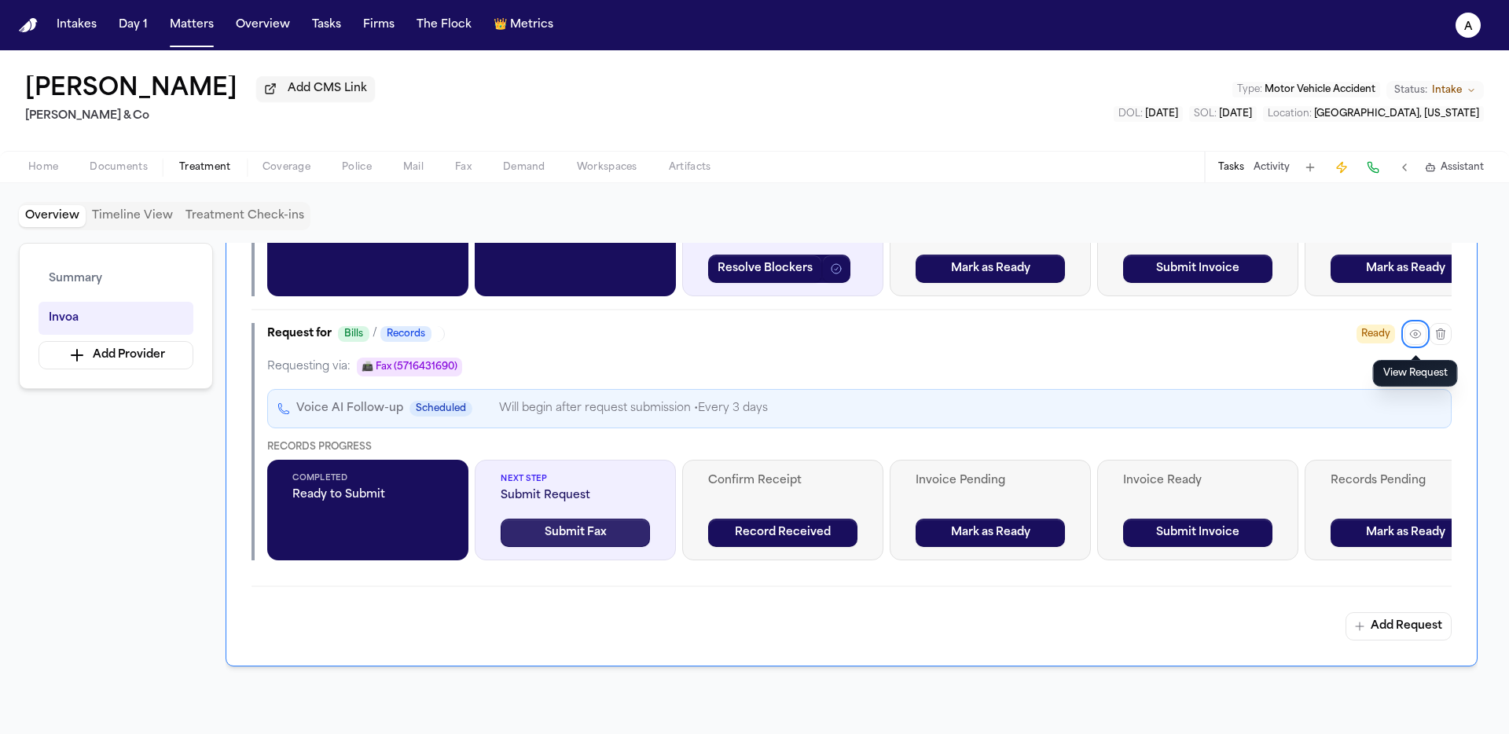
click at [557, 542] on button "Submit Fax" at bounding box center [575, 533] width 149 height 28
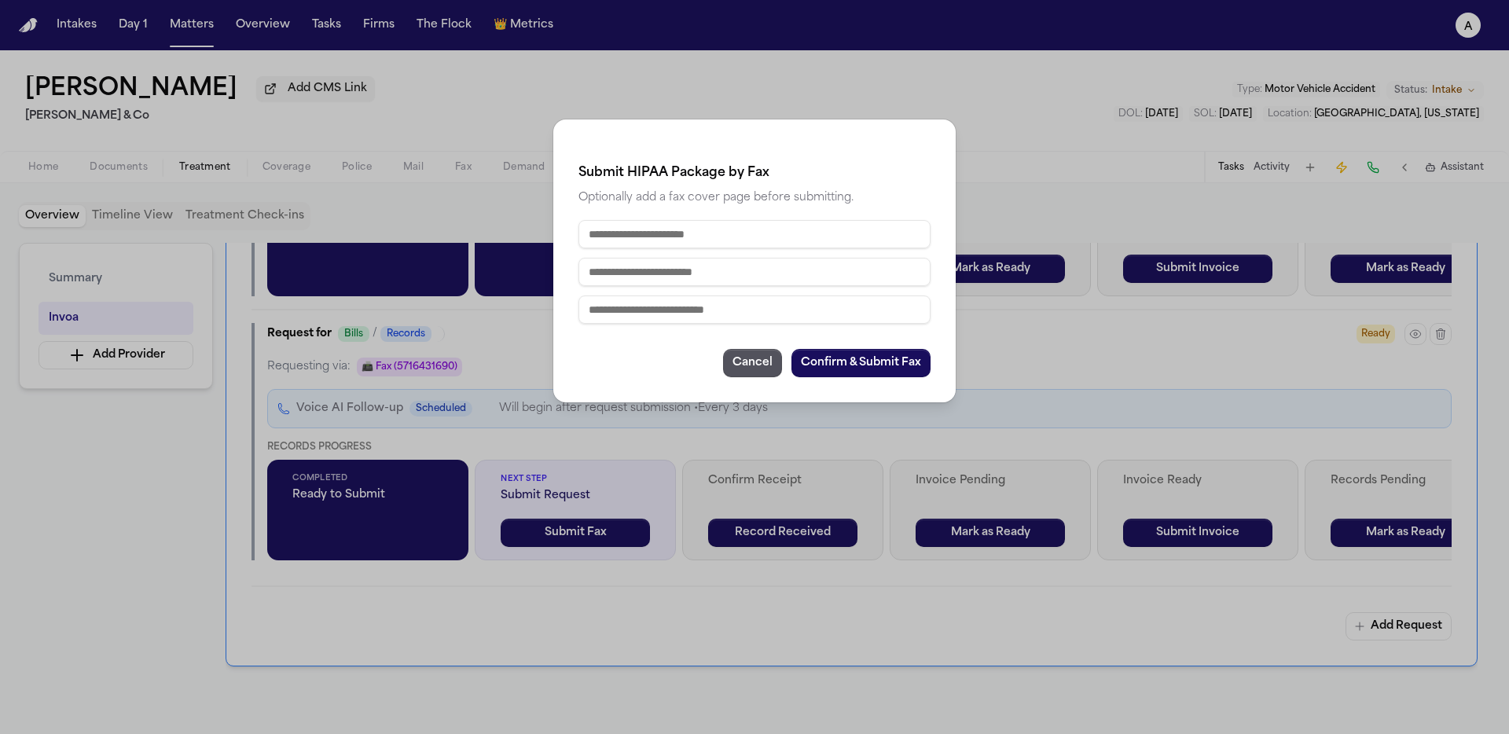
click at [704, 241] on input "text" at bounding box center [755, 234] width 352 height 28
